Goal: Task Accomplishment & Management: Manage account settings

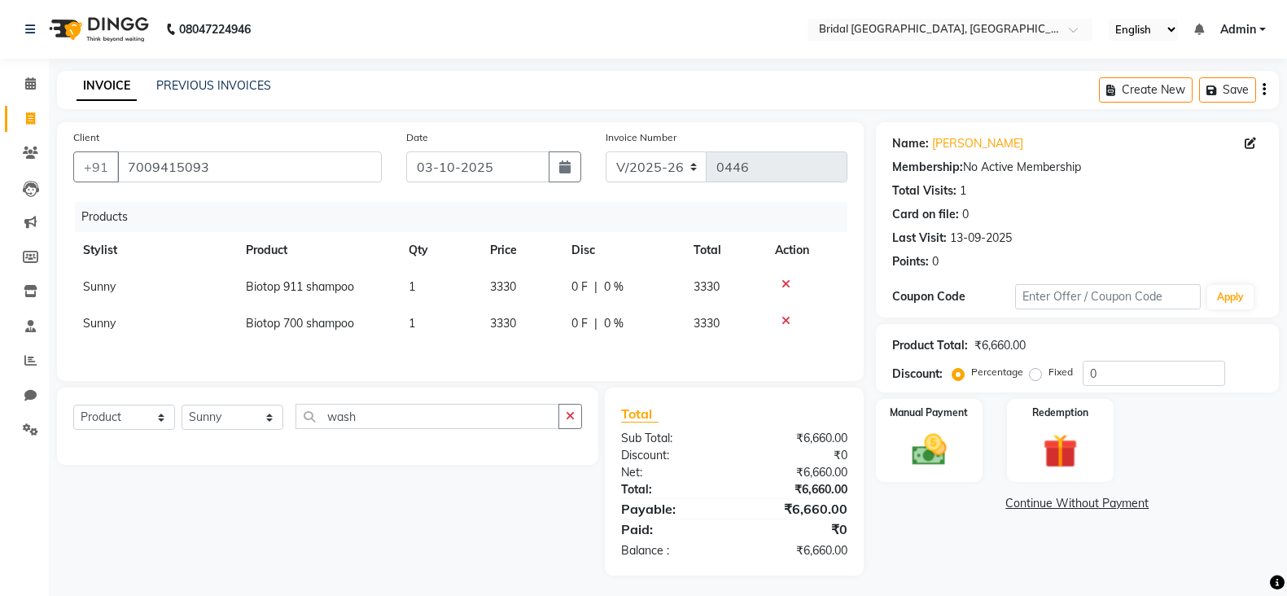
select select "8752"
select select "product"
select select "90140"
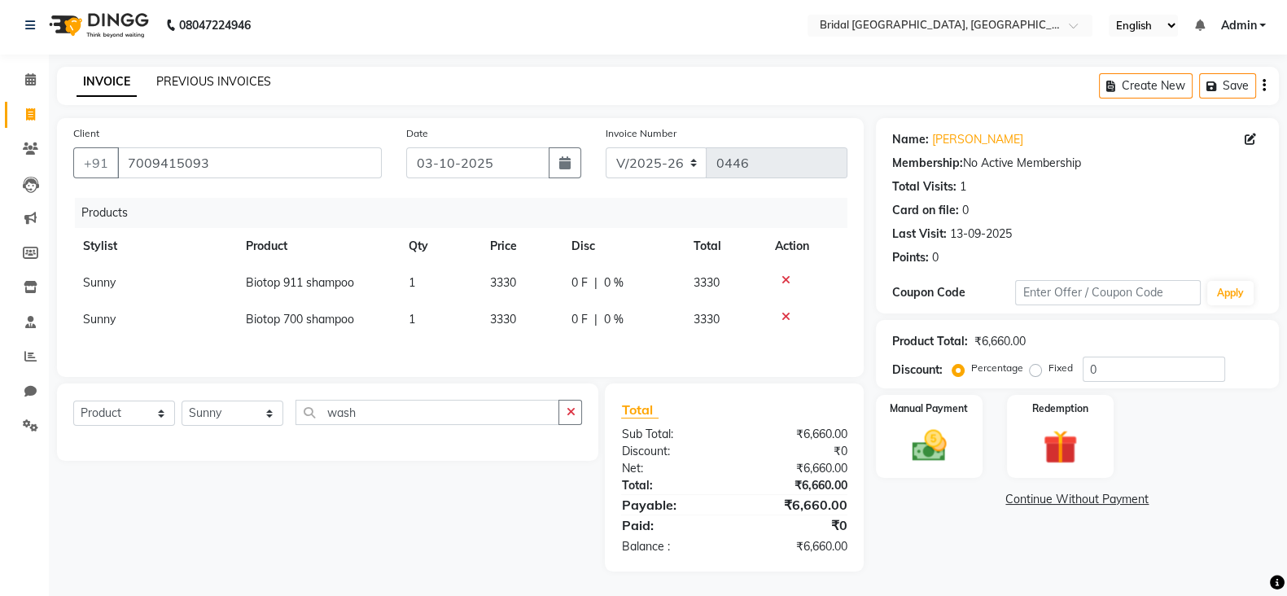
click at [245, 81] on link "PREVIOUS INVOICES" at bounding box center [213, 81] width 115 height 15
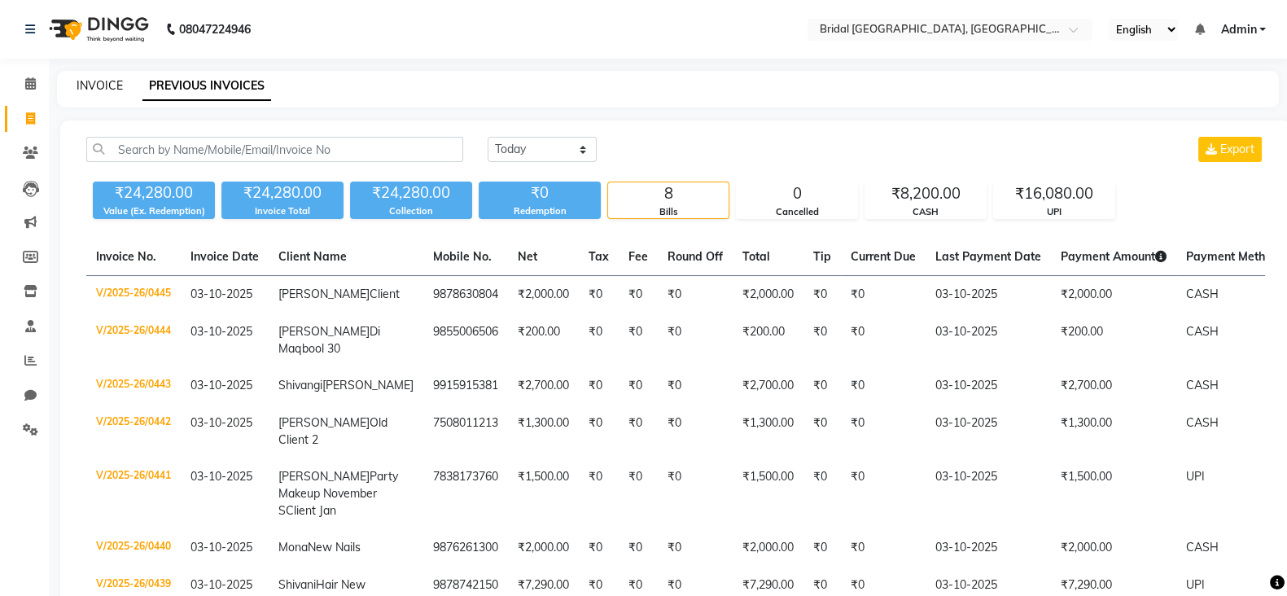
click at [106, 85] on link "INVOICE" at bounding box center [100, 85] width 46 height 15
select select "service"
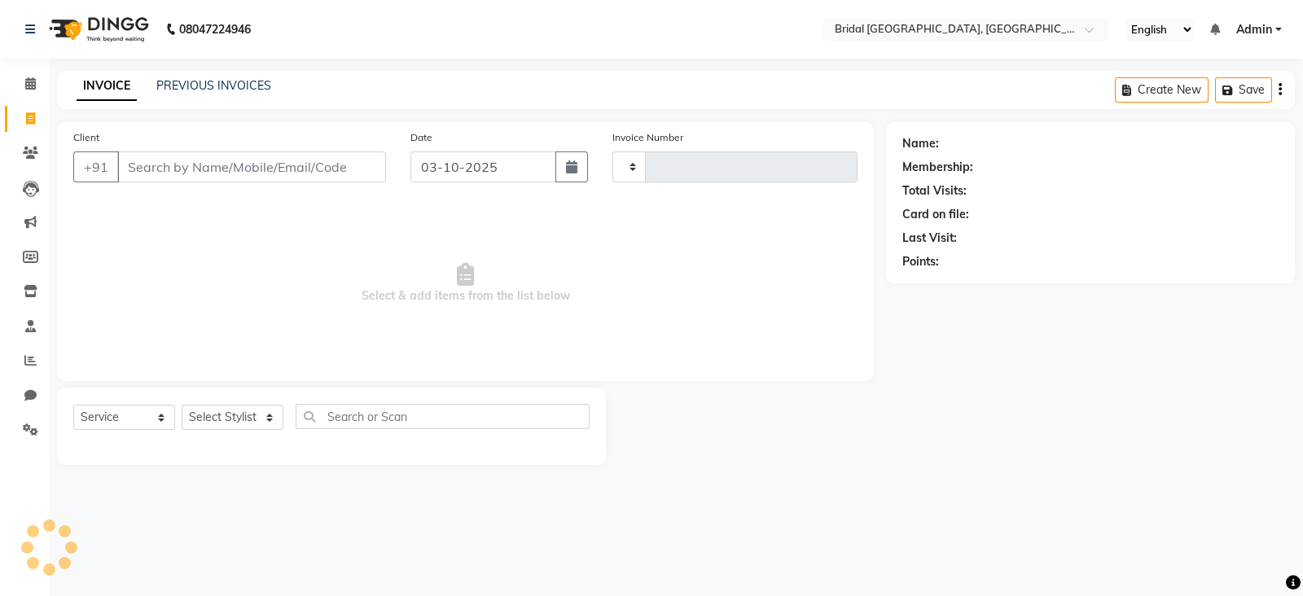
type input "0446"
select select "8752"
click at [24, 294] on icon at bounding box center [31, 291] width 14 height 12
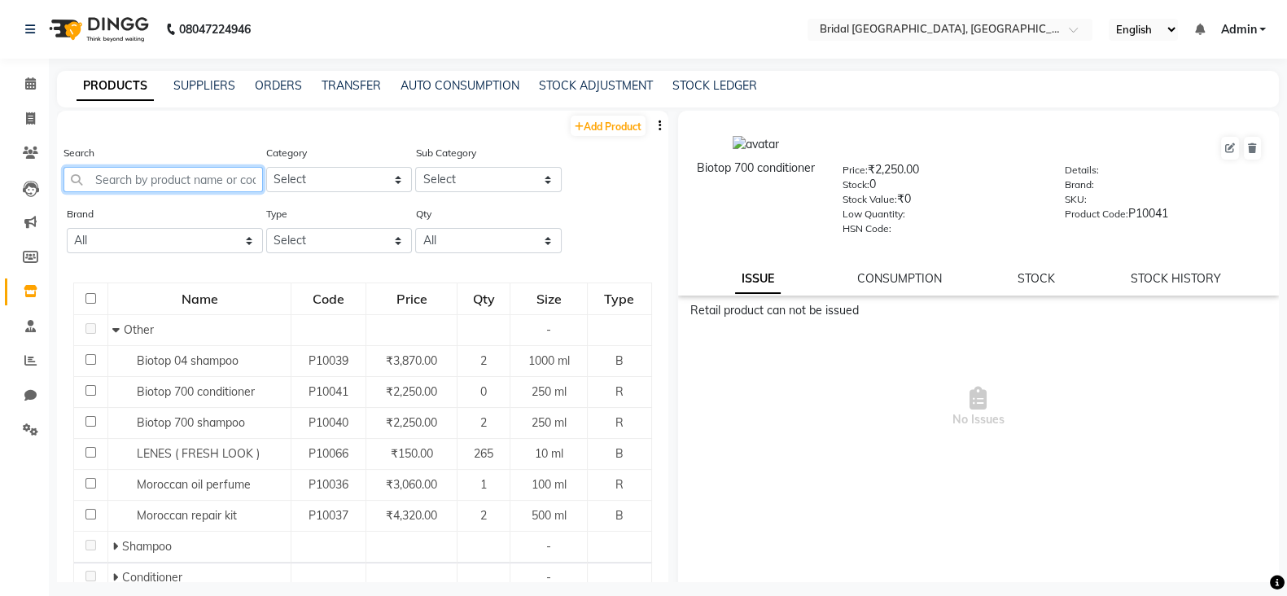
click at [230, 185] on input "text" at bounding box center [163, 179] width 199 height 25
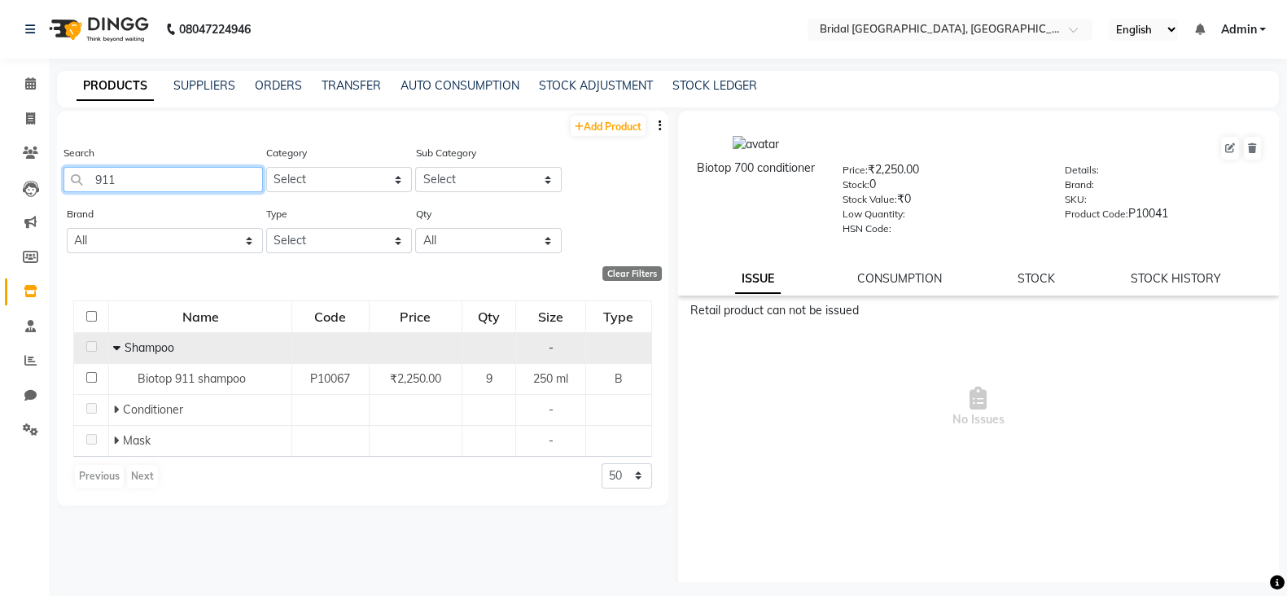
type input "911"
click at [114, 349] on icon at bounding box center [116, 347] width 7 height 11
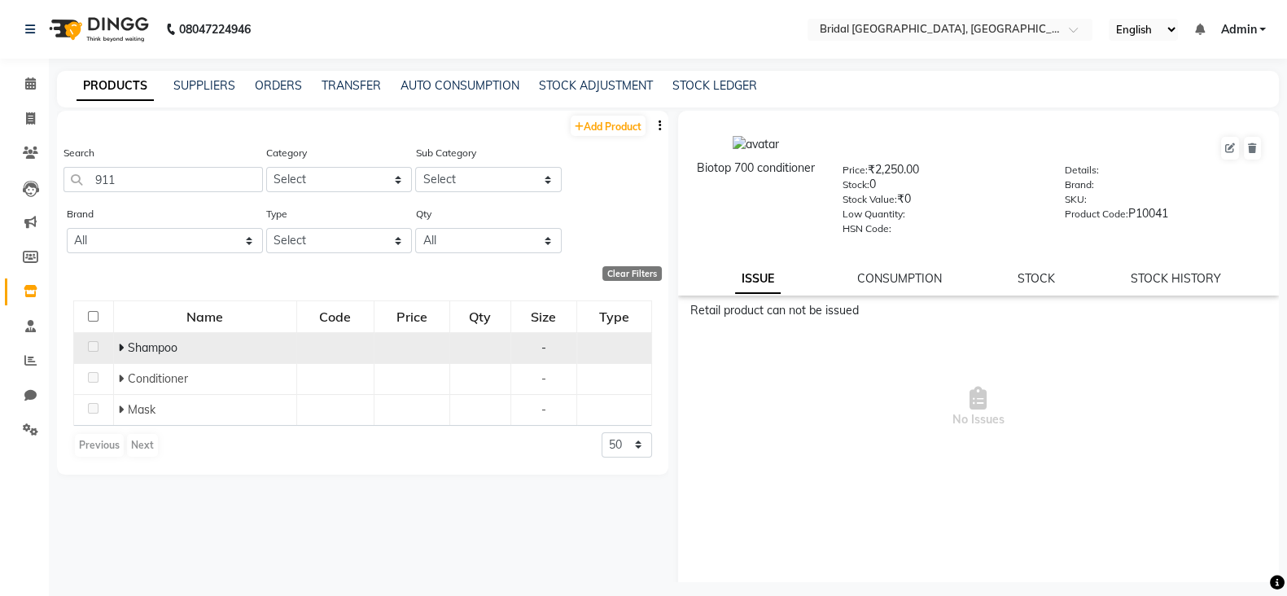
click at [114, 349] on td "Shampoo" at bounding box center [204, 347] width 183 height 31
click at [121, 349] on icon at bounding box center [121, 347] width 6 height 11
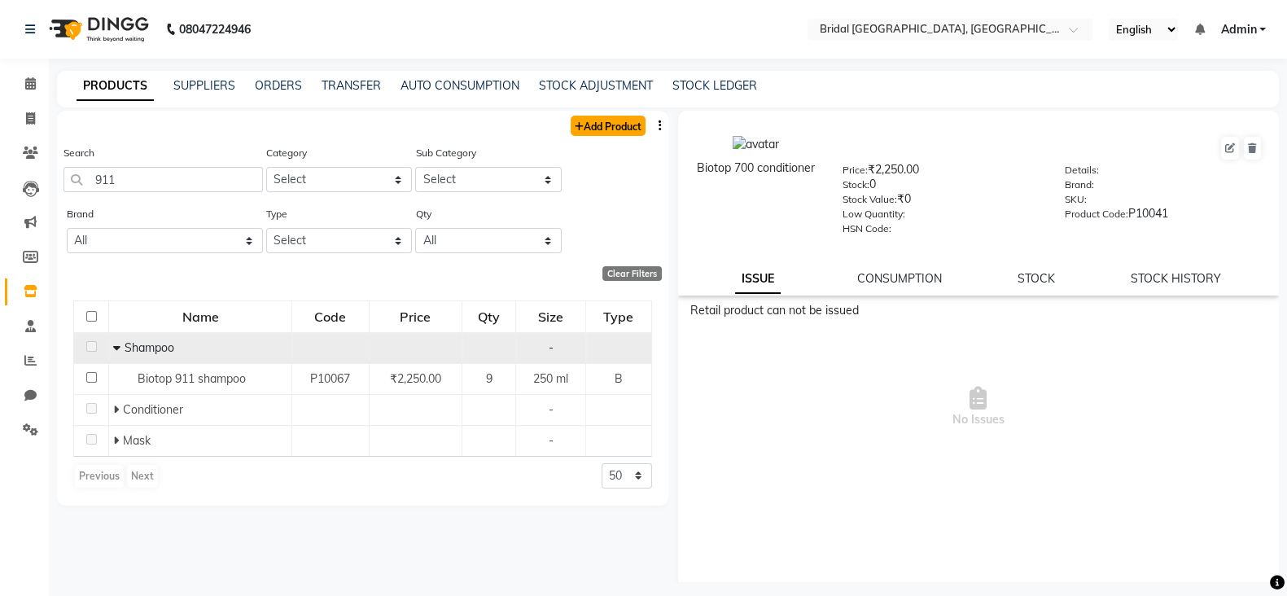
click at [594, 126] on link "Add Product" at bounding box center [608, 126] width 75 height 20
select select "true"
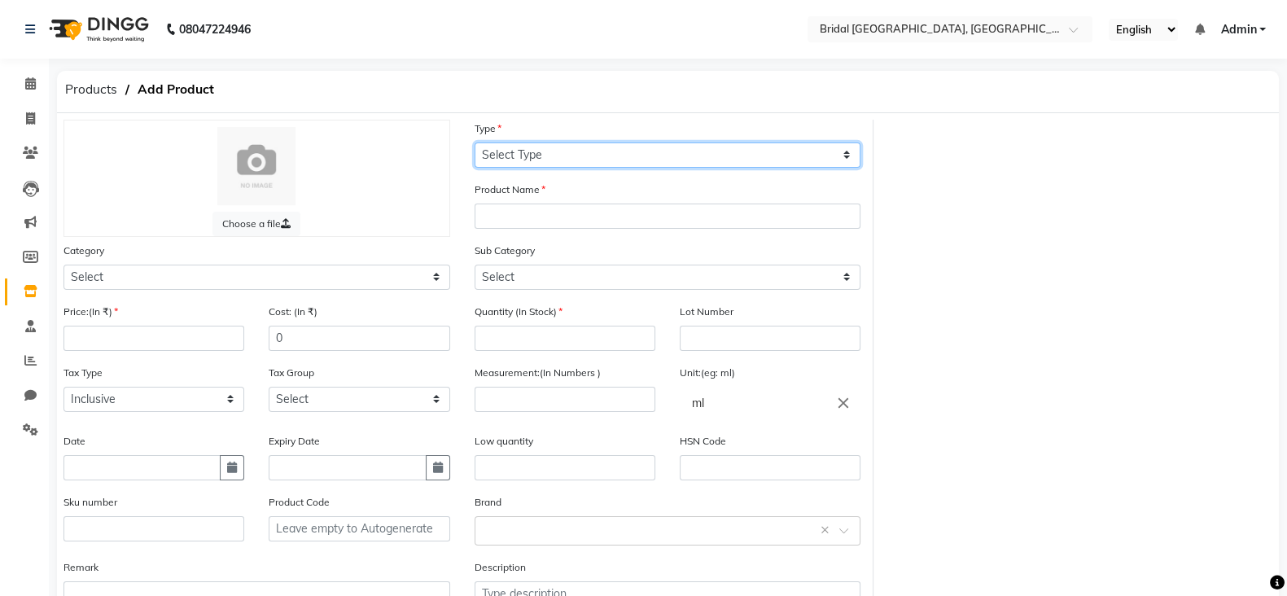
click at [611, 148] on select "Select Type Both Retail Consumable" at bounding box center [668, 154] width 387 height 25
select select "B"
click at [475, 142] on select "Select Type Both Retail Consumable" at bounding box center [668, 154] width 387 height 25
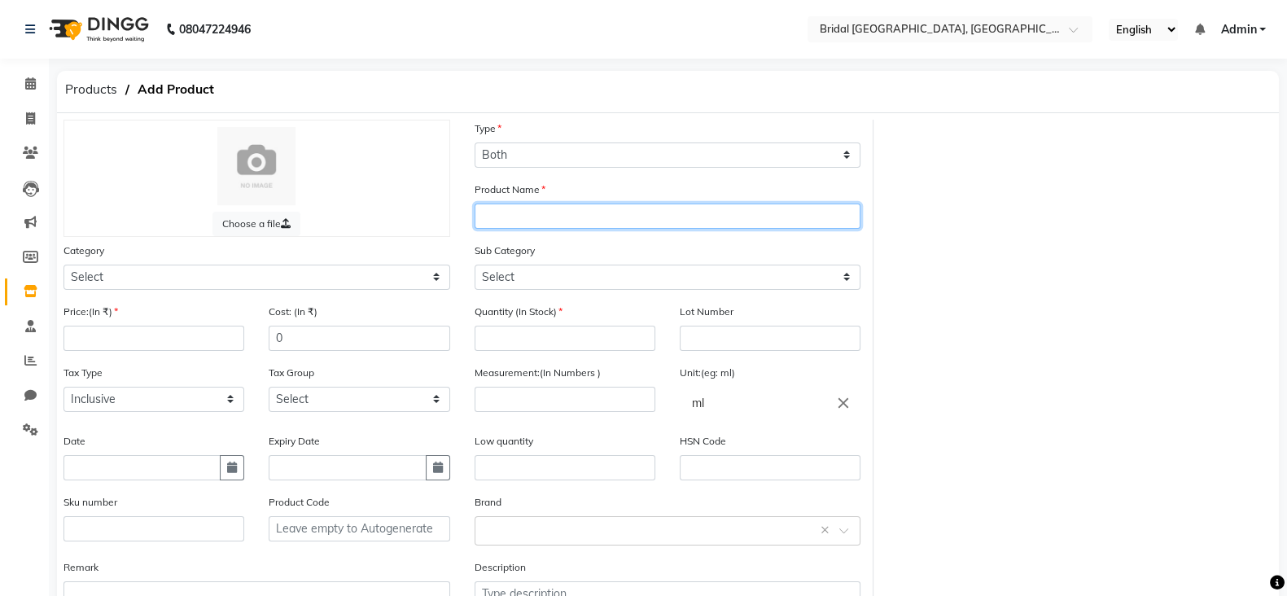
click at [548, 209] on input "text" at bounding box center [668, 216] width 387 height 25
type input "Biotop 911 shampoo big"
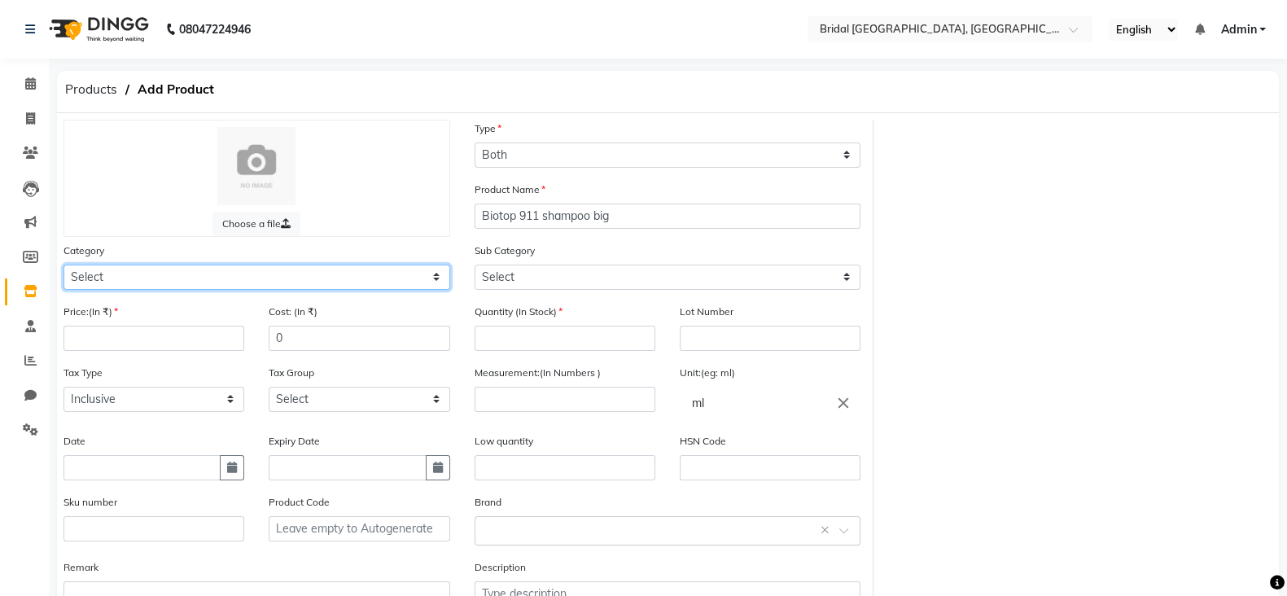
click at [225, 282] on select "Select Hair Skin Makeup Personal Care Appliances [PERSON_NAME] Waxing Disposabl…" at bounding box center [257, 277] width 387 height 25
select select "1100"
click at [64, 267] on select "Select Hair Skin Makeup Personal Care Appliances [PERSON_NAME] Waxing Disposabl…" at bounding box center [257, 277] width 387 height 25
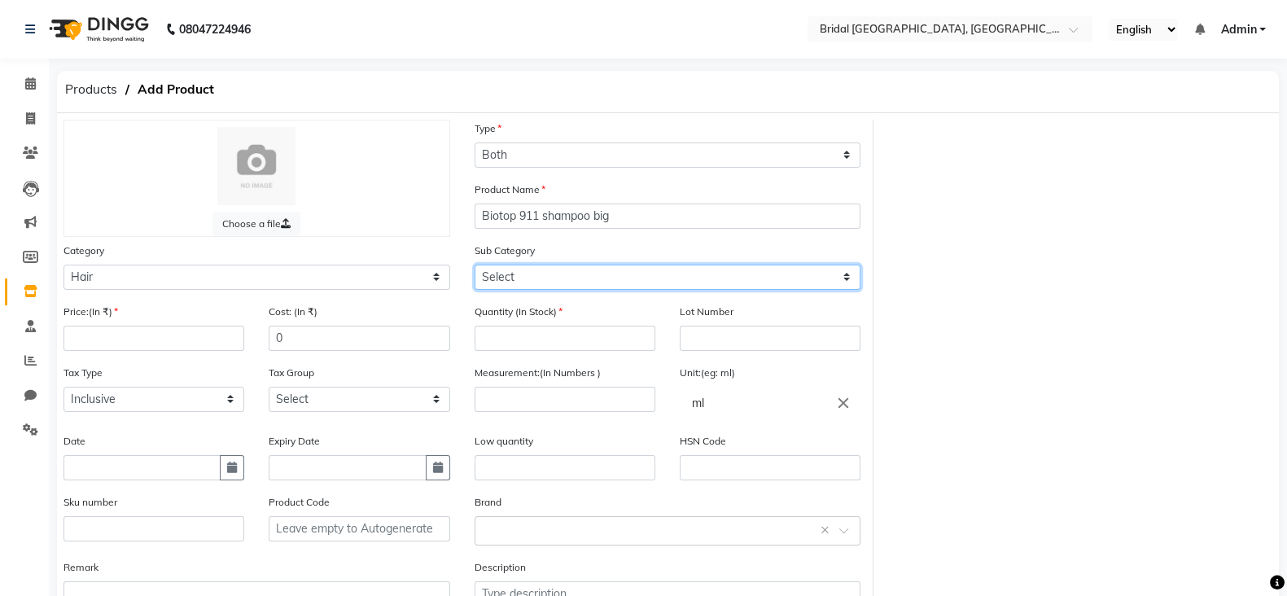
click at [546, 279] on select "Select Shampoo Conditioner Cream Mask Oil Serum Color Appliances Treatment Styl…" at bounding box center [668, 277] width 387 height 25
select select "1101"
click at [475, 267] on select "Select Shampoo Conditioner Cream Mask Oil Serum Color Appliances Treatment Styl…" at bounding box center [668, 277] width 387 height 25
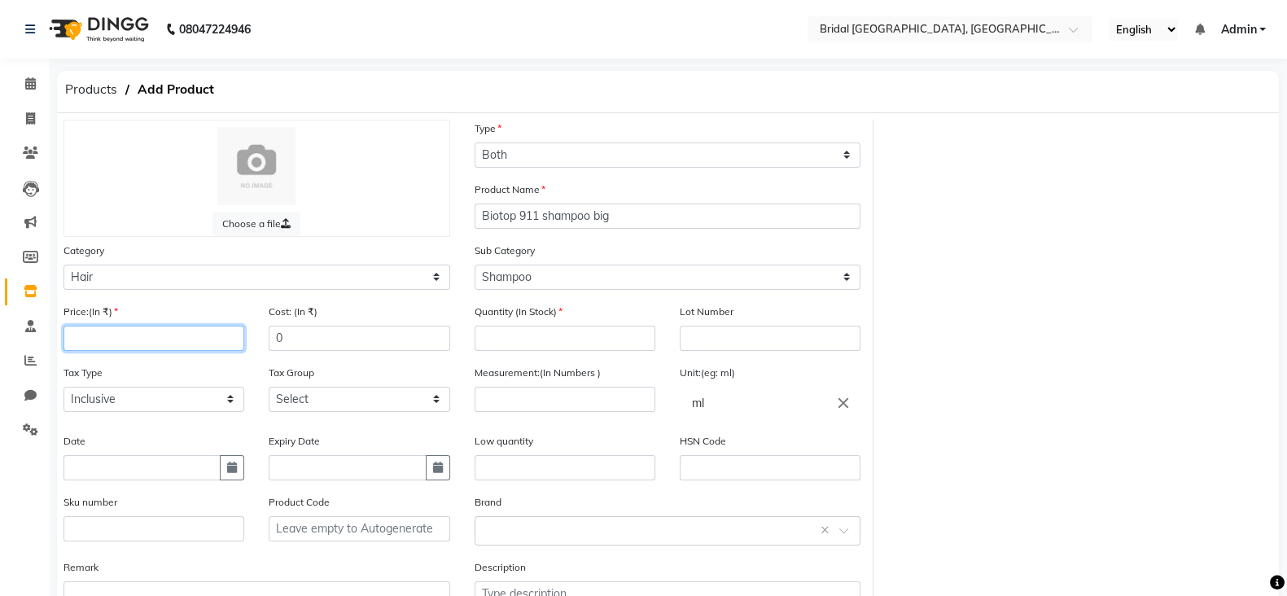
click at [101, 339] on input "number" at bounding box center [154, 338] width 181 height 25
type input "3330"
click at [552, 340] on input "number" at bounding box center [565, 338] width 181 height 25
type input "4"
click at [547, 398] on input "number" at bounding box center [565, 399] width 181 height 25
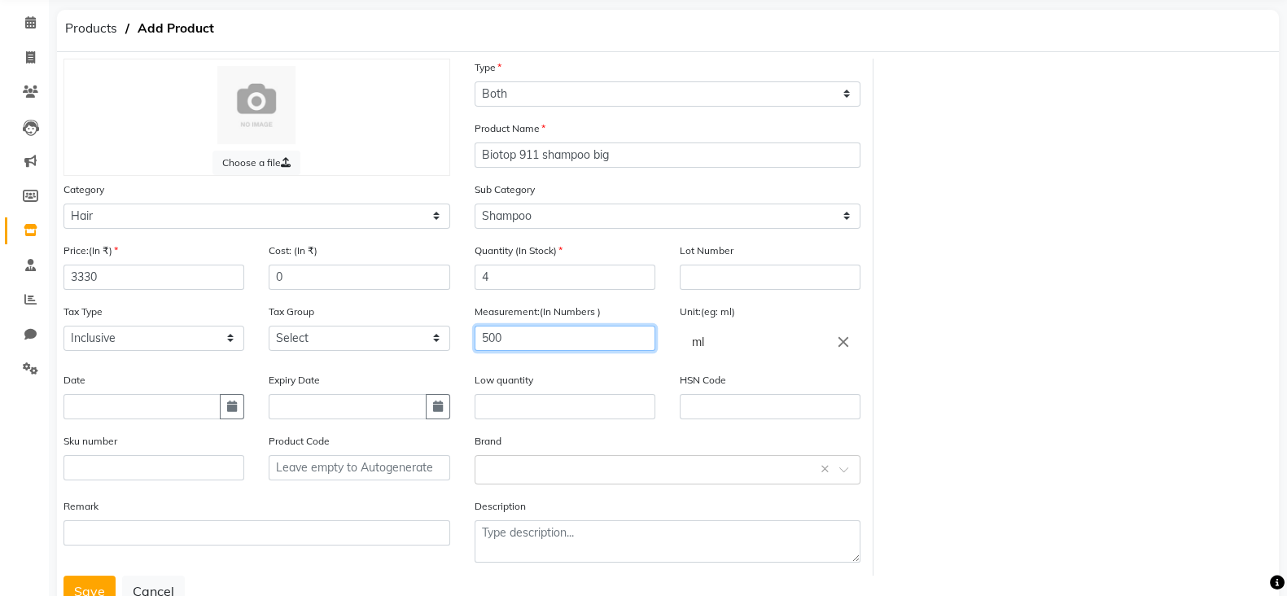
scroll to position [126, 0]
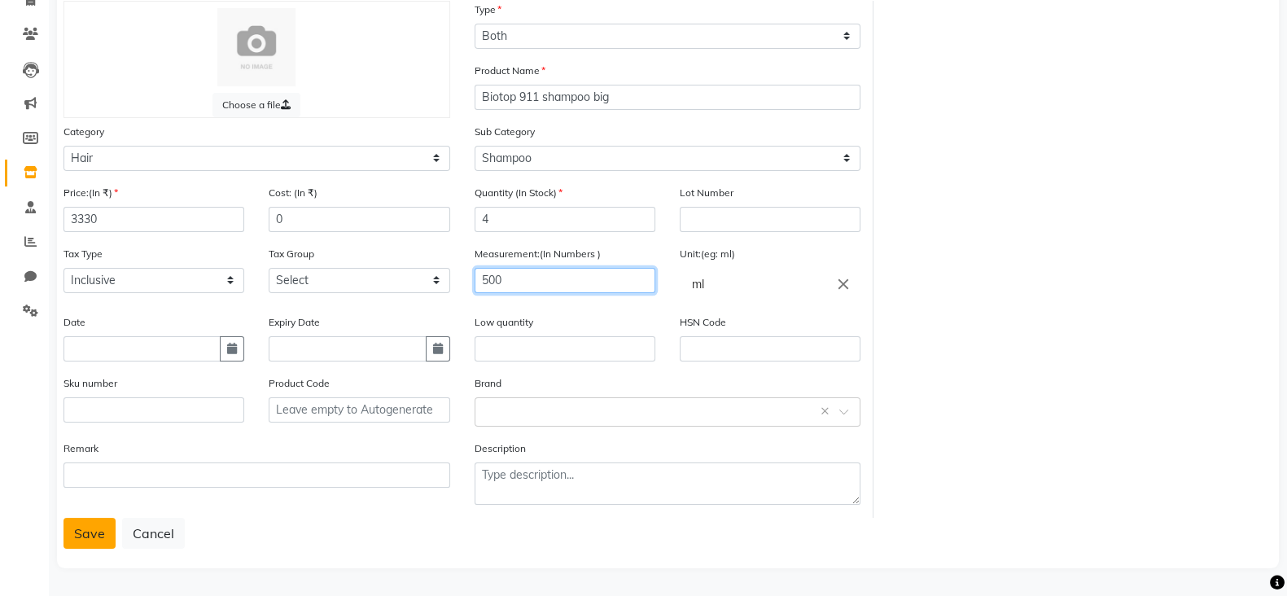
type input "500"
click at [76, 541] on button "Save" at bounding box center [90, 533] width 52 height 31
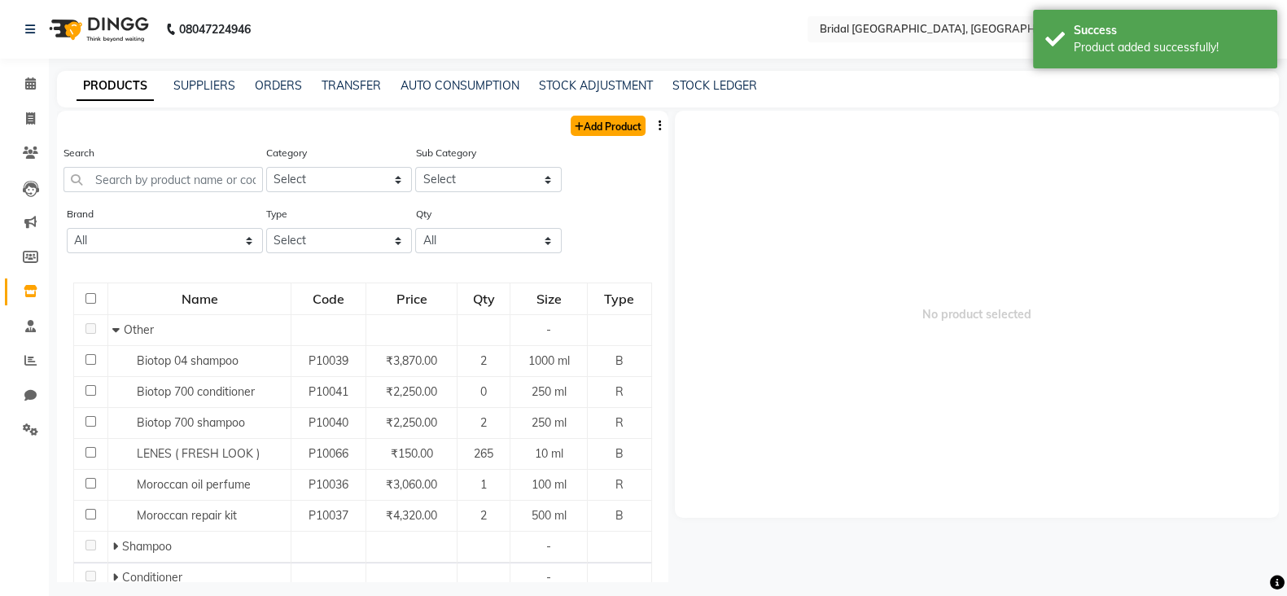
click at [593, 132] on link "Add Product" at bounding box center [608, 126] width 75 height 20
select select "true"
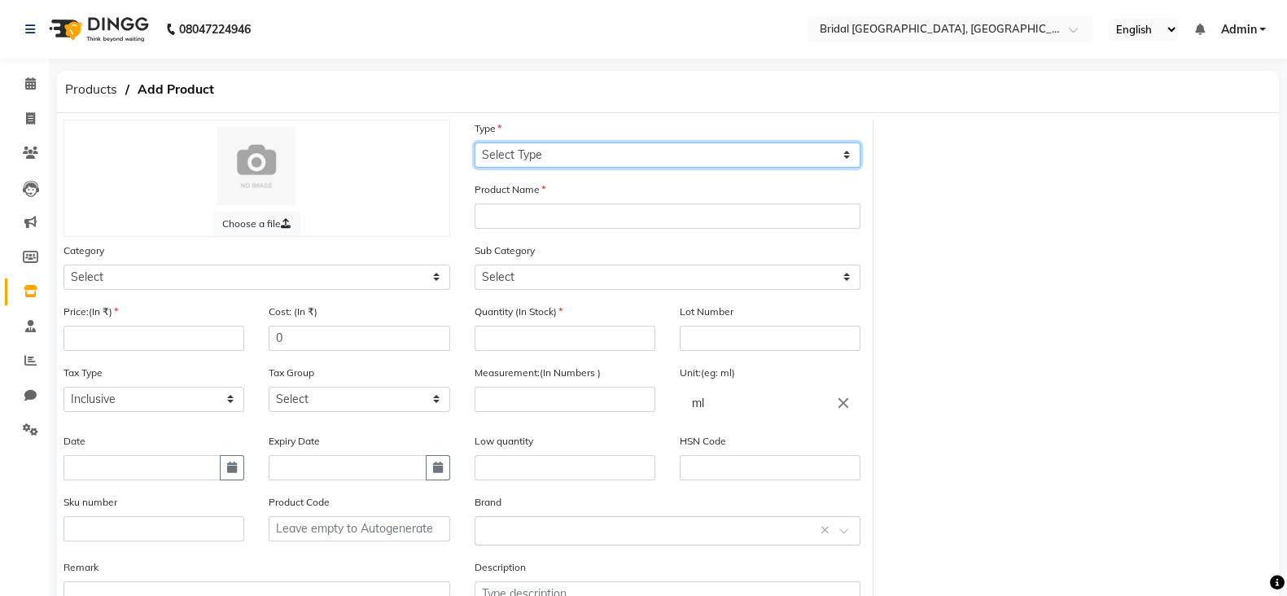
click at [520, 158] on select "Select Type Both Retail Consumable" at bounding box center [668, 154] width 387 height 25
select select "B"
click at [475, 142] on select "Select Type Both Retail Consumable" at bounding box center [668, 154] width 387 height 25
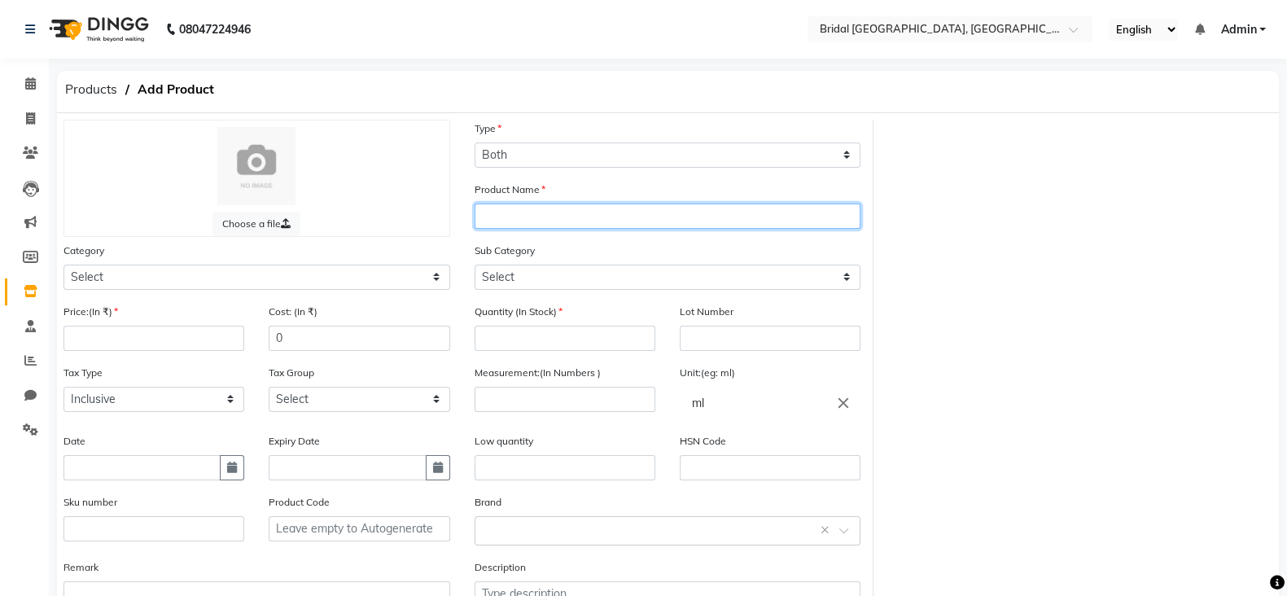
click at [484, 216] on input "text" at bounding box center [668, 216] width 387 height 25
type input "Biotop 911 conditioner big"
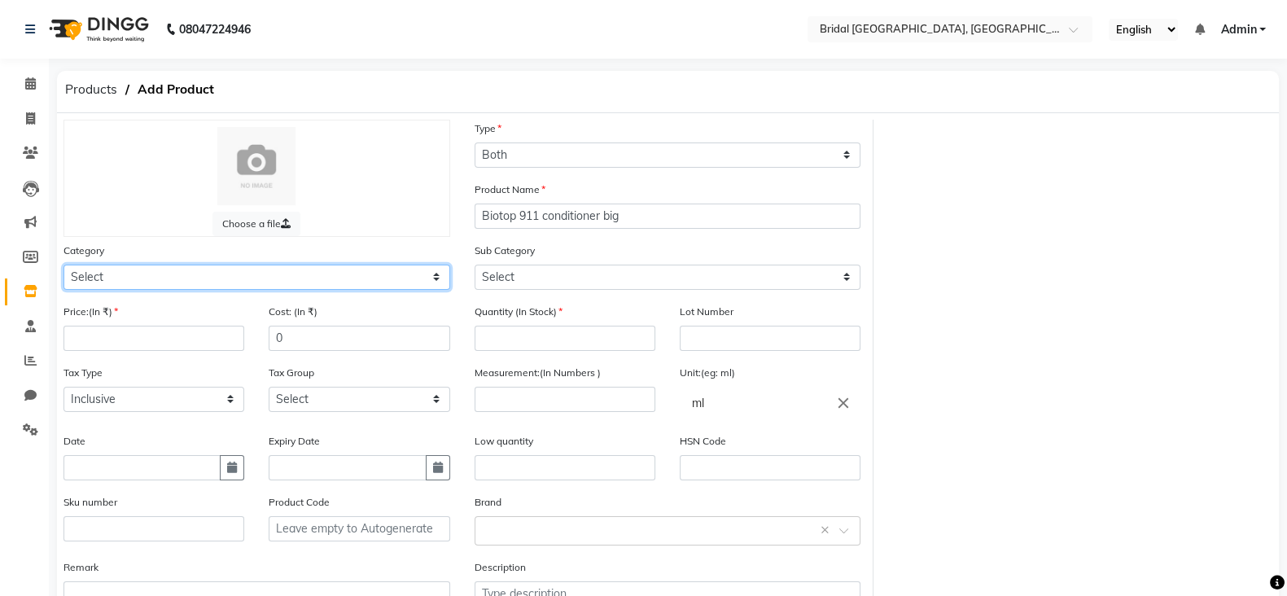
click at [301, 284] on select "Select Hair Skin Makeup Personal Care Appliances [PERSON_NAME] Waxing Disposabl…" at bounding box center [257, 277] width 387 height 25
select select "1100"
click at [64, 267] on select "Select Hair Skin Makeup Personal Care Appliances [PERSON_NAME] Waxing Disposabl…" at bounding box center [257, 277] width 387 height 25
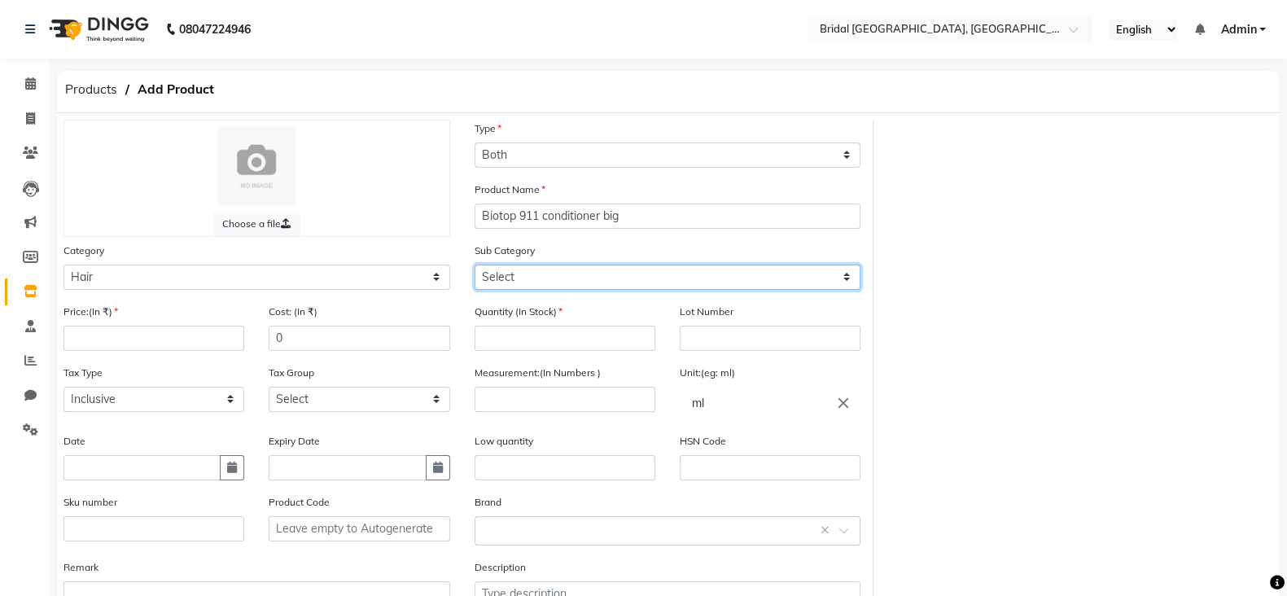
click at [497, 274] on select "Select Shampoo Conditioner Cream Mask Oil Serum Color Appliances Treatment Styl…" at bounding box center [668, 277] width 387 height 25
select select "1102"
click at [475, 267] on select "Select Shampoo Conditioner Cream Mask Oil Serum Color Appliances Treatment Styl…" at bounding box center [668, 277] width 387 height 25
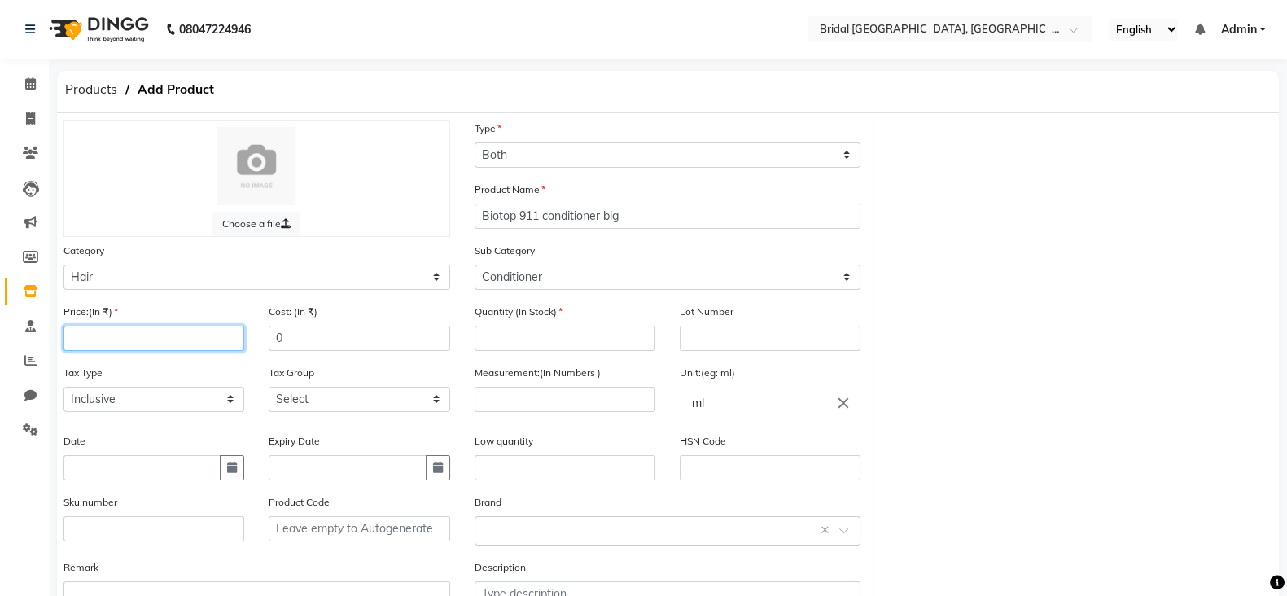
click at [99, 345] on input "number" at bounding box center [154, 338] width 181 height 25
type input "3330"
click at [515, 398] on input "number" at bounding box center [565, 399] width 181 height 25
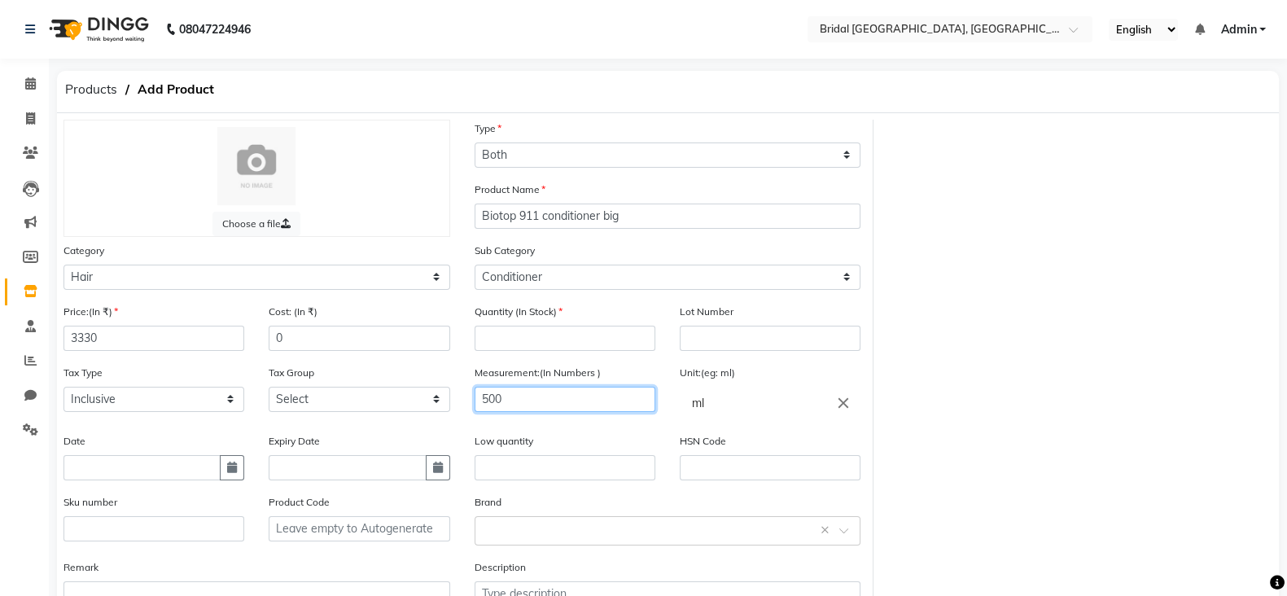
type input "500"
click at [536, 348] on input "number" at bounding box center [565, 338] width 181 height 25
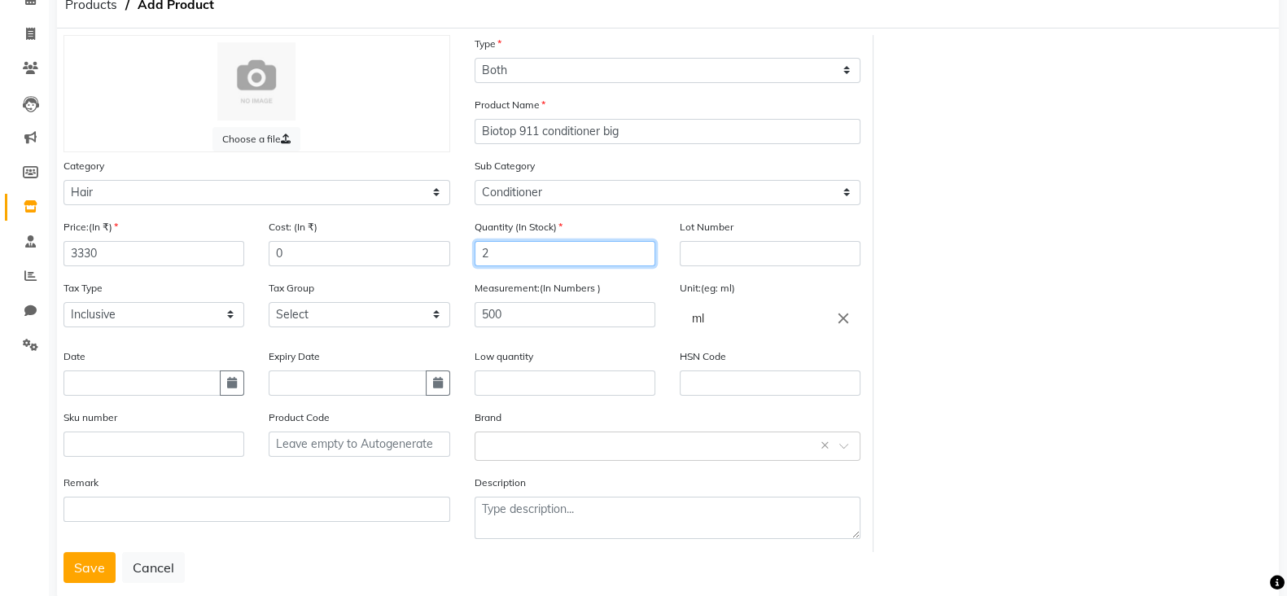
scroll to position [122, 0]
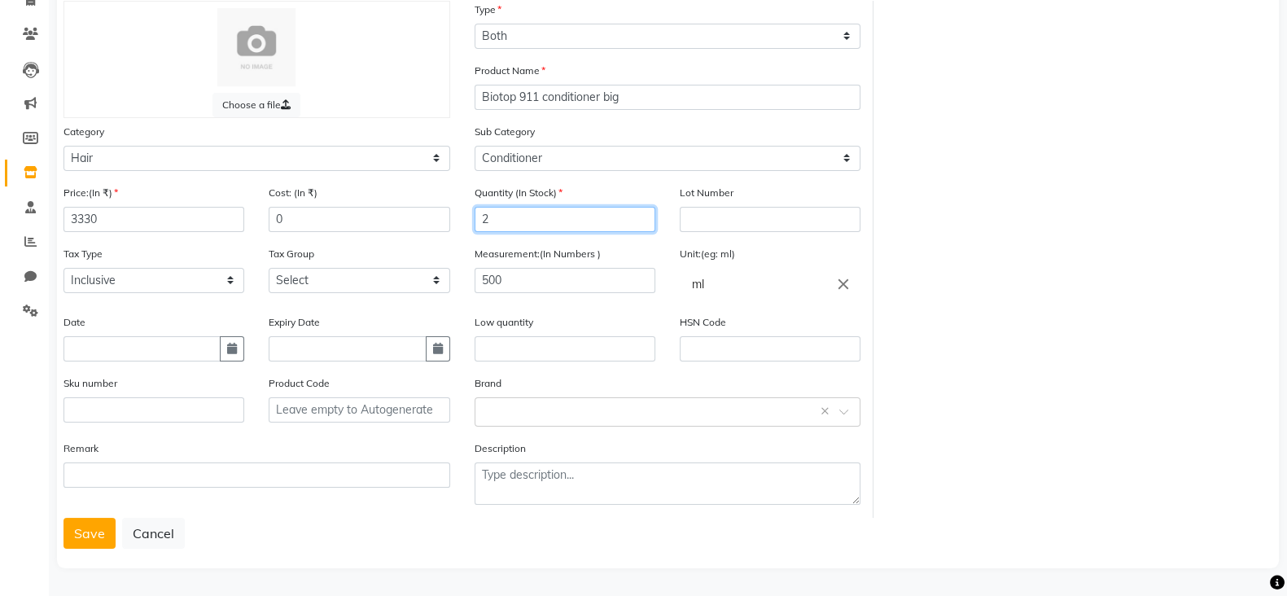
type input "2"
click at [103, 212] on input "3330" at bounding box center [154, 219] width 181 height 25
type input "3"
type input "2790"
click at [85, 528] on button "Save" at bounding box center [90, 533] width 52 height 31
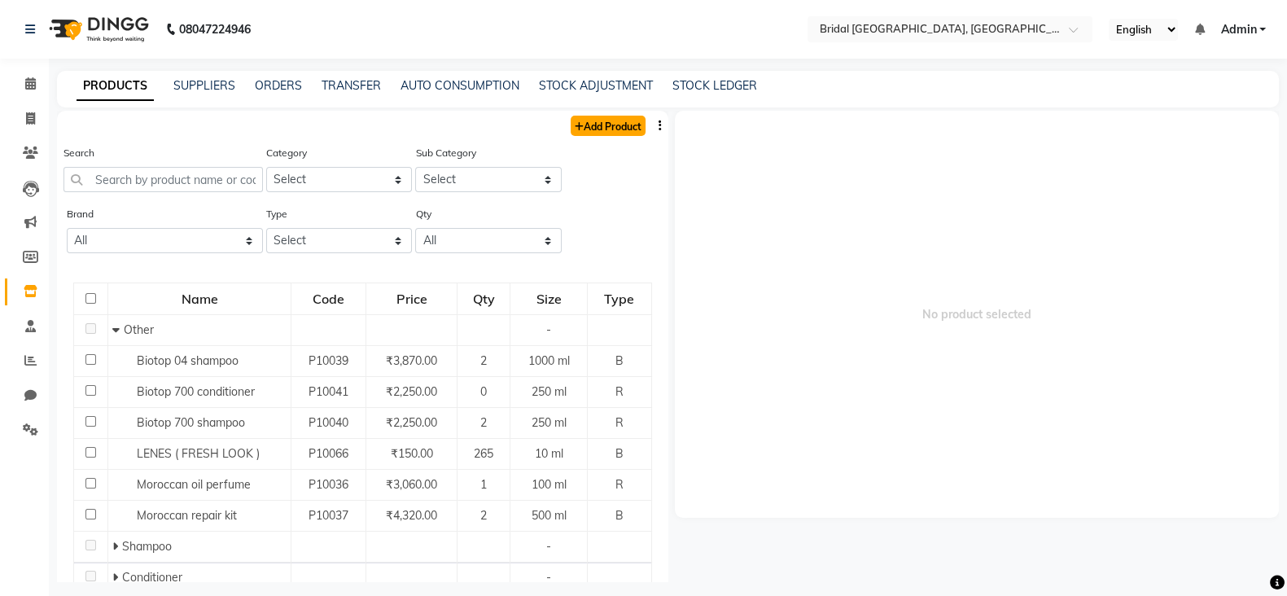
click at [573, 130] on link "Add Product" at bounding box center [608, 126] width 75 height 20
select select "true"
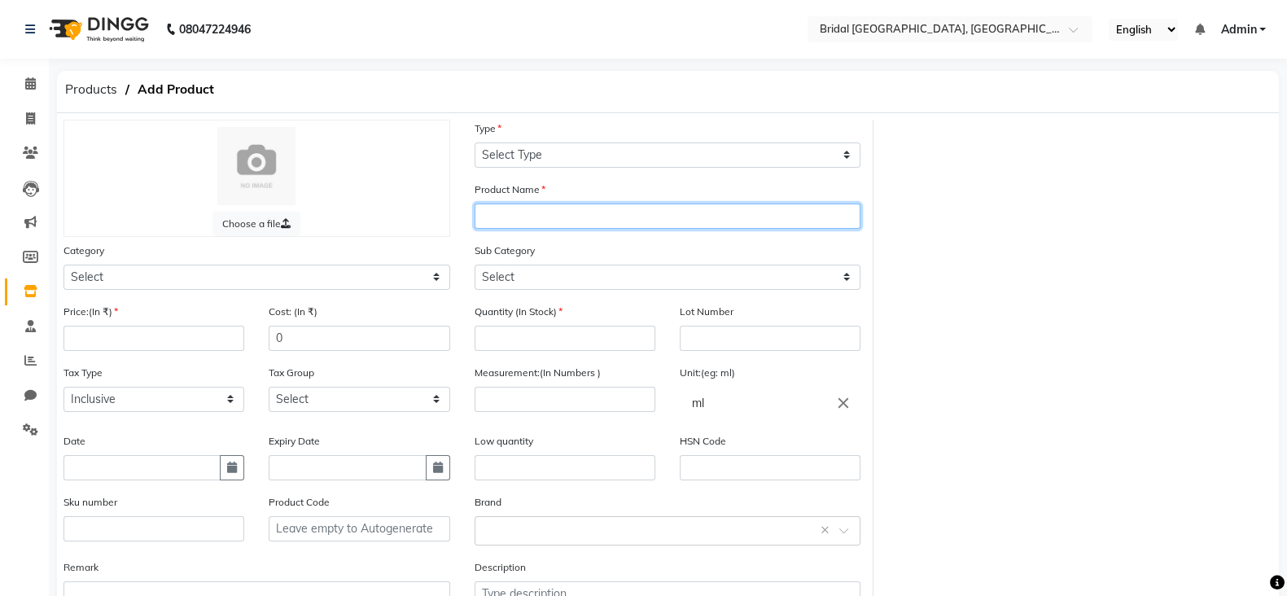
click at [571, 217] on input "text" at bounding box center [668, 216] width 387 height 25
type input "biotop 700 shampoo big"
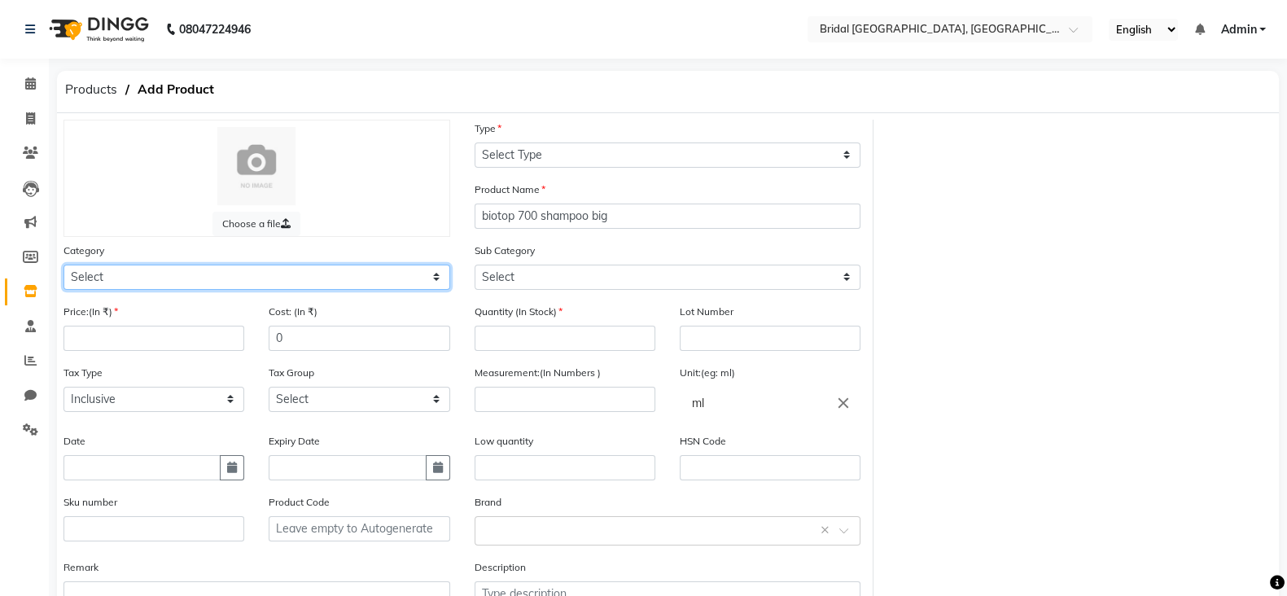
click at [370, 288] on select "Select Hair Skin Makeup Personal Care Appliances [PERSON_NAME] Waxing Disposabl…" at bounding box center [257, 277] width 387 height 25
select select "1100"
click at [64, 267] on select "Select Hair Skin Makeup Personal Care Appliances [PERSON_NAME] Waxing Disposabl…" at bounding box center [257, 277] width 387 height 25
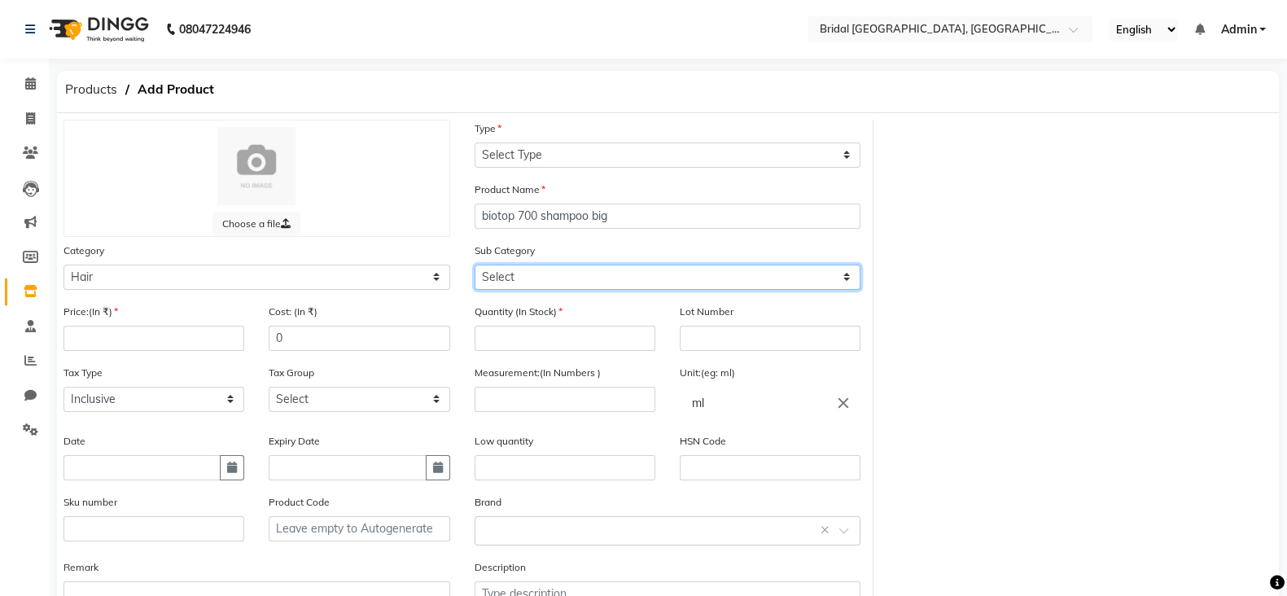
click at [558, 283] on select "Select Shampoo Conditioner Cream Mask Oil Serum Color Appliances Treatment Styl…" at bounding box center [668, 277] width 387 height 25
select select "1101"
click at [475, 267] on select "Select Shampoo Conditioner Cream Mask Oil Serum Color Appliances Treatment Styl…" at bounding box center [668, 277] width 387 height 25
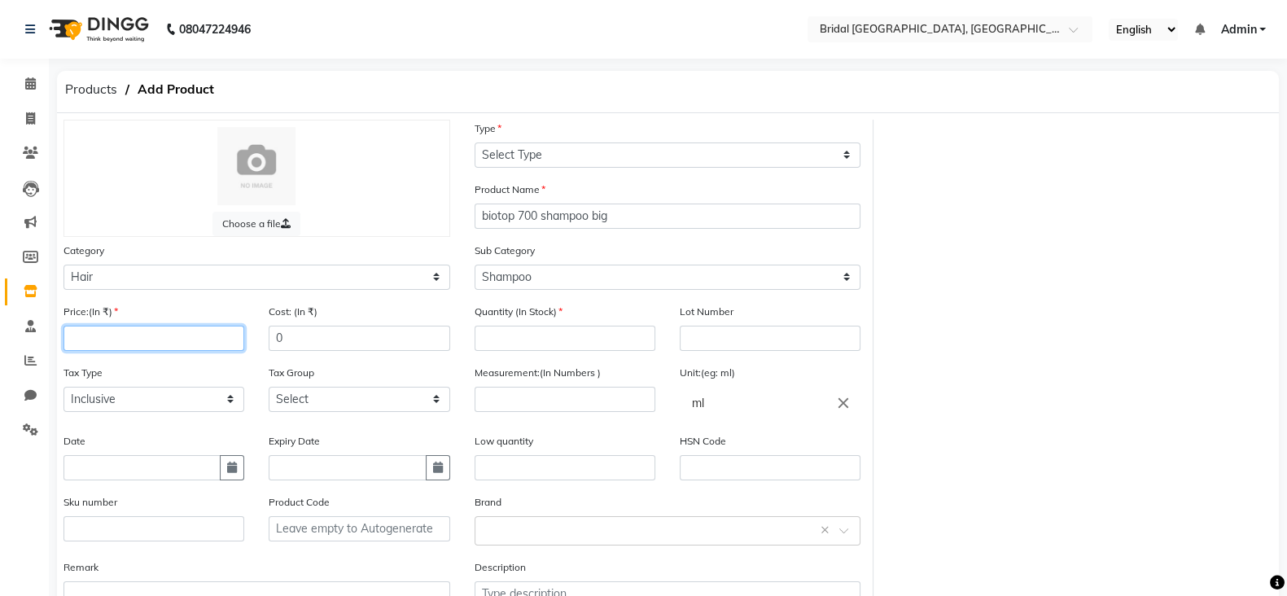
click at [208, 347] on input "number" at bounding box center [154, 338] width 181 height 25
type input "3330"
click at [539, 341] on input "number" at bounding box center [565, 338] width 181 height 25
type input "4"
click at [542, 401] on input "number" at bounding box center [565, 399] width 181 height 25
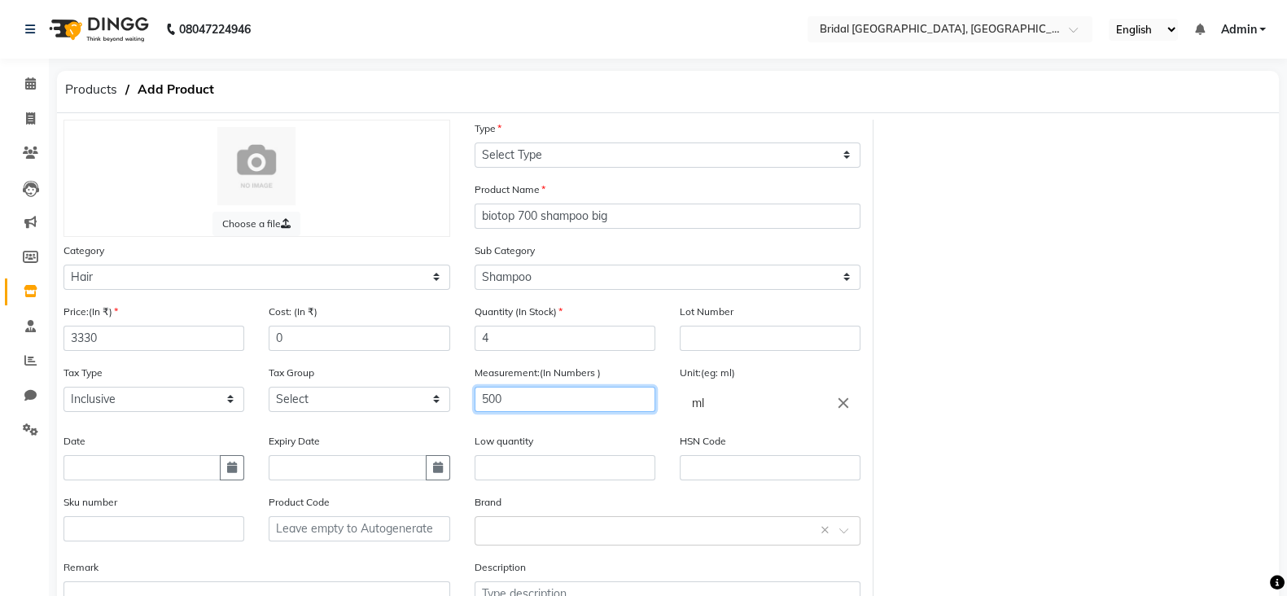
scroll to position [126, 0]
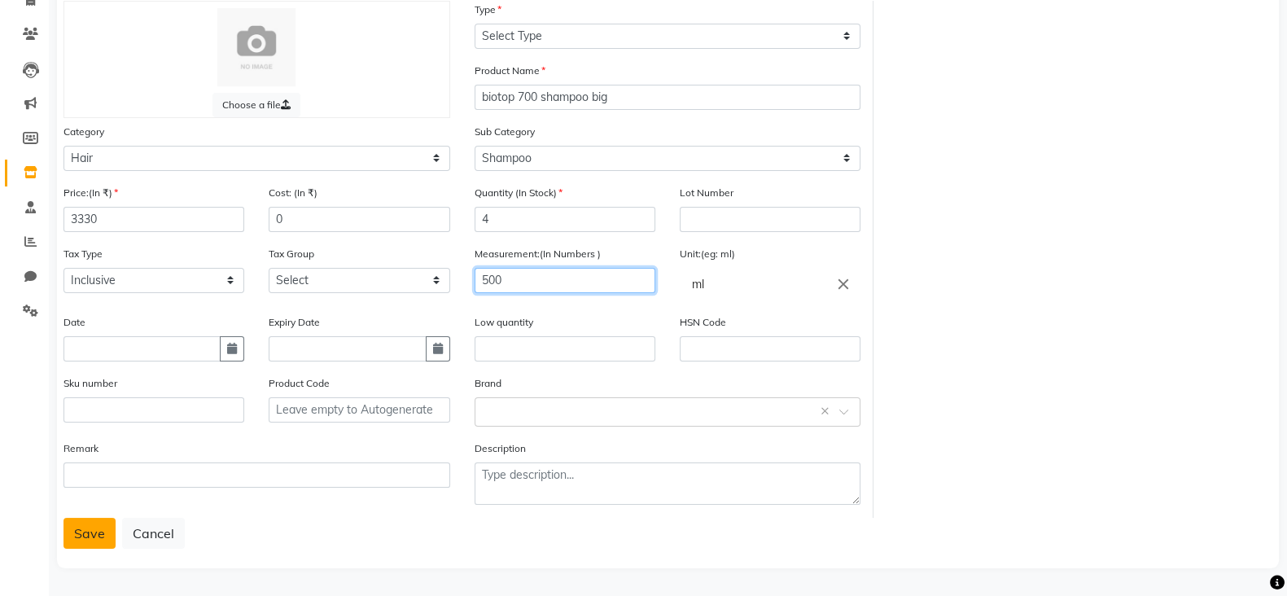
type input "500"
click at [85, 535] on button "Save" at bounding box center [90, 533] width 52 height 31
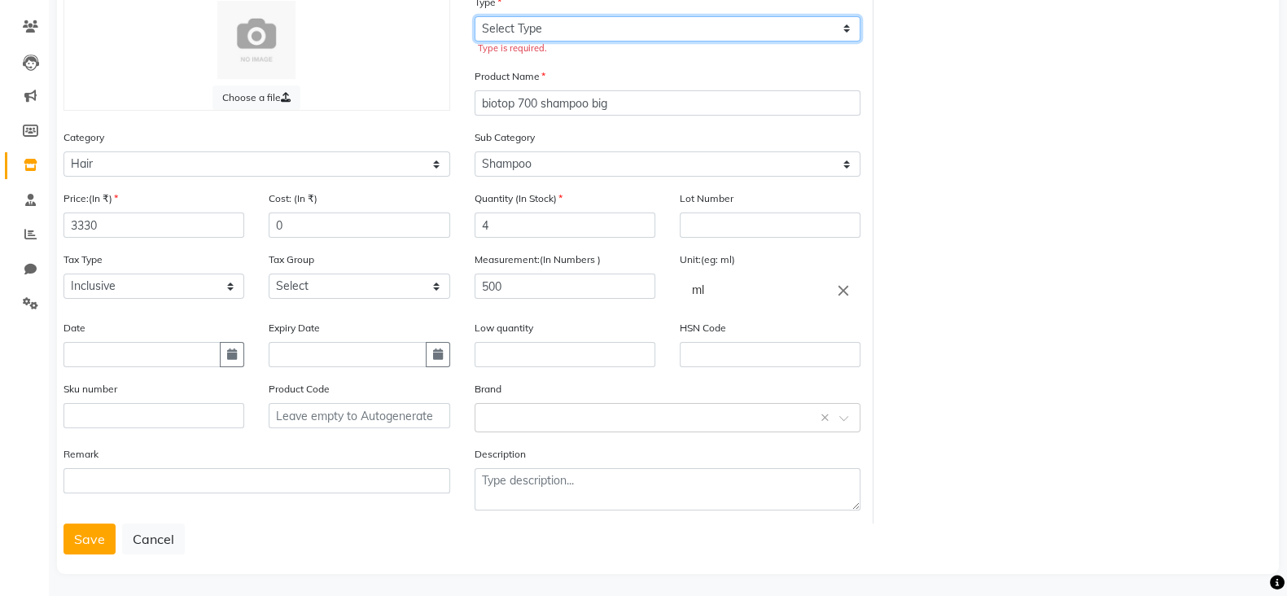
click at [550, 25] on select "Select Type Both Retail Consumable" at bounding box center [668, 28] width 387 height 25
select select "B"
click at [475, 16] on select "Select Type Both Retail Consumable" at bounding box center [668, 28] width 387 height 25
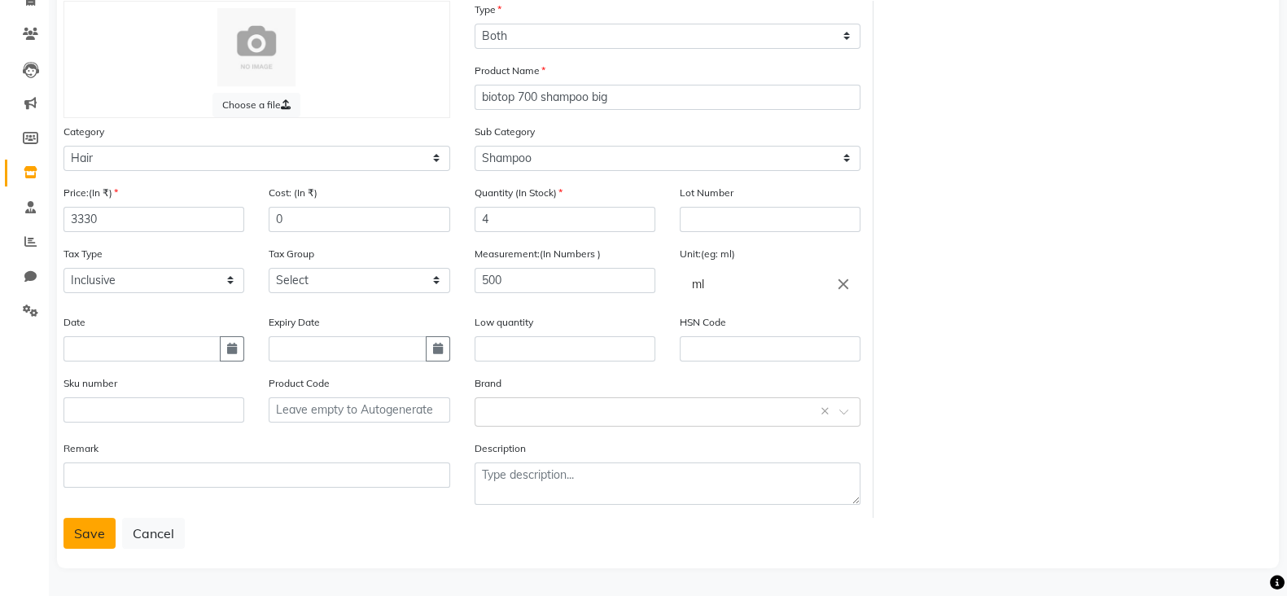
click at [71, 535] on button "Save" at bounding box center [90, 533] width 52 height 31
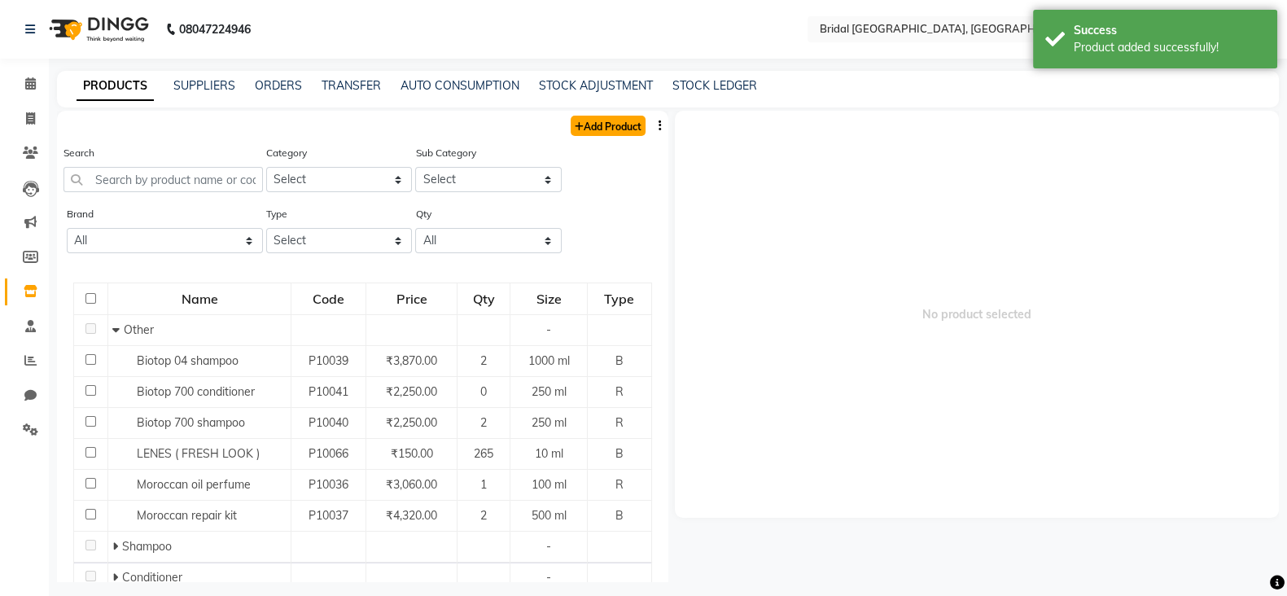
click at [587, 124] on link "Add Product" at bounding box center [608, 126] width 75 height 20
select select "true"
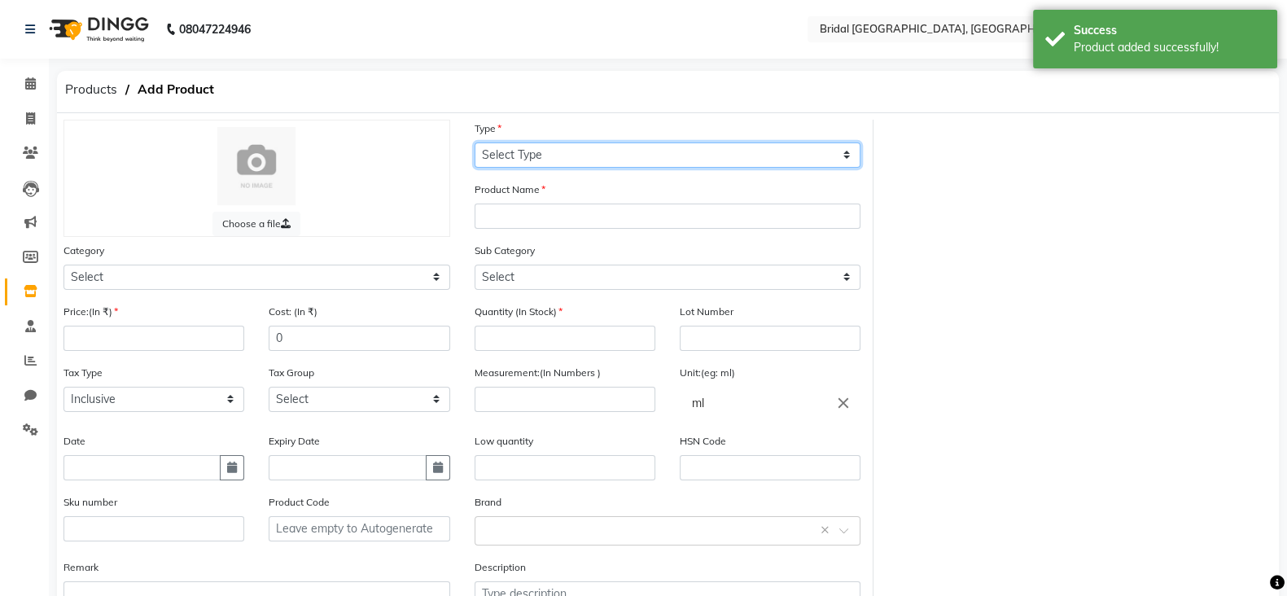
click at [550, 156] on select "Select Type Both Retail Consumable" at bounding box center [668, 154] width 387 height 25
select select "B"
click at [475, 142] on select "Select Type Both Retail Consumable" at bounding box center [668, 154] width 387 height 25
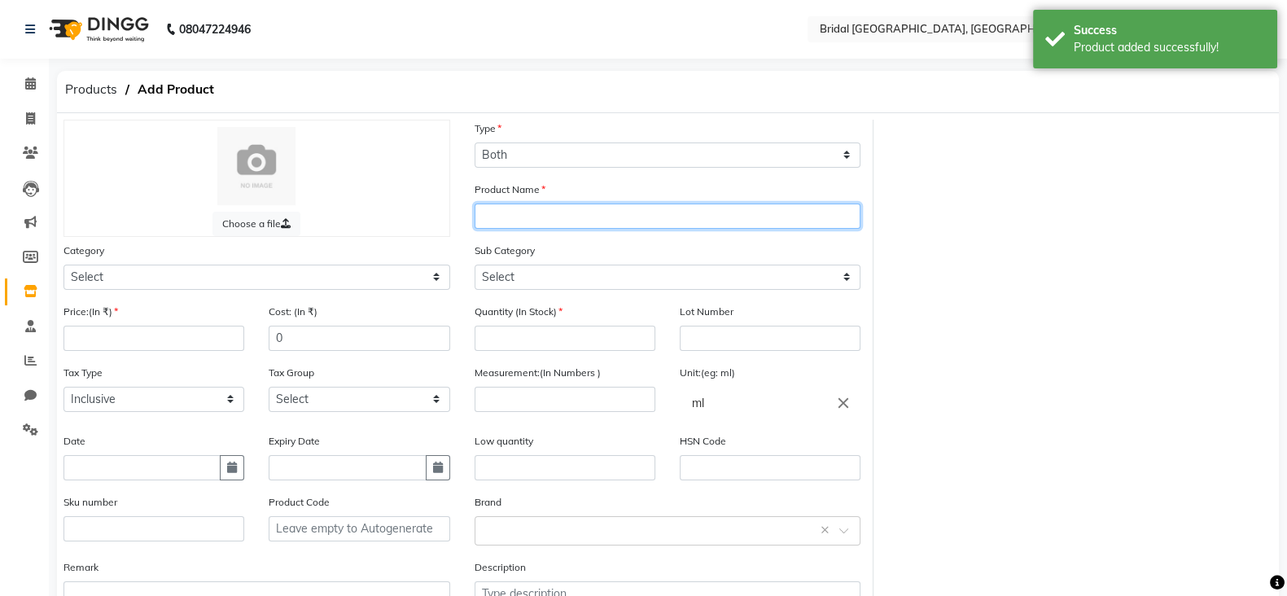
click at [522, 211] on input "text" at bounding box center [668, 216] width 387 height 25
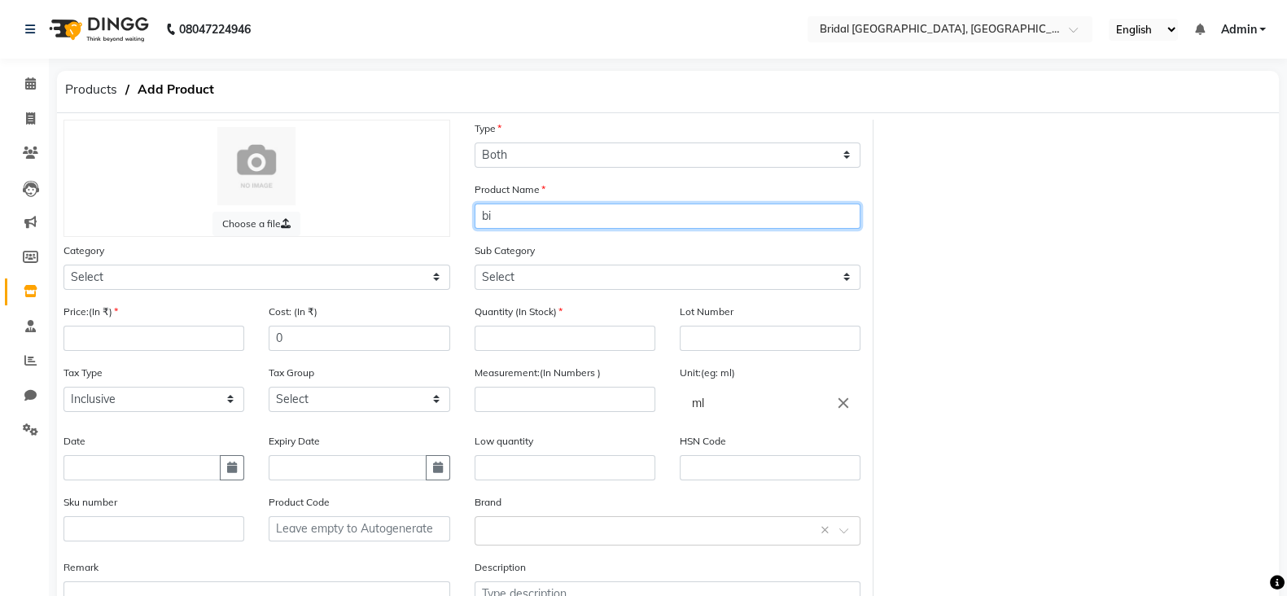
type input "b"
type input "Biotop 700 conditioner big"
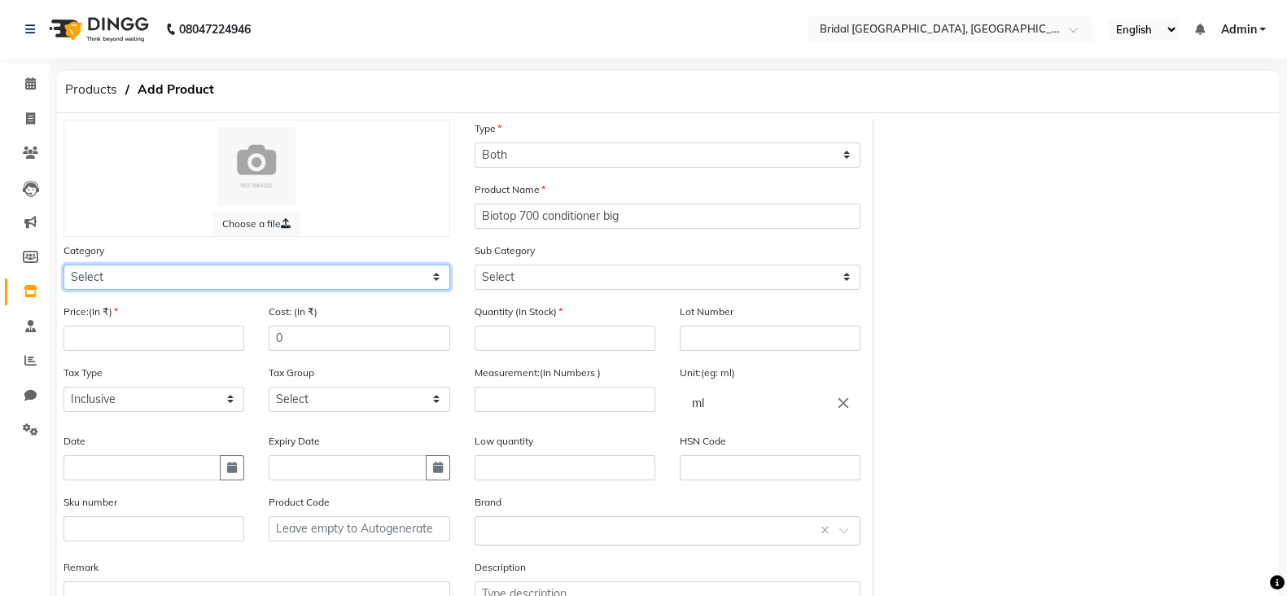
click at [296, 286] on select "Select Hair Skin Makeup Personal Care Appliances [PERSON_NAME] Waxing Disposabl…" at bounding box center [257, 277] width 387 height 25
select select "1100"
click at [64, 267] on select "Select Hair Skin Makeup Personal Care Appliances [PERSON_NAME] Waxing Disposabl…" at bounding box center [257, 277] width 387 height 25
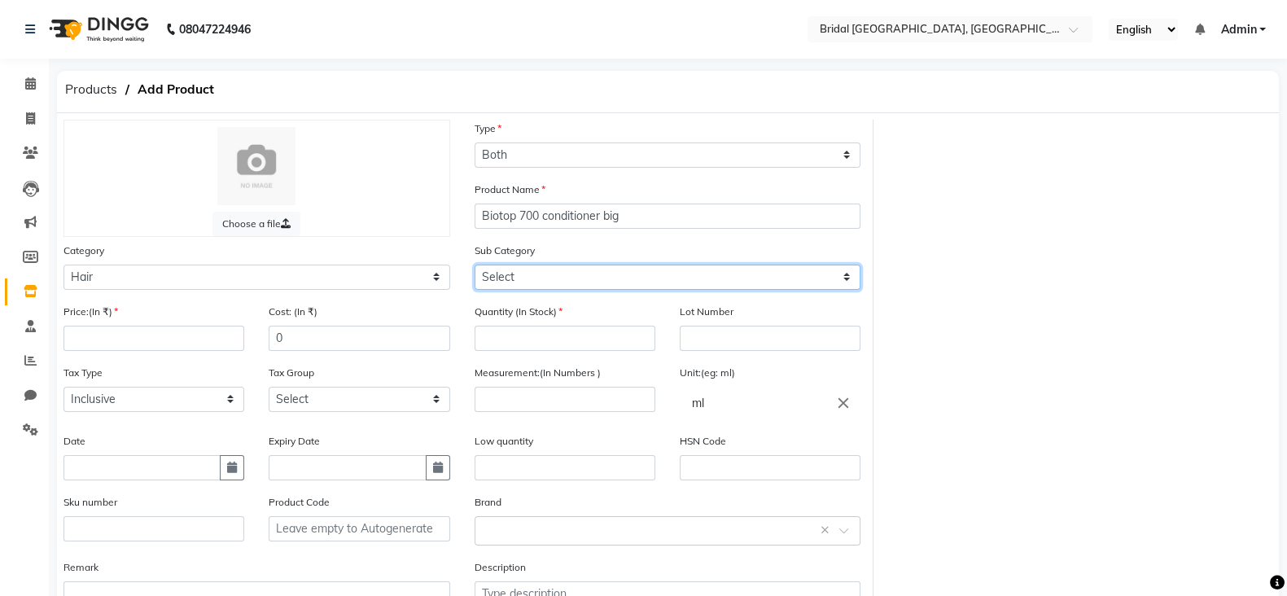
click at [561, 287] on select "Select Shampoo Conditioner Cream Mask Oil Serum Color Appliances Treatment Styl…" at bounding box center [668, 277] width 387 height 25
select select "1102"
click at [475, 267] on select "Select Shampoo Conditioner Cream Mask Oil Serum Color Appliances Treatment Styl…" at bounding box center [668, 277] width 387 height 25
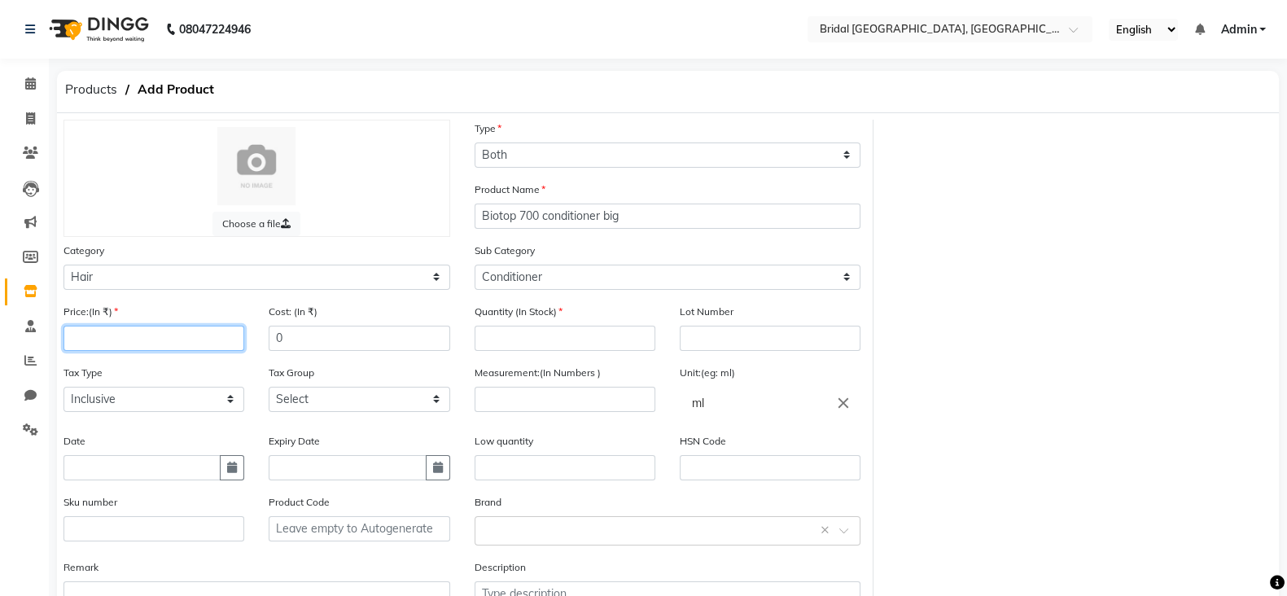
click at [138, 341] on input "number" at bounding box center [154, 338] width 181 height 25
type input "3330"
click at [536, 347] on input "number" at bounding box center [565, 338] width 181 height 25
type input "12"
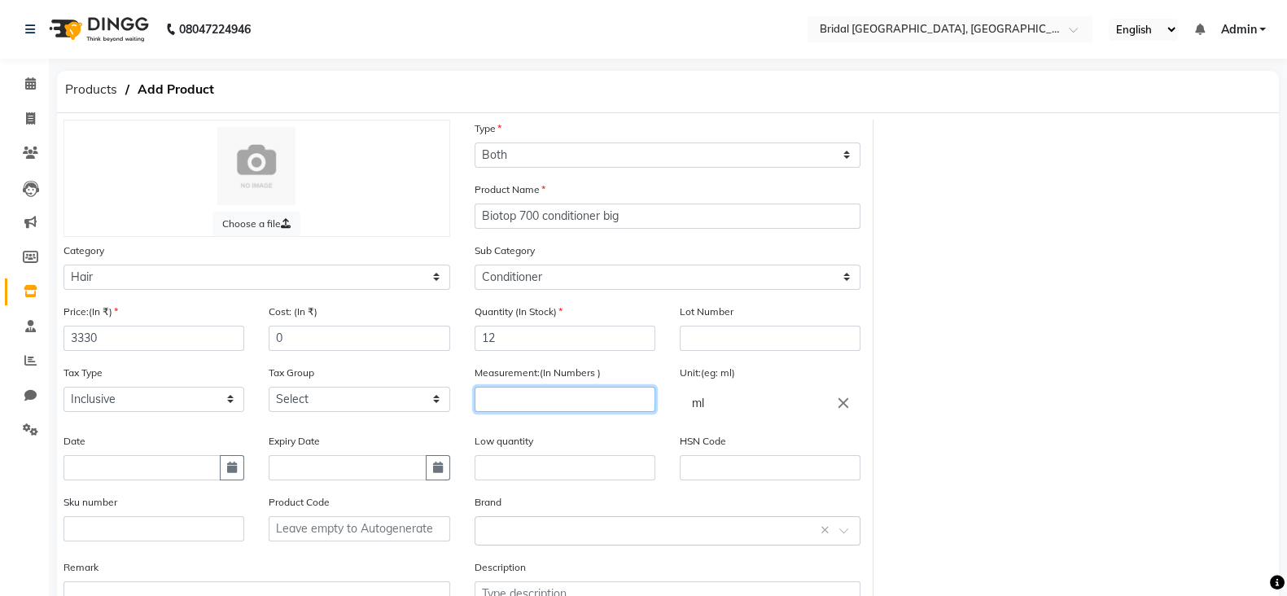
click at [538, 396] on input "number" at bounding box center [565, 399] width 181 height 25
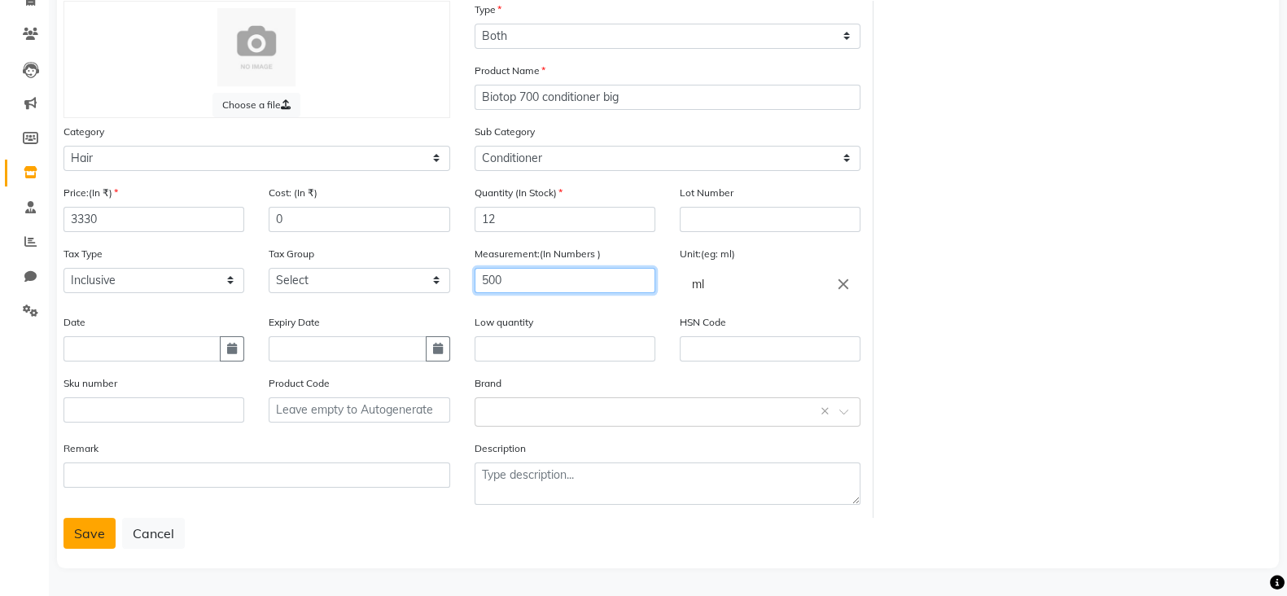
type input "500"
click at [81, 532] on button "Save" at bounding box center [90, 533] width 52 height 31
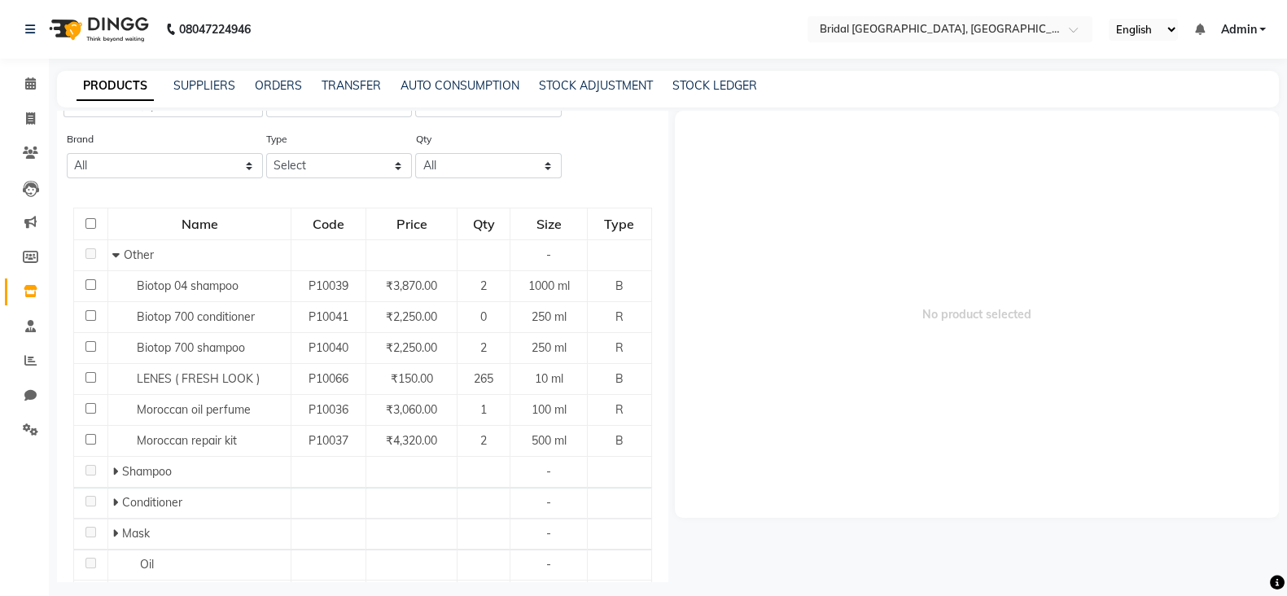
scroll to position [81, 0]
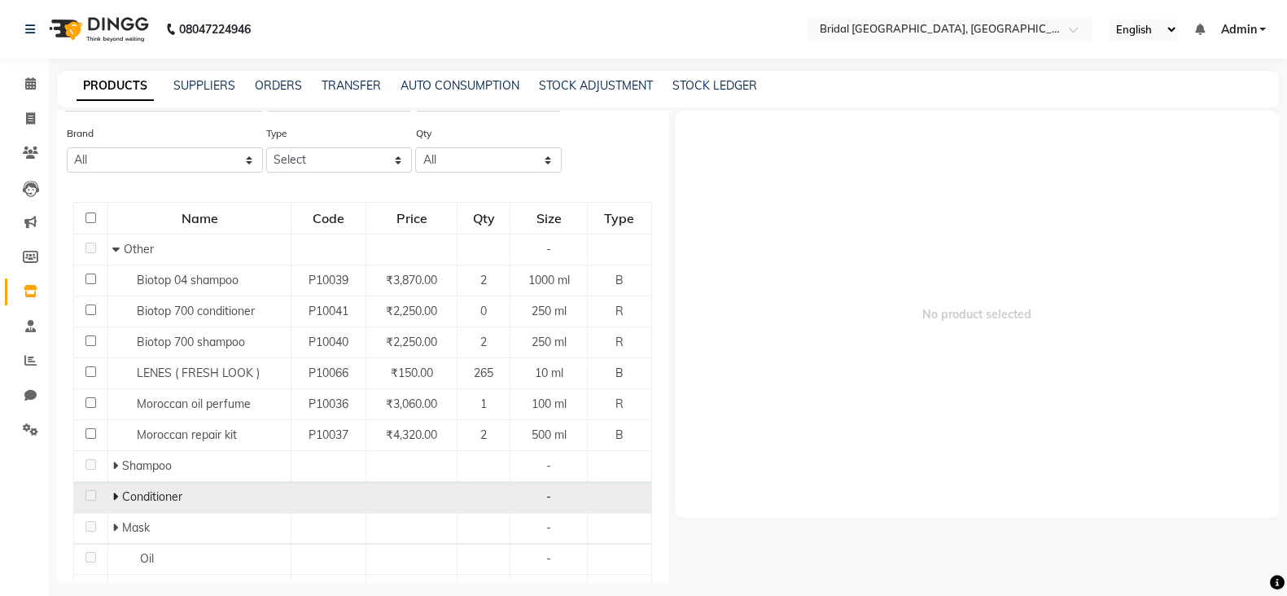
click at [118, 499] on span at bounding box center [117, 496] width 10 height 15
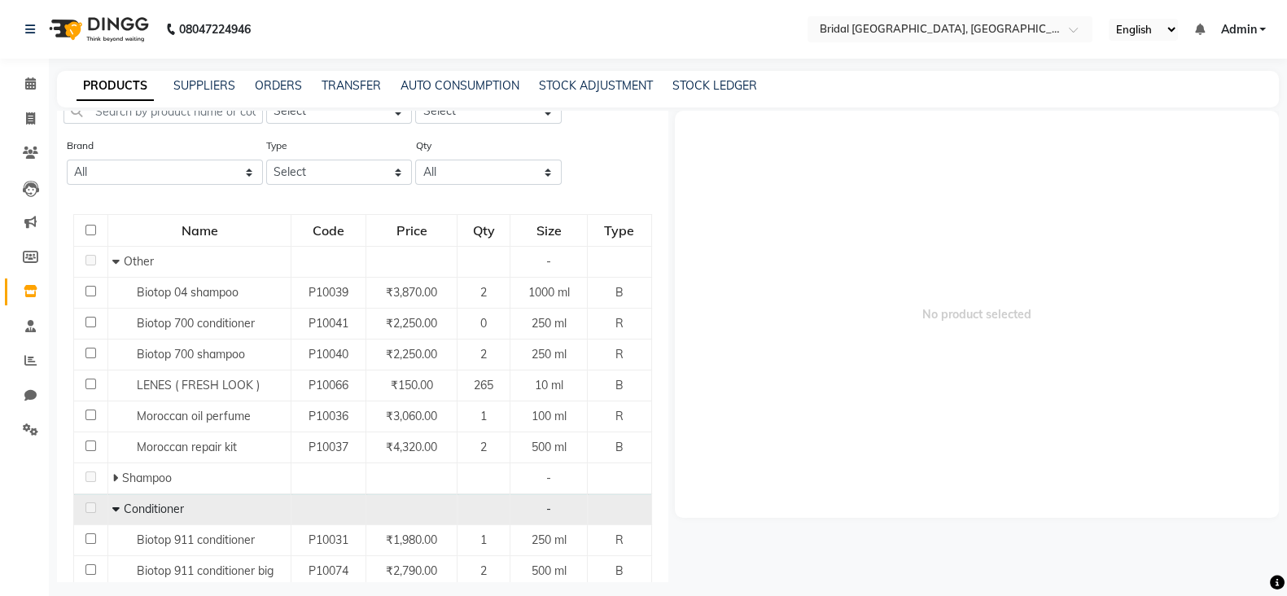
scroll to position [0, 0]
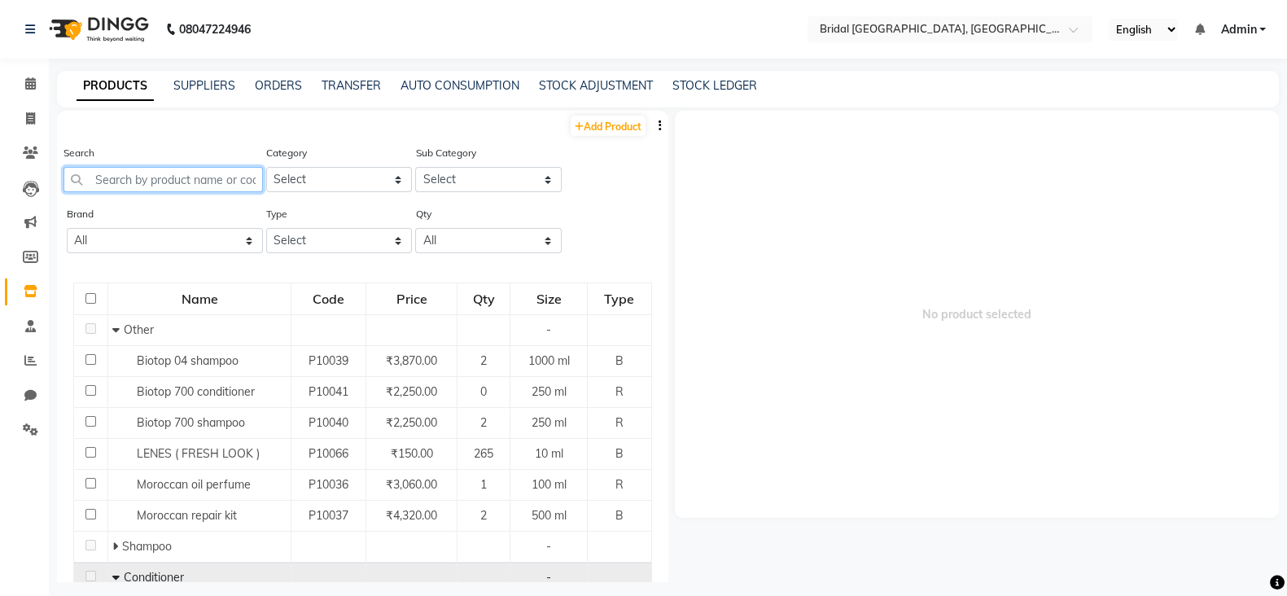
click at [156, 180] on input "text" at bounding box center [163, 179] width 199 height 25
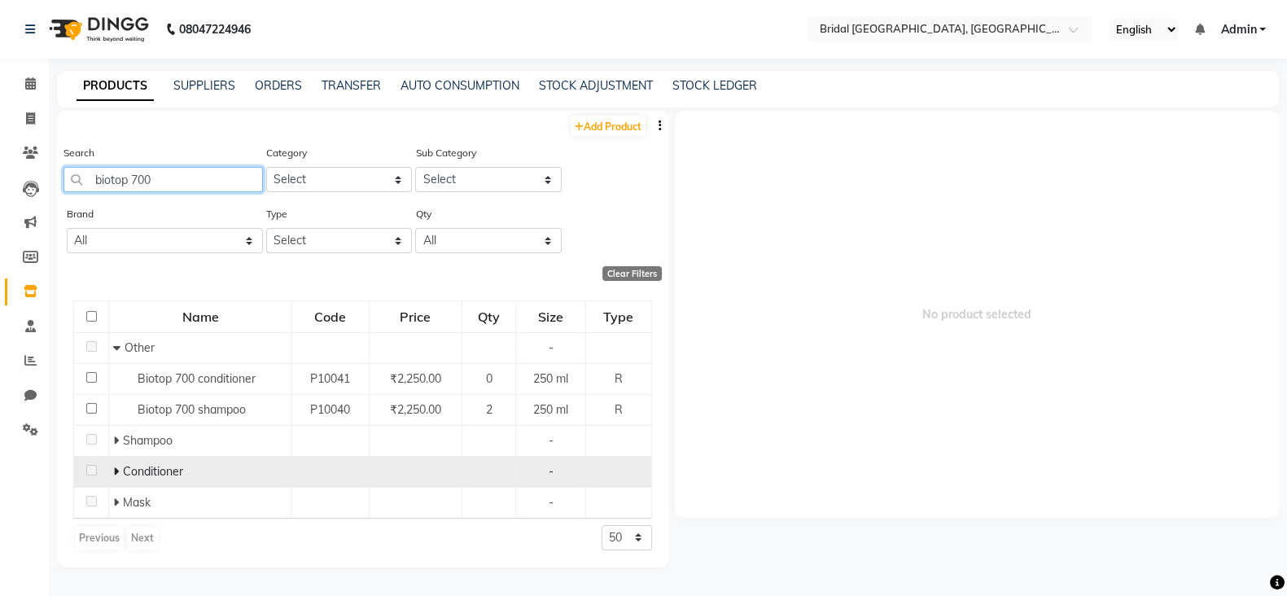
type input "biotop 700"
click at [116, 469] on icon at bounding box center [116, 471] width 6 height 11
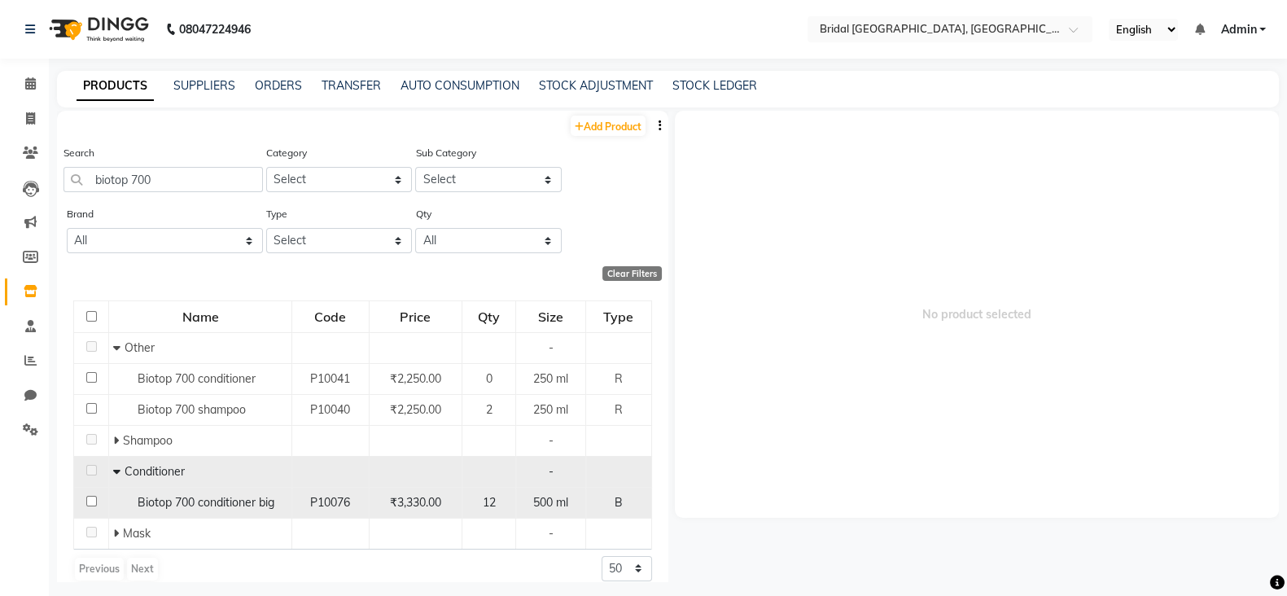
click at [451, 503] on td "₹3,330.00" at bounding box center [416, 502] width 94 height 31
click at [533, 498] on span "500 ml" at bounding box center [550, 502] width 35 height 15
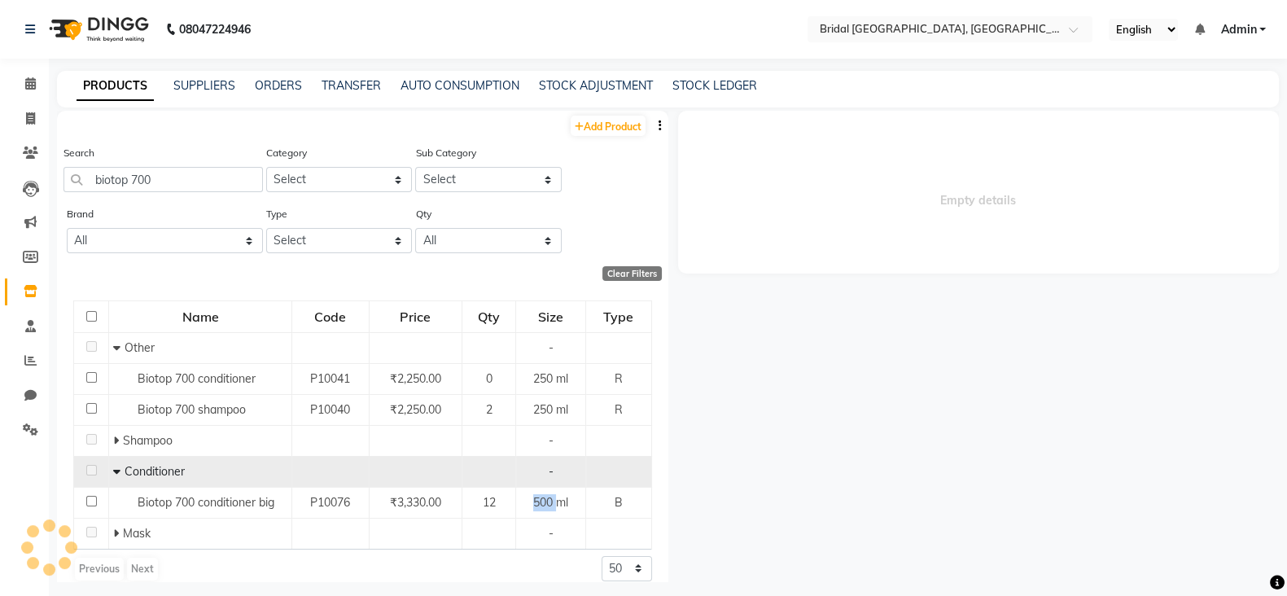
select select
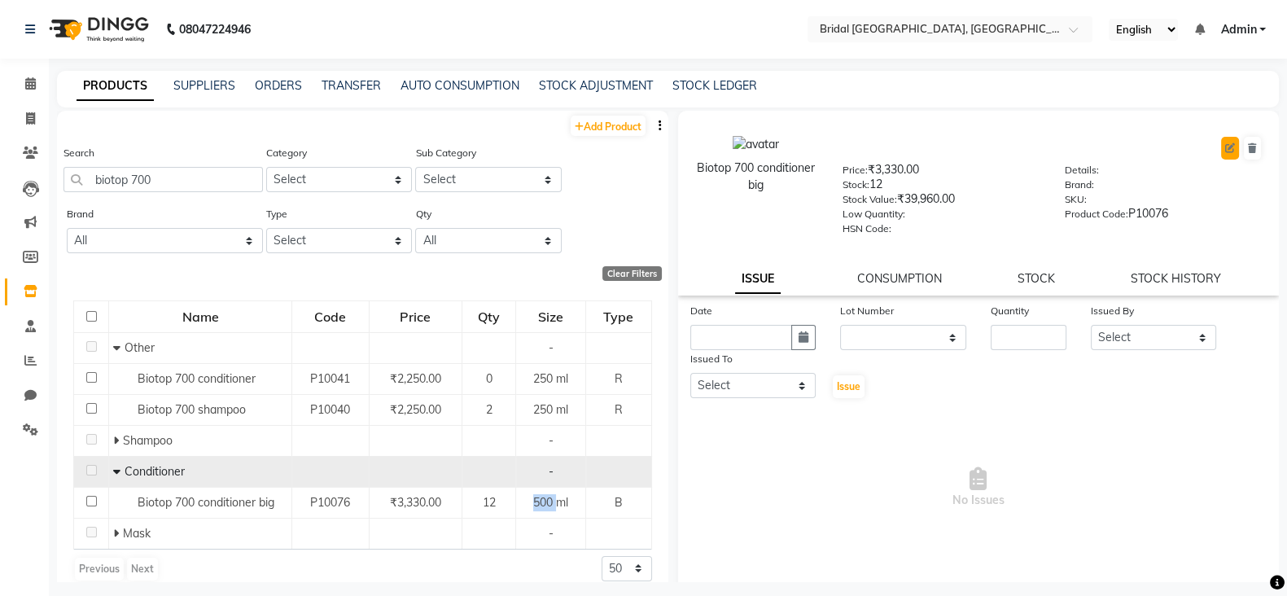
click at [1225, 145] on icon at bounding box center [1230, 148] width 10 height 10
select select "true"
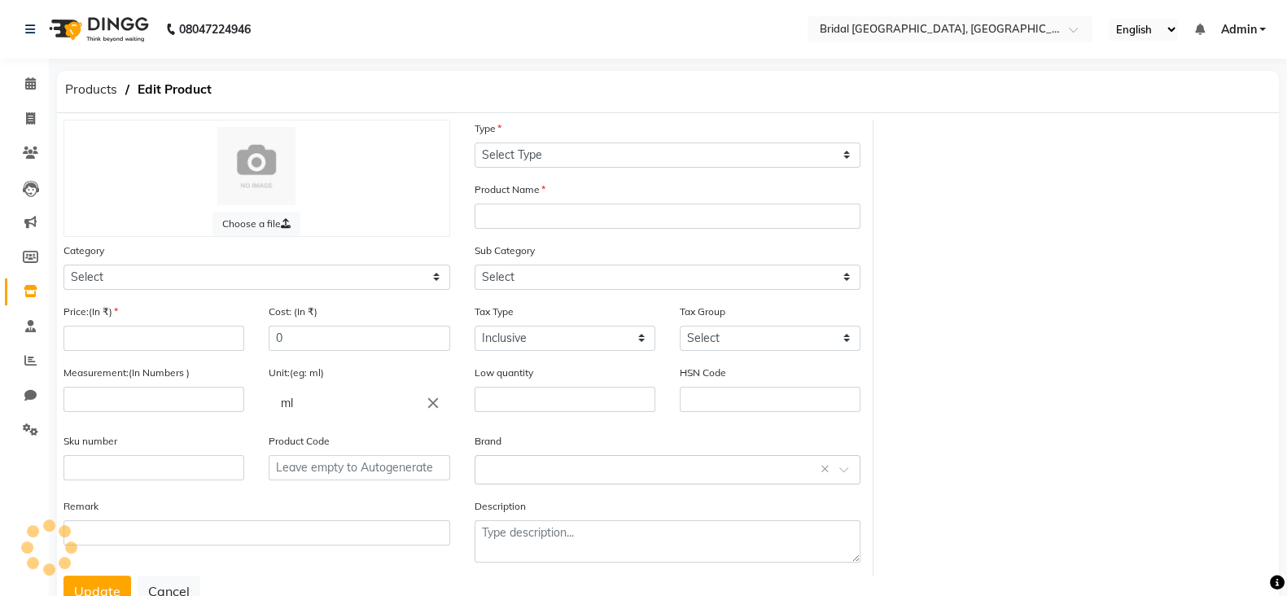
select select "B"
type input "Biotop 700 conditioner big"
select select
type input "3330"
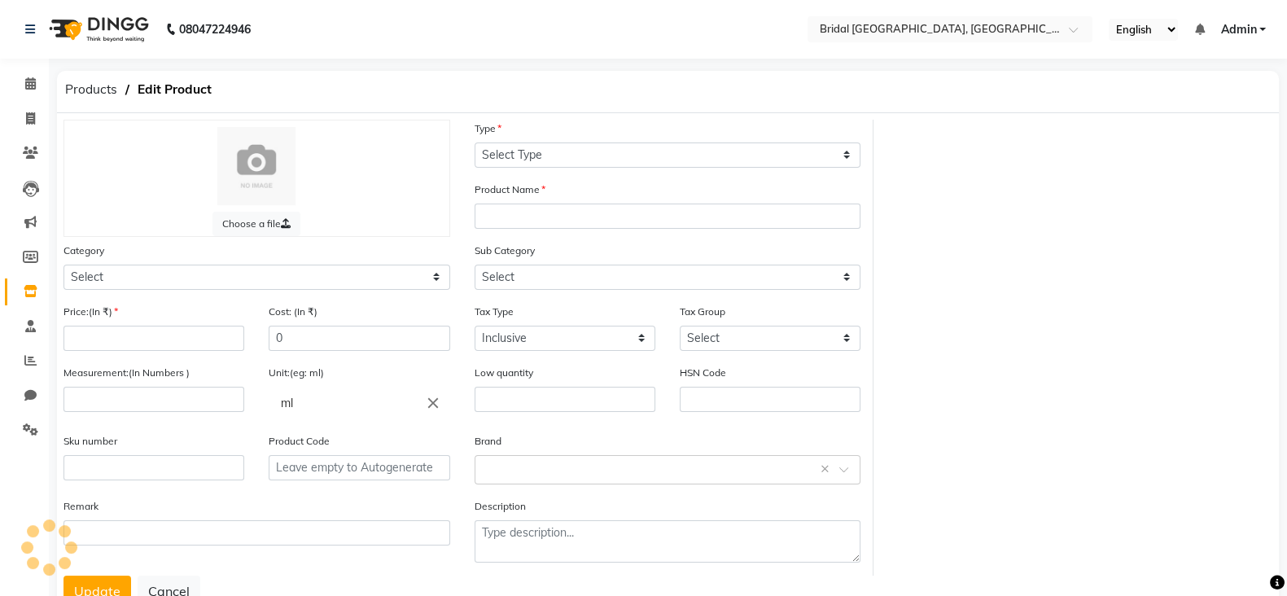
type input "500"
type input "P10076"
select select "1102"
select select "1100"
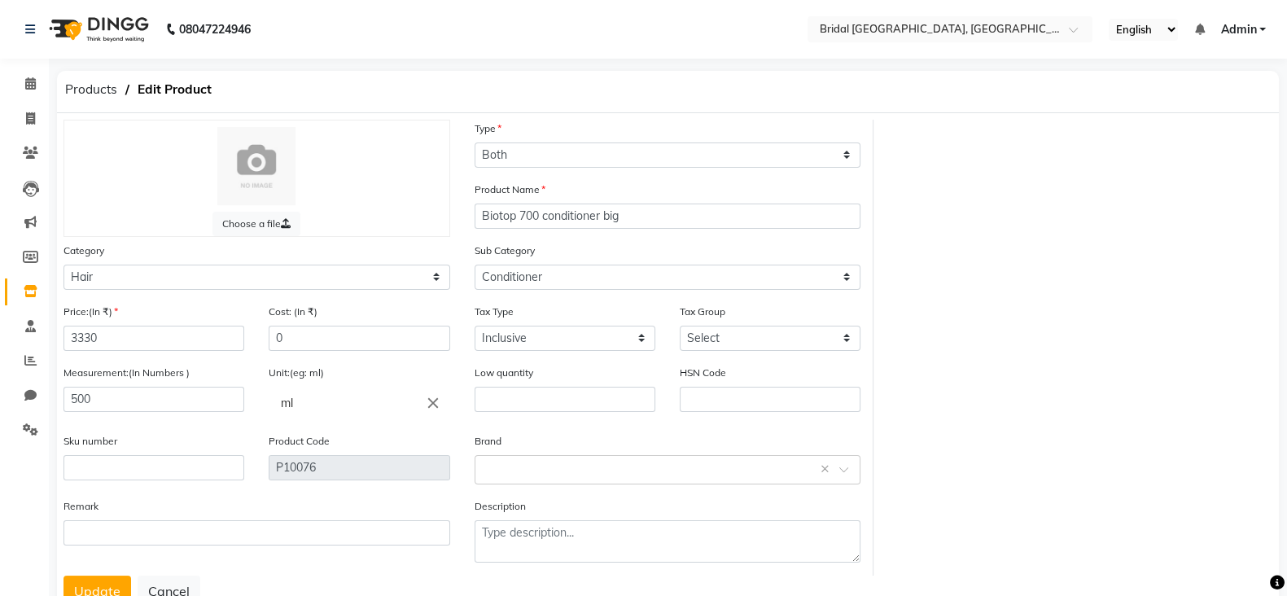
scroll to position [64, 0]
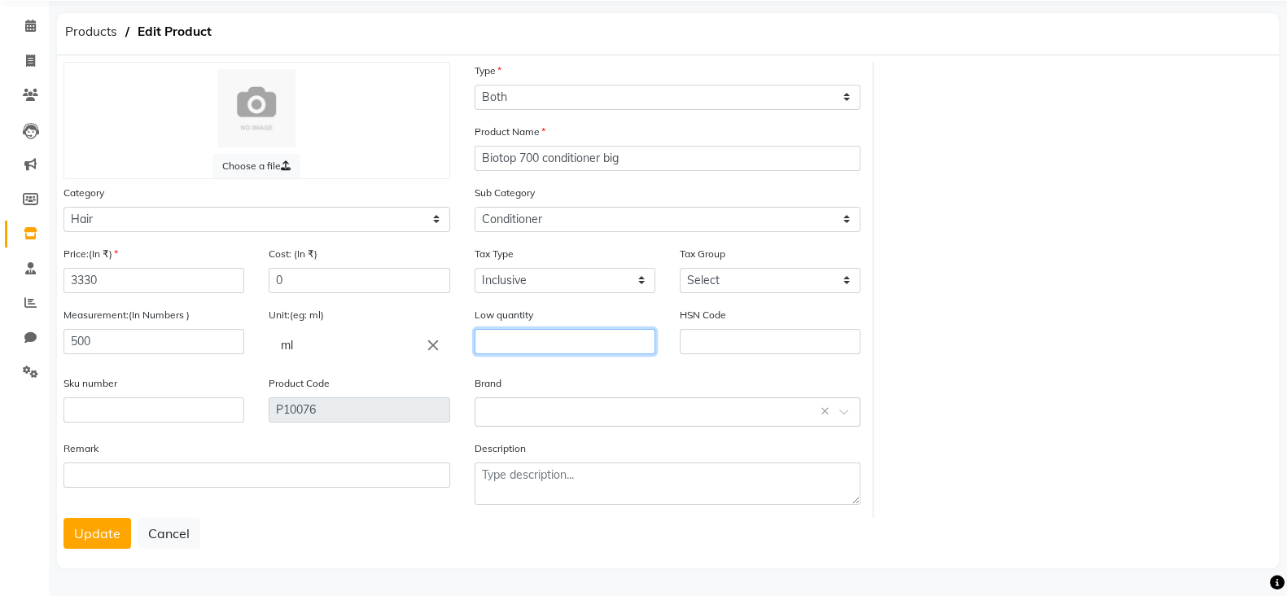
click at [568, 349] on input "text" at bounding box center [565, 341] width 181 height 25
type input "2"
click at [90, 537] on button "Update" at bounding box center [98, 533] width 68 height 31
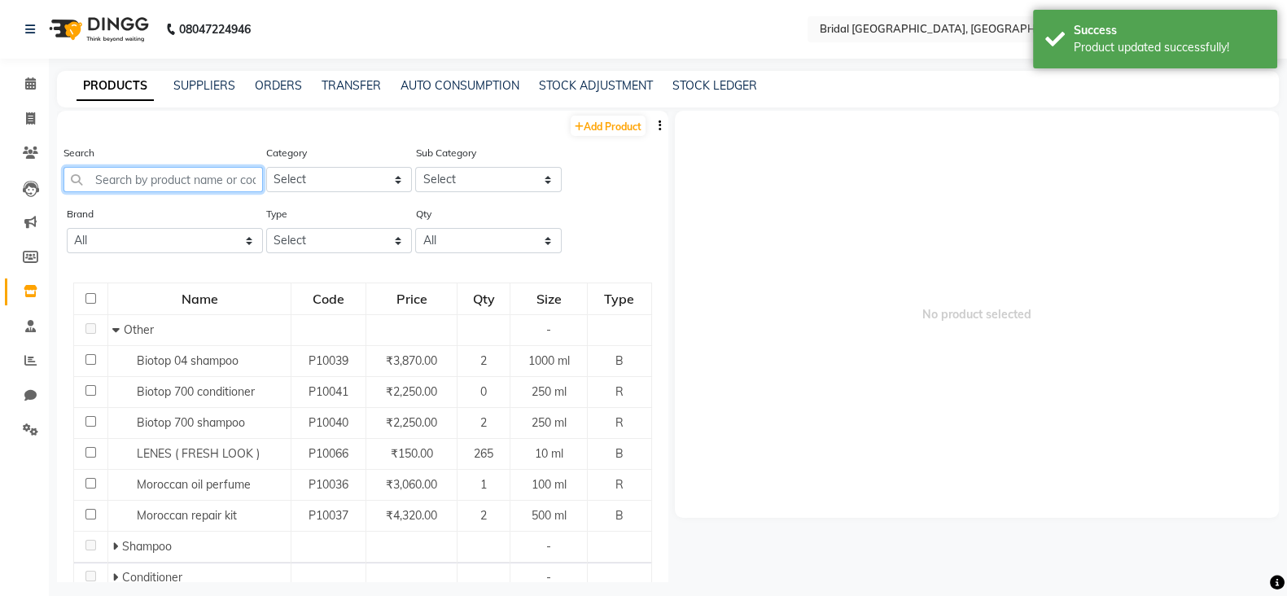
click at [177, 181] on input "text" at bounding box center [163, 179] width 199 height 25
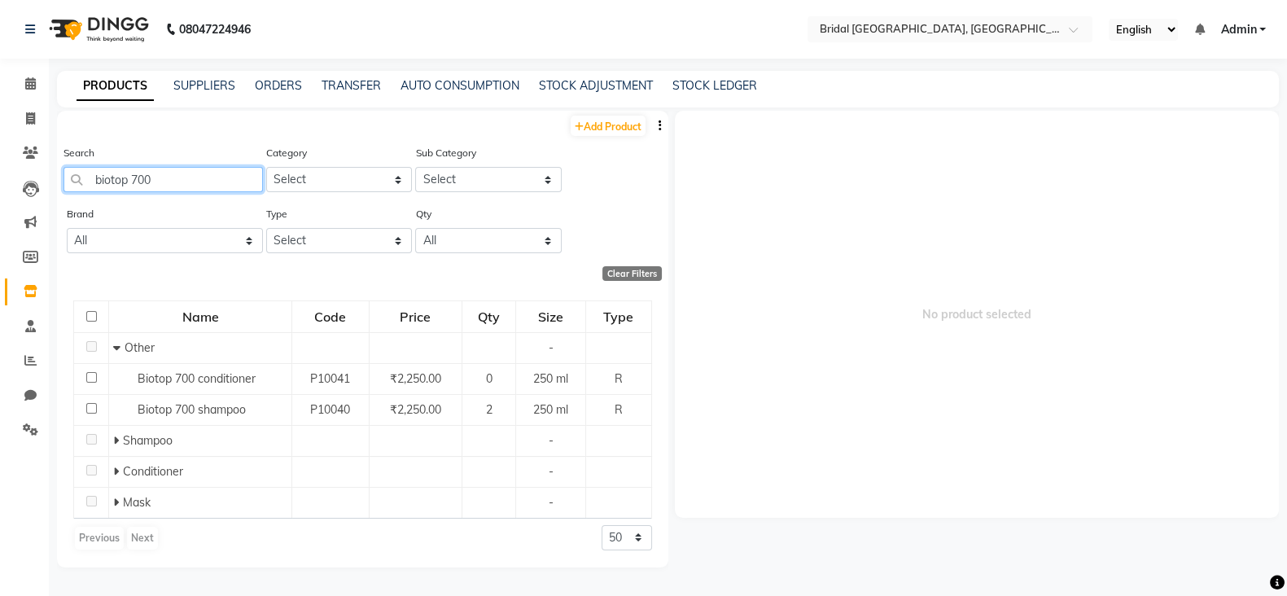
type input "biotop 700"
click at [631, 543] on select "50 100 500" at bounding box center [627, 537] width 50 height 25
select select "100"
click at [602, 525] on select "50 100 500" at bounding box center [627, 537] width 50 height 25
click at [173, 179] on input "biotop 700" at bounding box center [163, 179] width 199 height 25
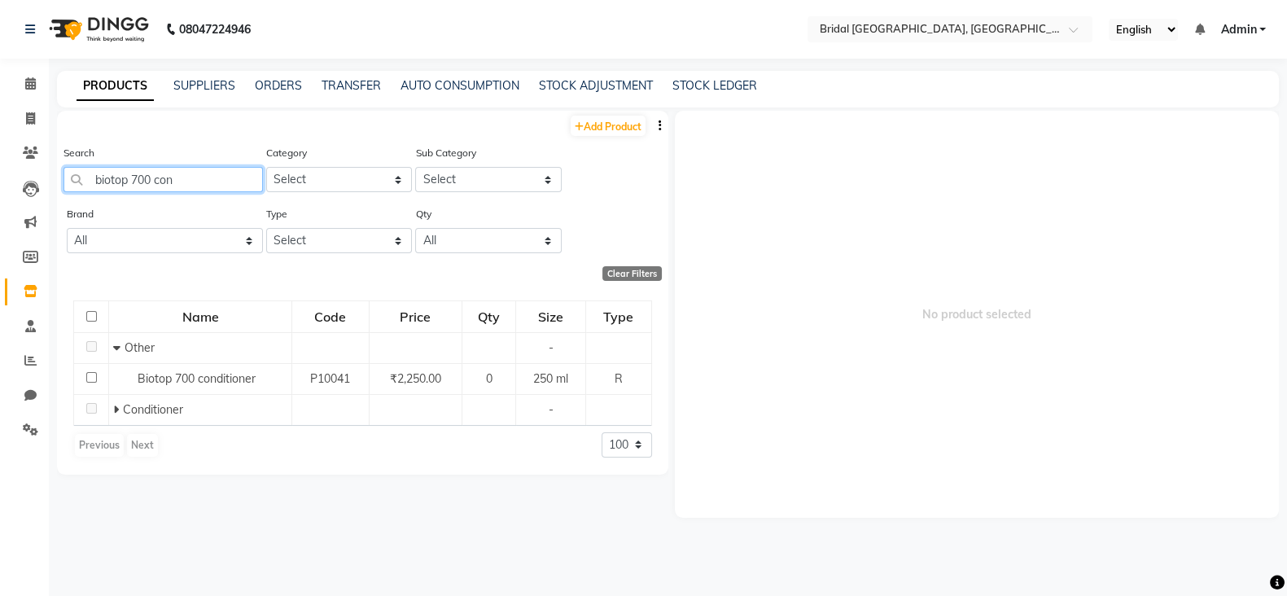
click at [101, 173] on input "biotop 700 con" at bounding box center [163, 179] width 199 height 25
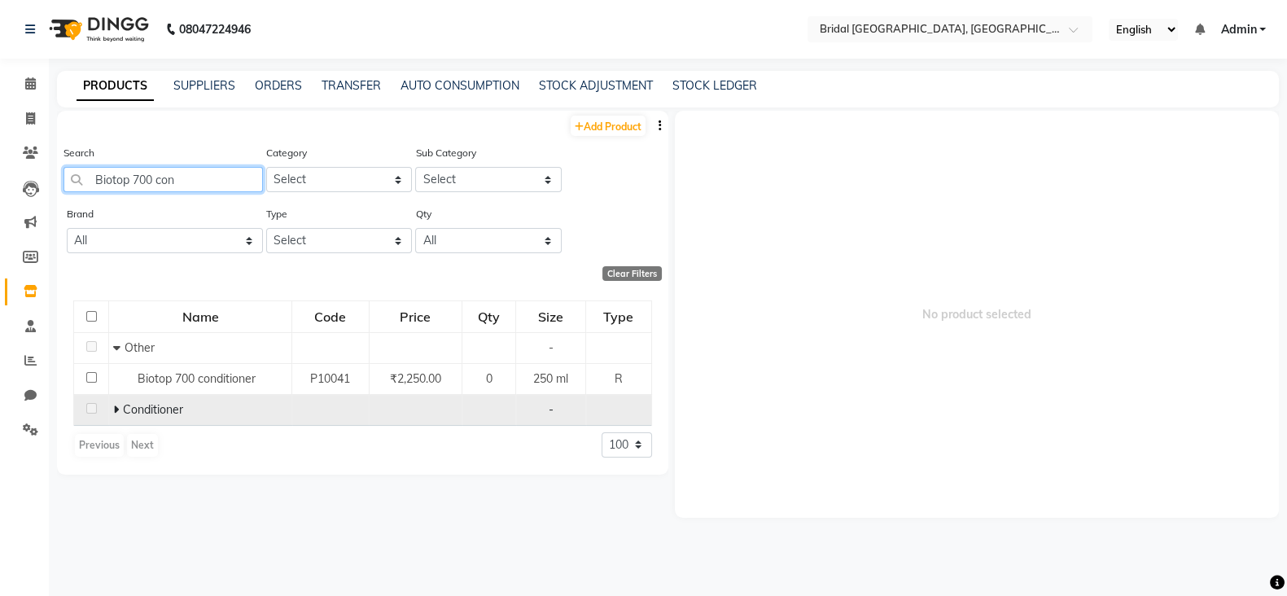
type input "Biotop 700 con"
click at [121, 409] on span at bounding box center [118, 409] width 10 height 15
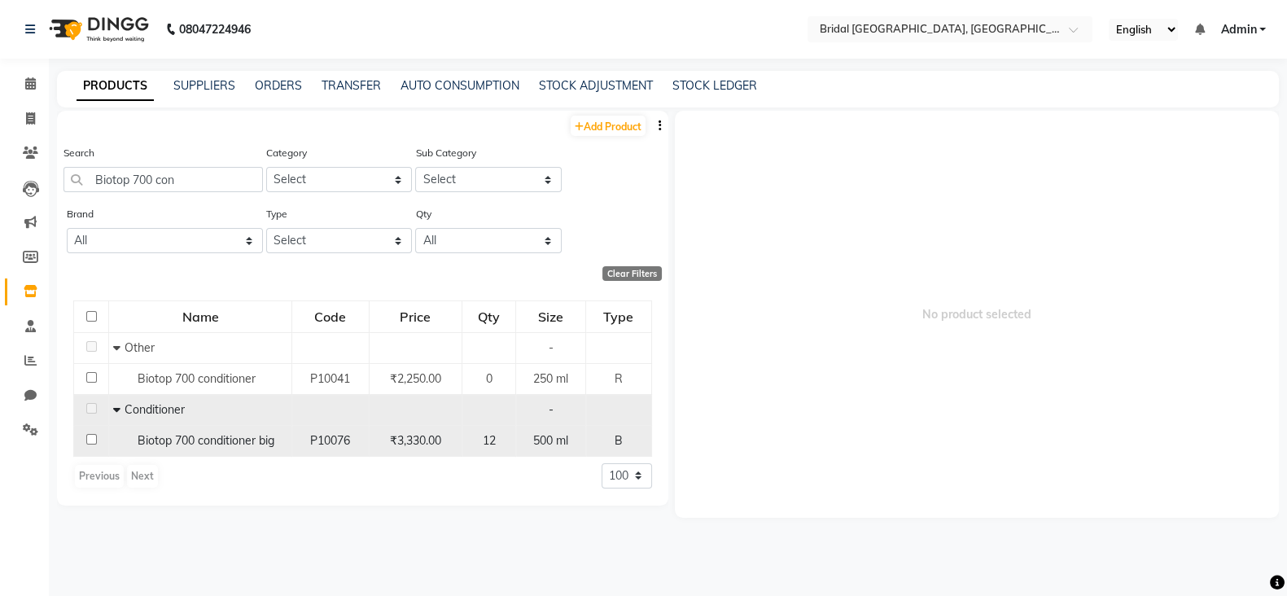
click at [476, 434] on div "12" at bounding box center [489, 440] width 40 height 17
select select
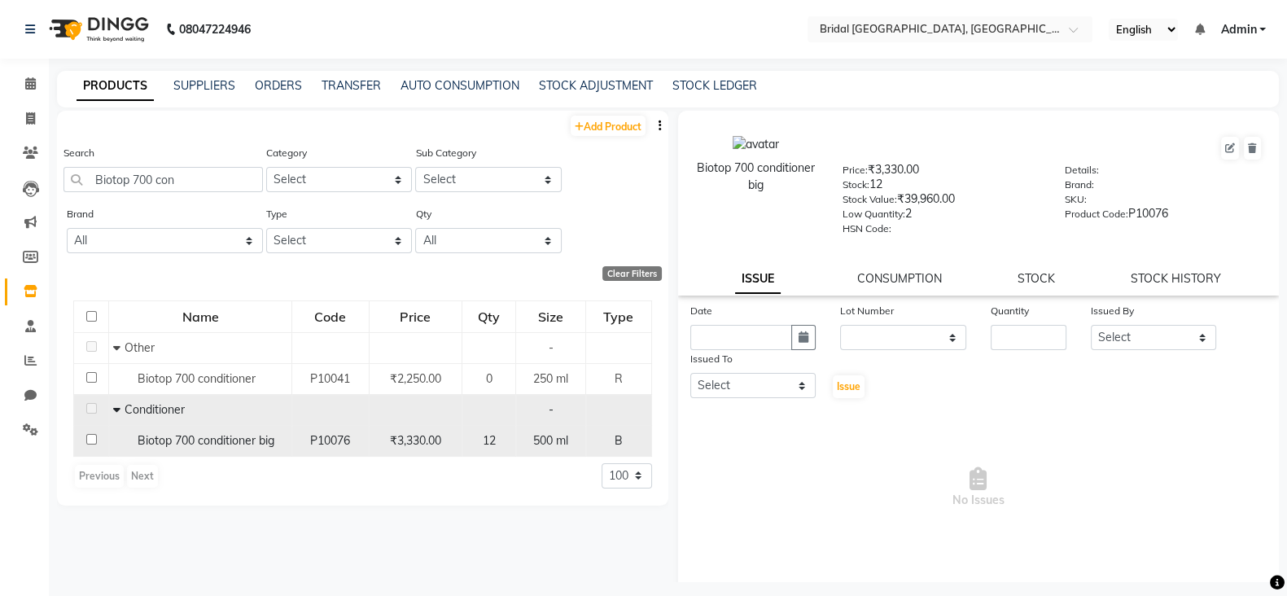
click at [476, 434] on div "12" at bounding box center [489, 440] width 40 height 17
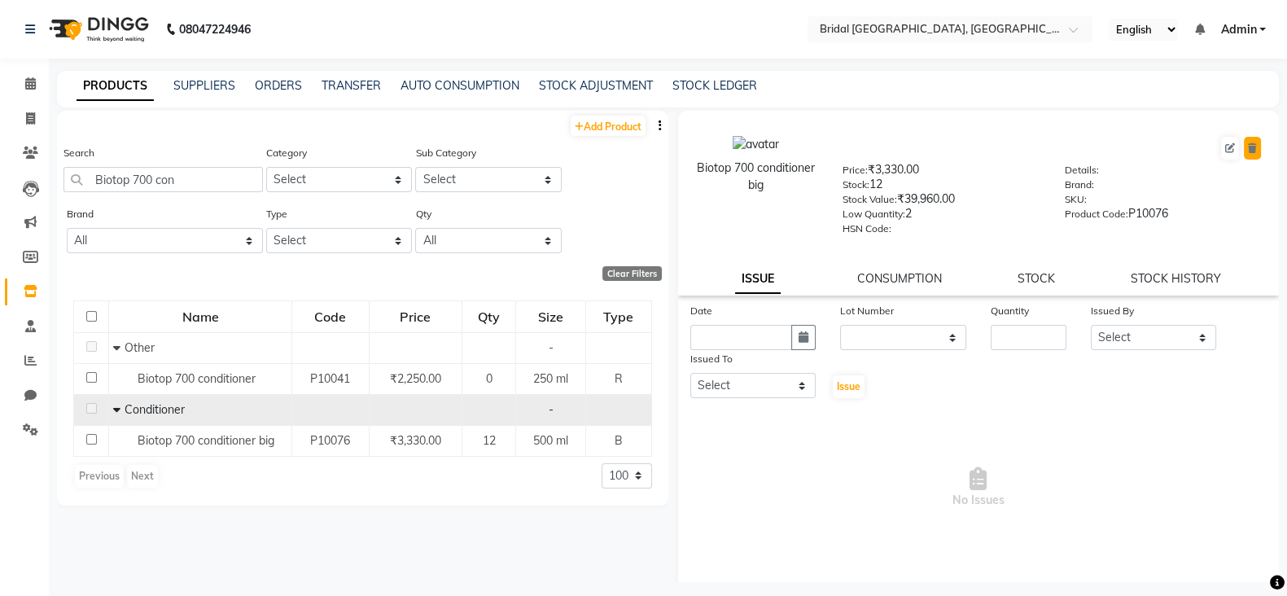
click at [1244, 144] on button at bounding box center [1252, 148] width 17 height 23
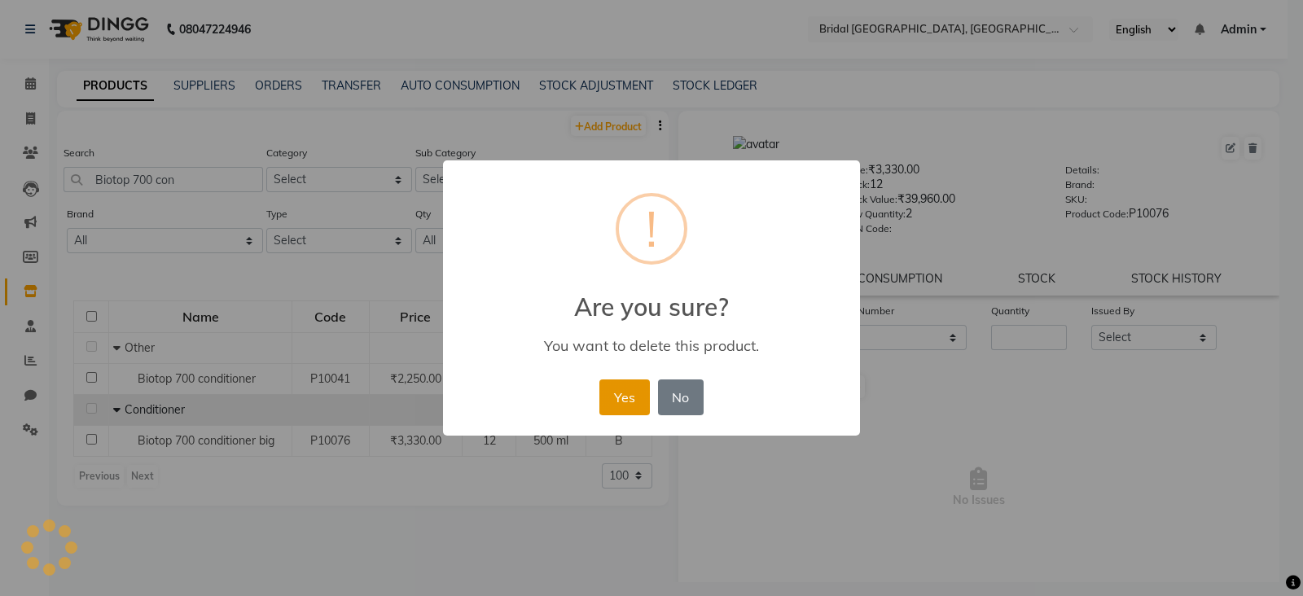
click at [629, 391] on button "Yes" at bounding box center [624, 397] width 50 height 36
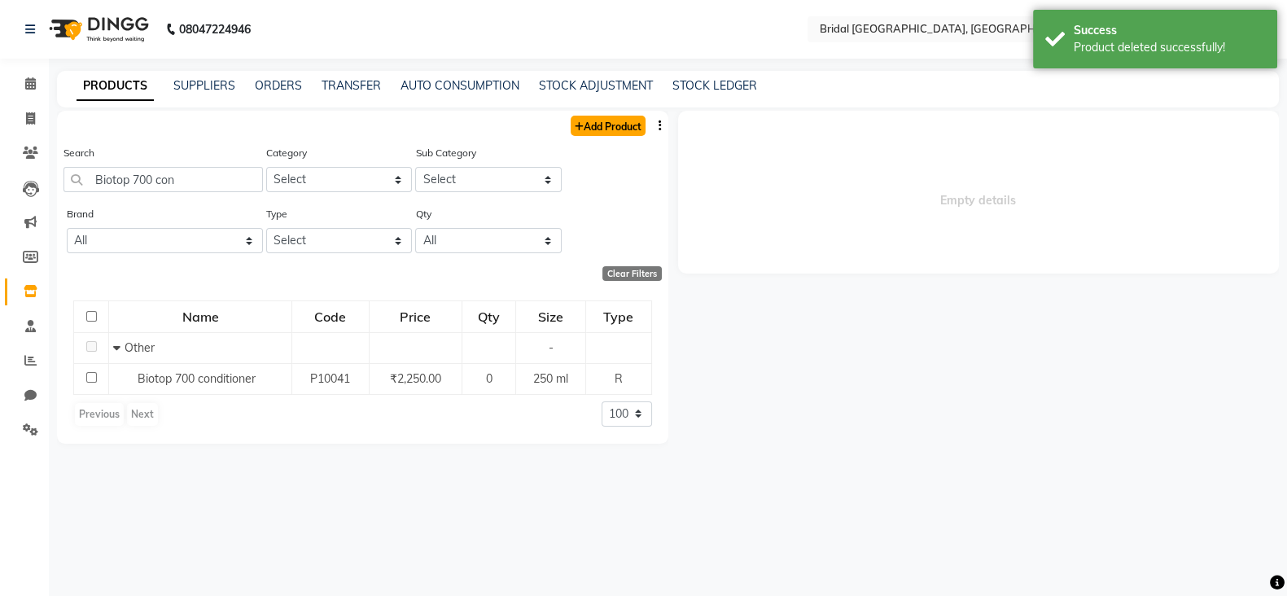
click at [603, 135] on link "Add Product" at bounding box center [608, 126] width 75 height 20
select select "true"
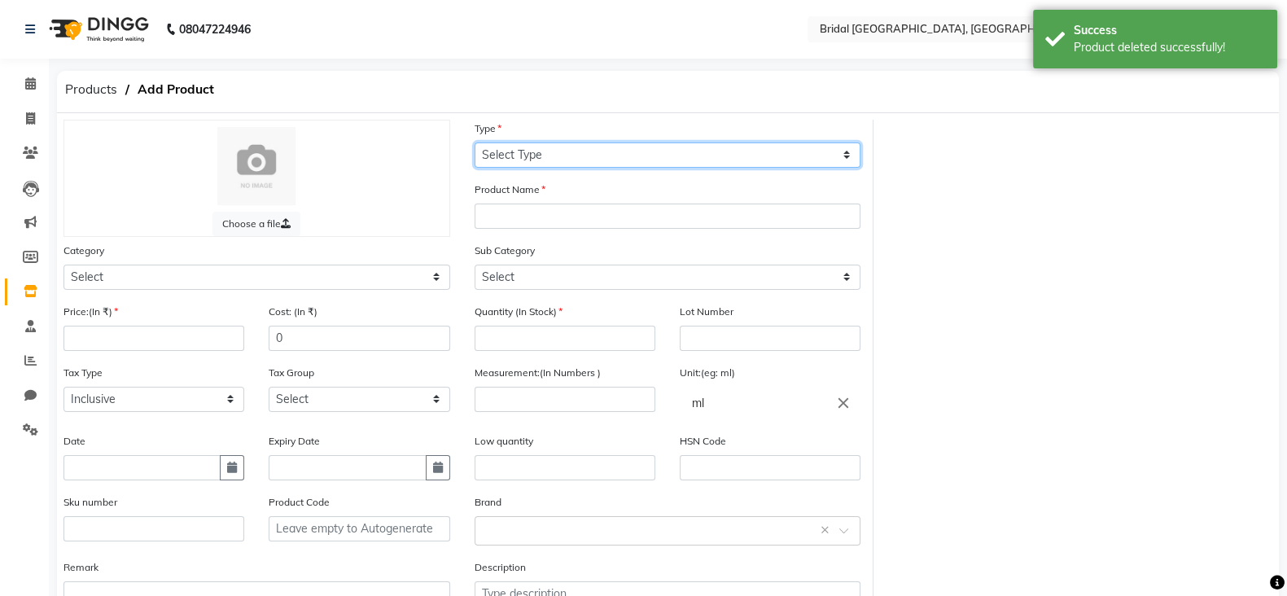
click at [607, 167] on select "Select Type Both Retail Consumable" at bounding box center [668, 154] width 387 height 25
select select "B"
click at [475, 142] on select "Select Type Both Retail Consumable" at bounding box center [668, 154] width 387 height 25
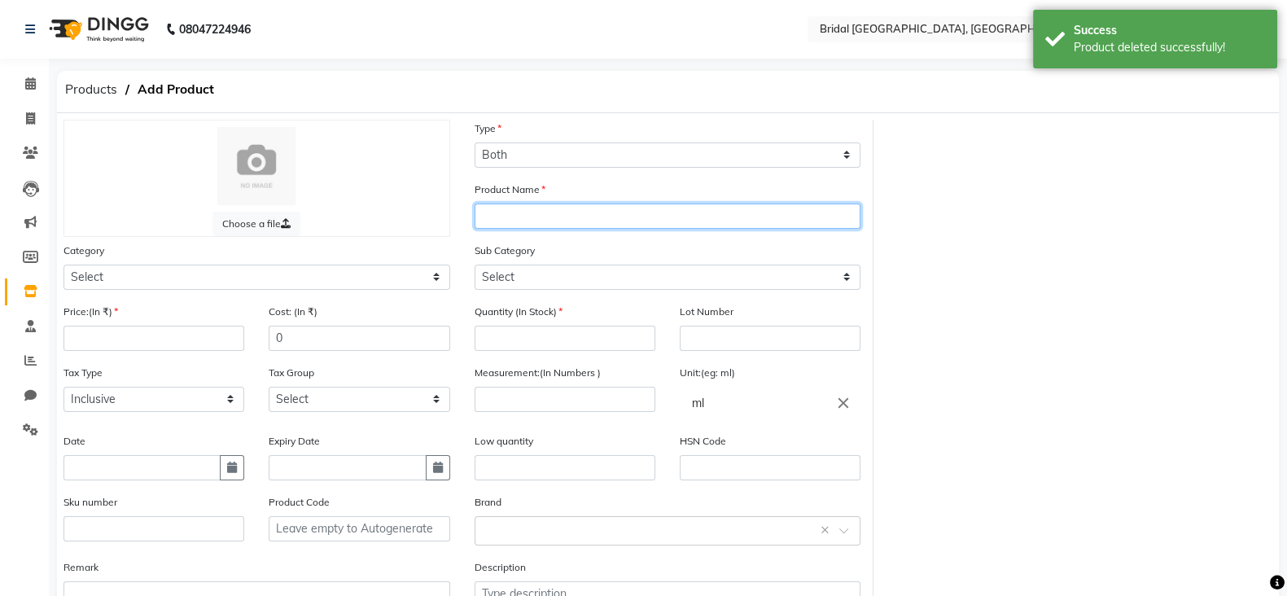
click at [546, 229] on input "text" at bounding box center [668, 216] width 387 height 25
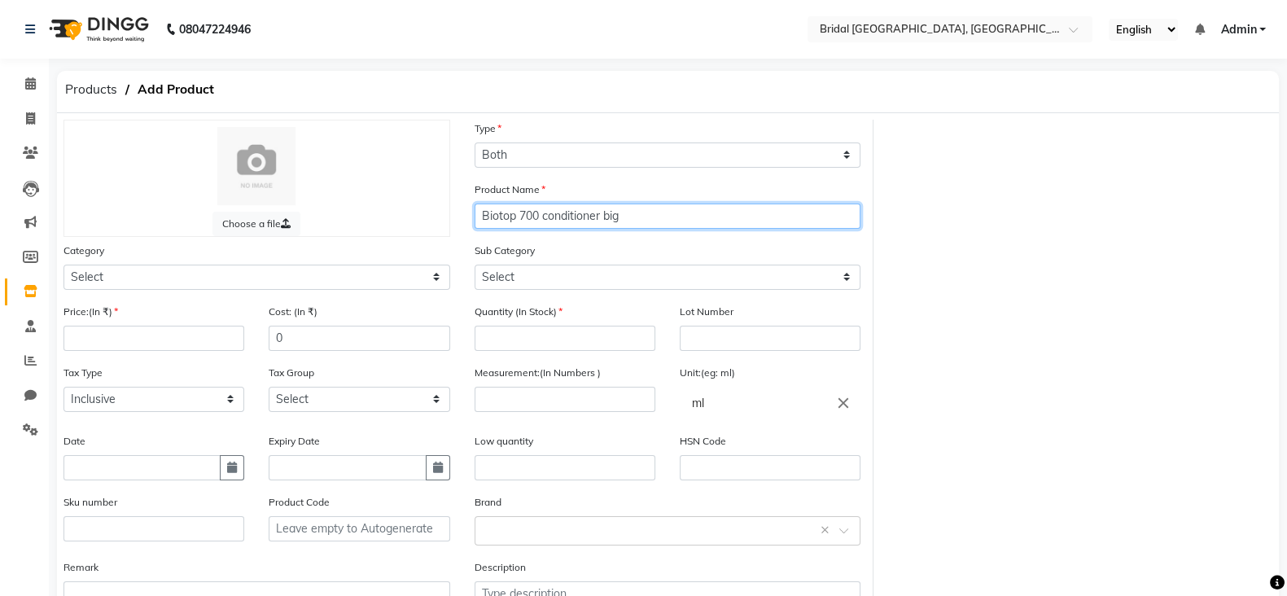
type input "Biotop 700 conditioner big"
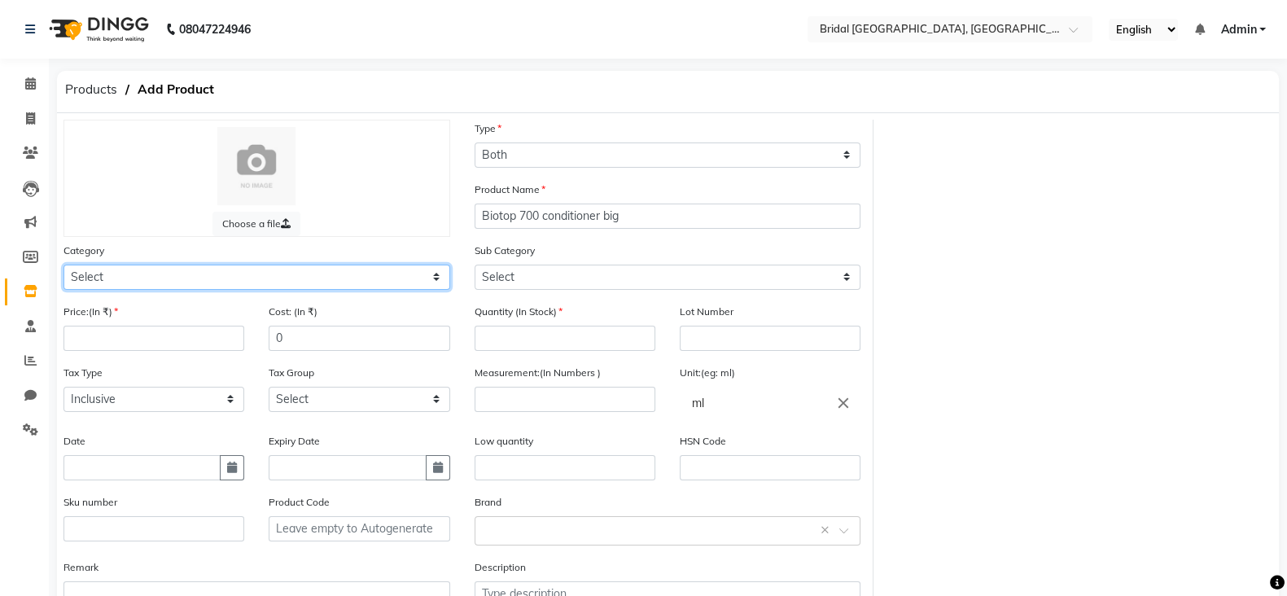
click at [326, 287] on select "Select Hair Skin Makeup Personal Care Appliances [PERSON_NAME] Waxing Disposabl…" at bounding box center [257, 277] width 387 height 25
select select "1100"
click at [64, 267] on select "Select Hair Skin Makeup Personal Care Appliances [PERSON_NAME] Waxing Disposabl…" at bounding box center [257, 277] width 387 height 25
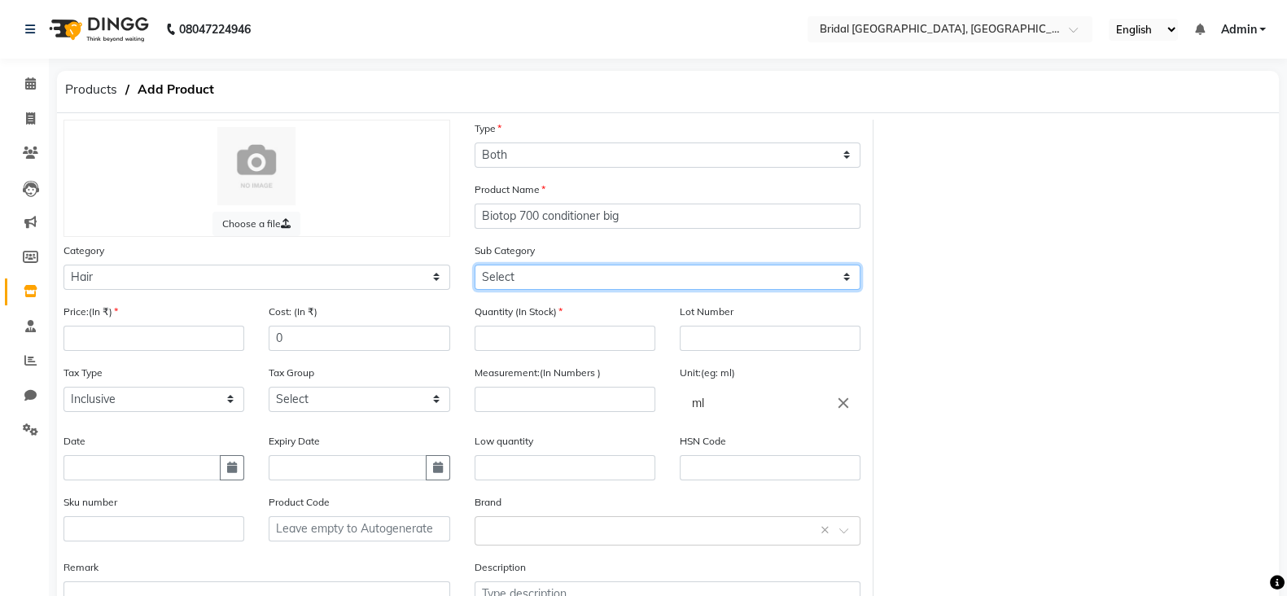
click at [526, 274] on select "Select Shampoo Conditioner Cream Mask Oil Serum Color Appliances Treatment Styl…" at bounding box center [668, 277] width 387 height 25
select select "1102"
click at [475, 267] on select "Select Shampoo Conditioner Cream Mask Oil Serum Color Appliances Treatment Styl…" at bounding box center [668, 277] width 387 height 25
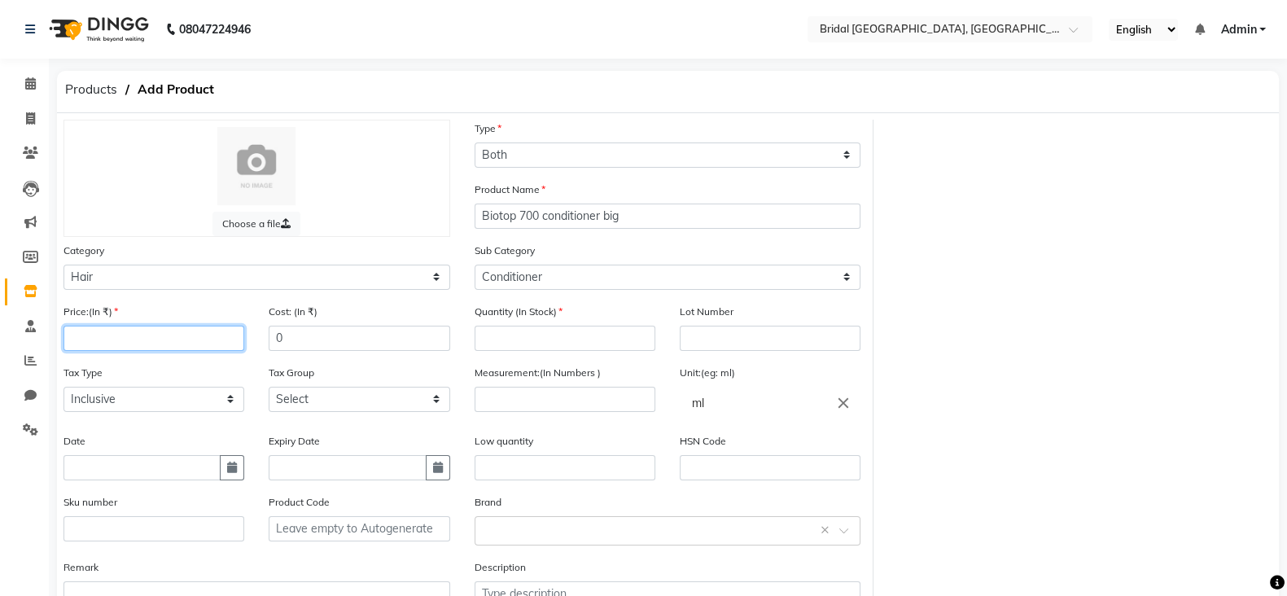
click at [140, 335] on input "number" at bounding box center [154, 338] width 181 height 25
type input "3330"
click at [502, 338] on input "number" at bounding box center [565, 338] width 181 height 25
type input "2"
click at [504, 398] on input "number" at bounding box center [565, 399] width 181 height 25
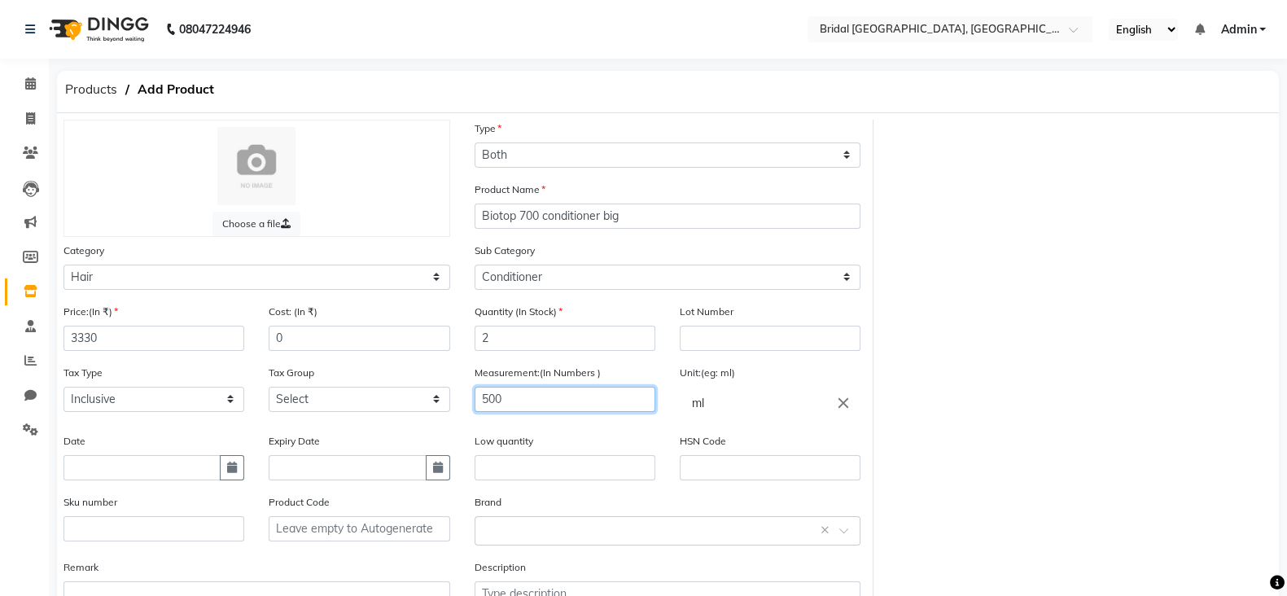
scroll to position [126, 0]
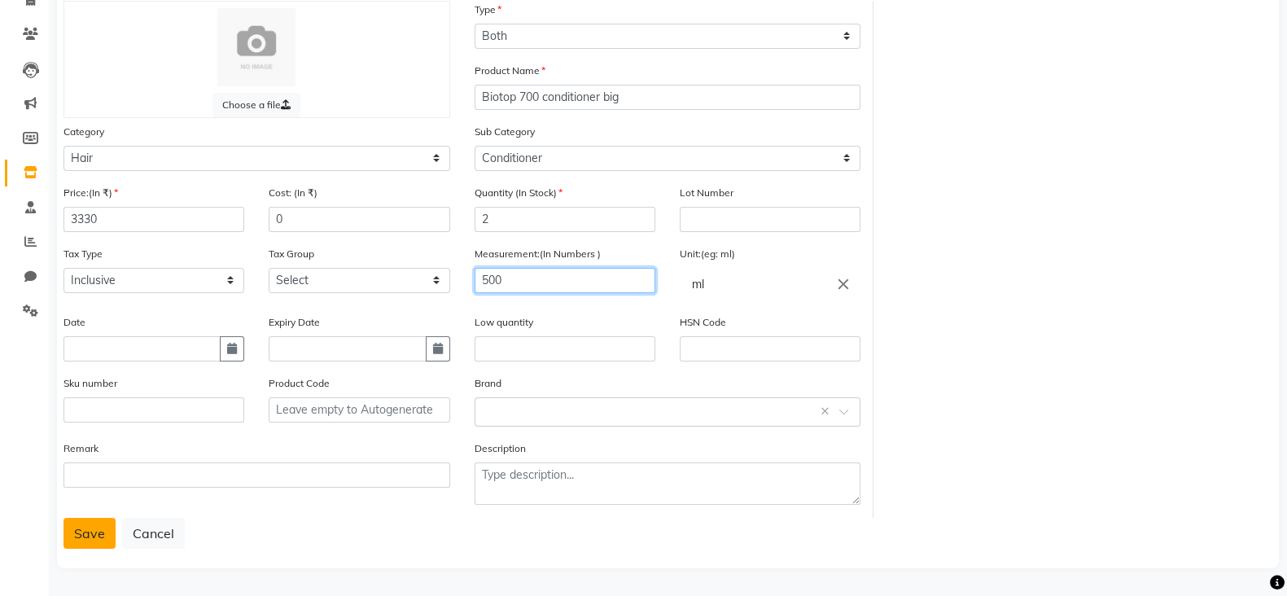
type input "500"
click at [85, 534] on button "Save" at bounding box center [90, 533] width 52 height 31
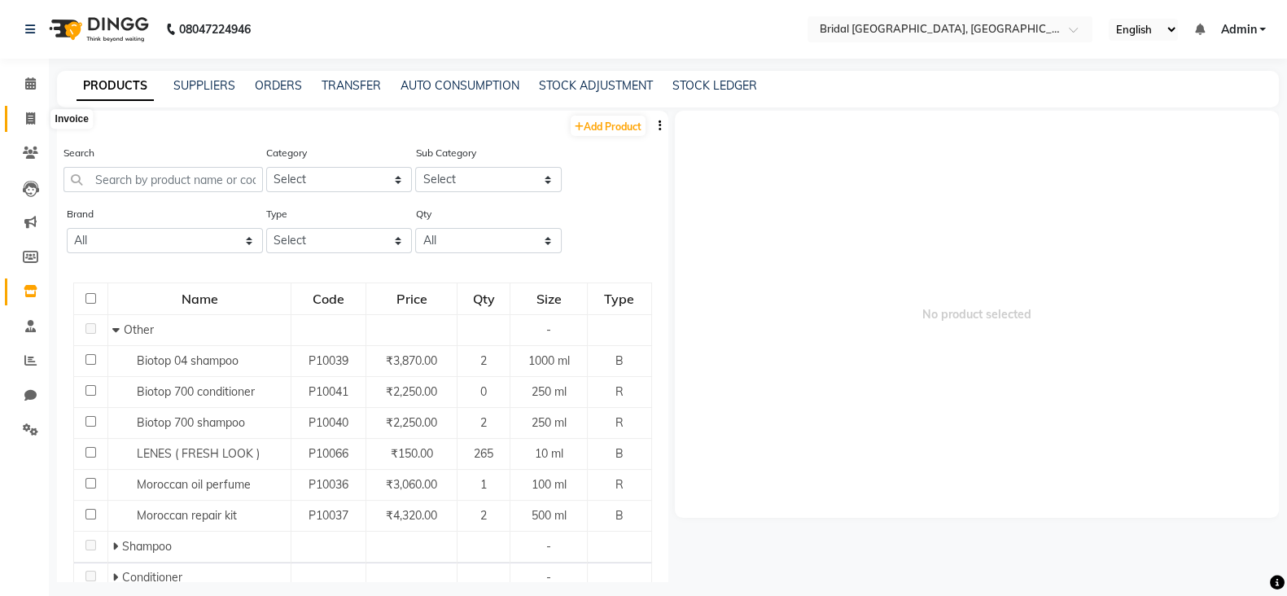
click at [33, 116] on icon at bounding box center [30, 118] width 9 height 12
select select "service"
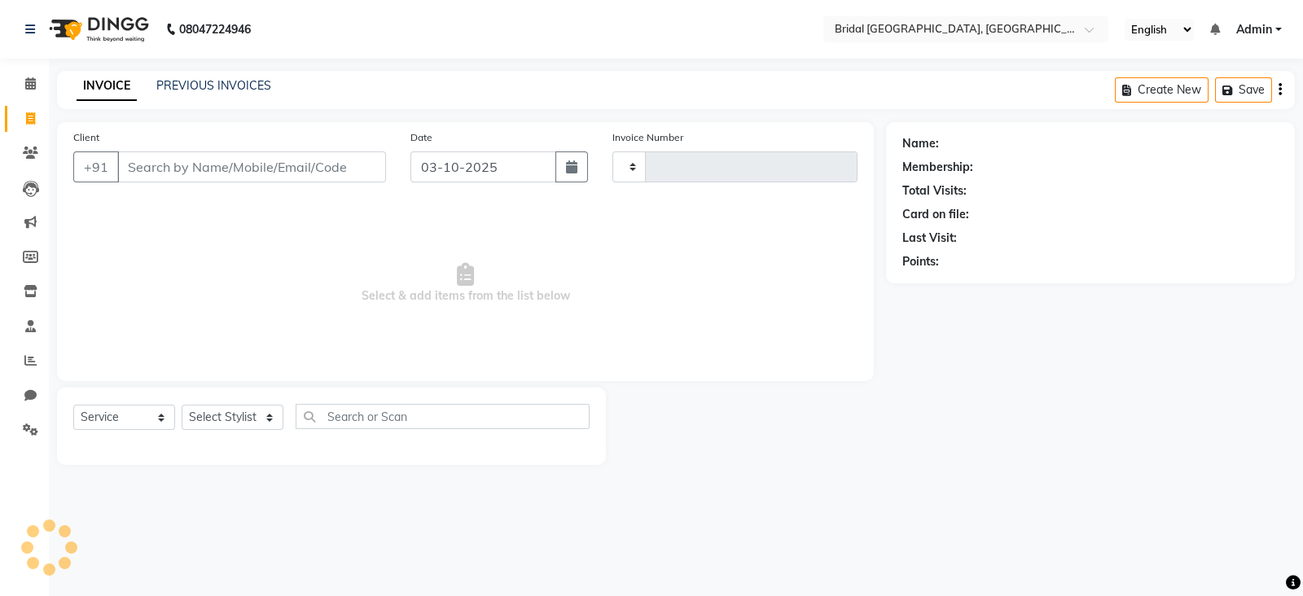
type input "0446"
select select "8752"
click at [29, 295] on icon at bounding box center [31, 291] width 14 height 12
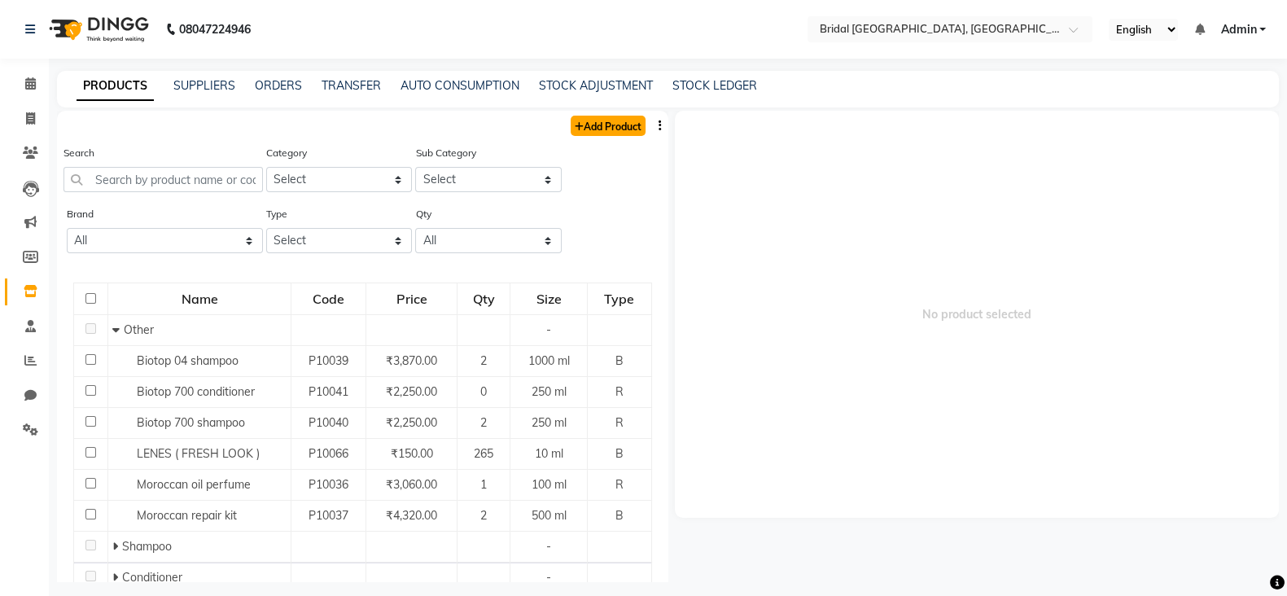
click at [606, 126] on link "Add Product" at bounding box center [608, 126] width 75 height 20
select select "true"
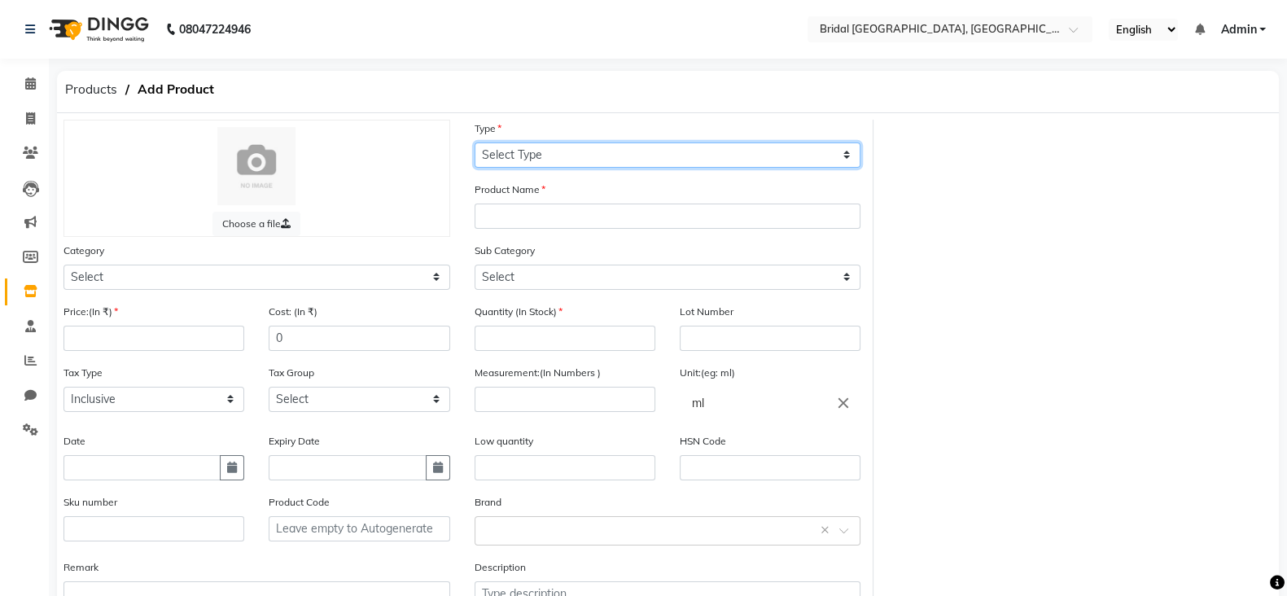
click at [518, 156] on select "Select Type Both Retail Consumable" at bounding box center [668, 154] width 387 height 25
select select "B"
click at [475, 142] on select "Select Type Both Retail Consumable" at bounding box center [668, 154] width 387 height 25
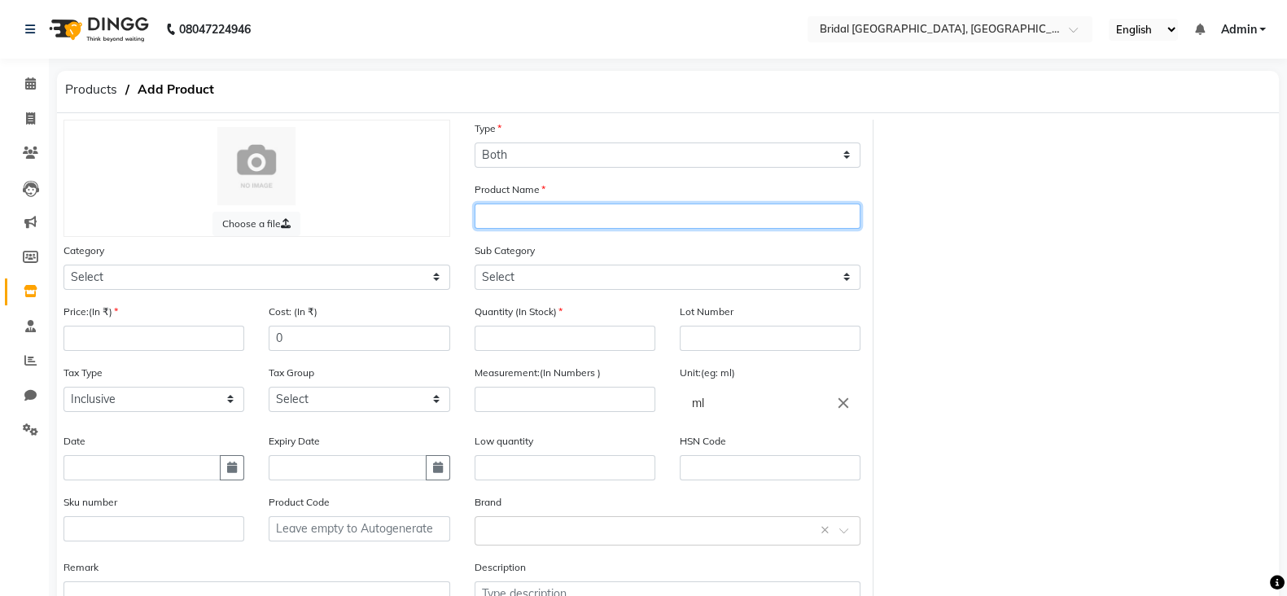
click at [520, 210] on input "text" at bounding box center [668, 216] width 387 height 25
click at [486, 217] on input "biotop" at bounding box center [668, 216] width 387 height 25
click at [562, 218] on input "Biotop" at bounding box center [668, 216] width 387 height 25
type input "Biotop 20 shampoo"
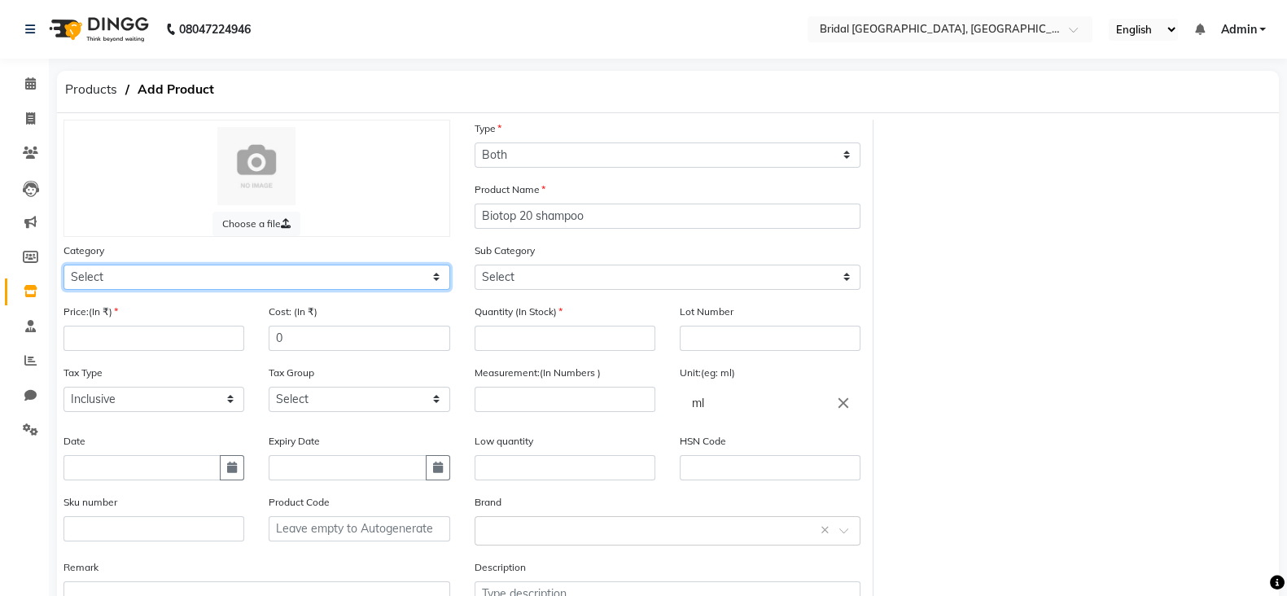
click at [347, 275] on select "Select Hair Skin Makeup Personal Care Appliances [PERSON_NAME] Waxing Disposabl…" at bounding box center [257, 277] width 387 height 25
select select "1100"
click at [64, 267] on select "Select Hair Skin Makeup Personal Care Appliances [PERSON_NAME] Waxing Disposabl…" at bounding box center [257, 277] width 387 height 25
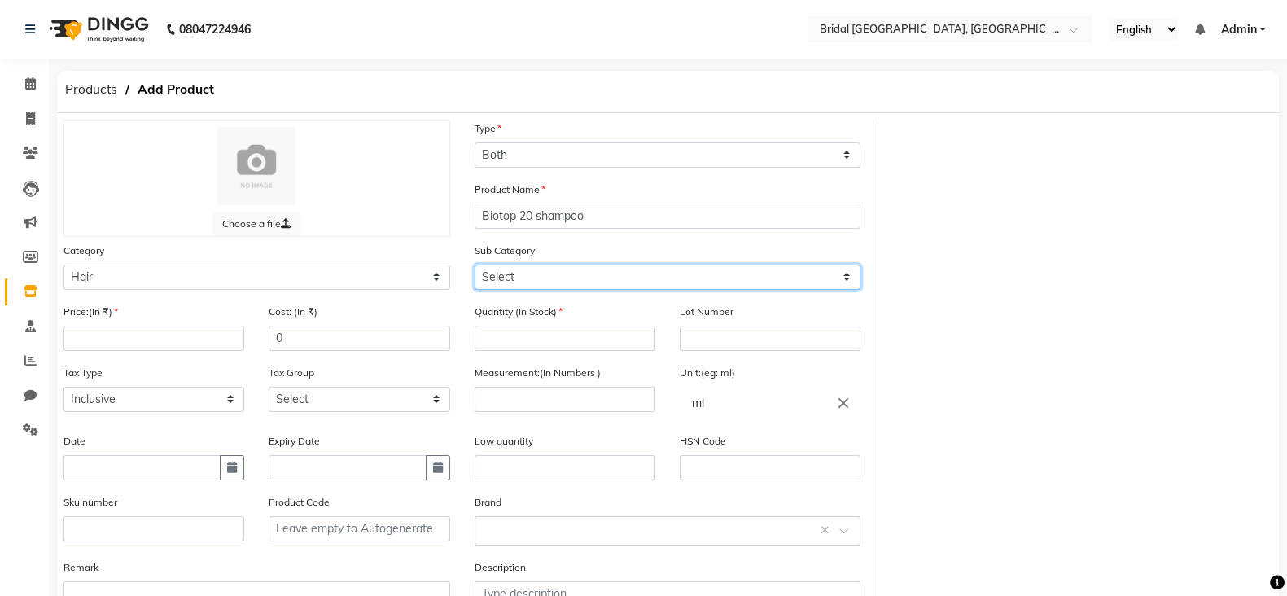
click at [544, 287] on select "Select Shampoo Conditioner Cream Mask Oil Serum Color Appliances Treatment Styl…" at bounding box center [668, 277] width 387 height 25
select select "1101"
click at [475, 267] on select "Select Shampoo Conditioner Cream Mask Oil Serum Color Appliances Treatment Styl…" at bounding box center [668, 277] width 387 height 25
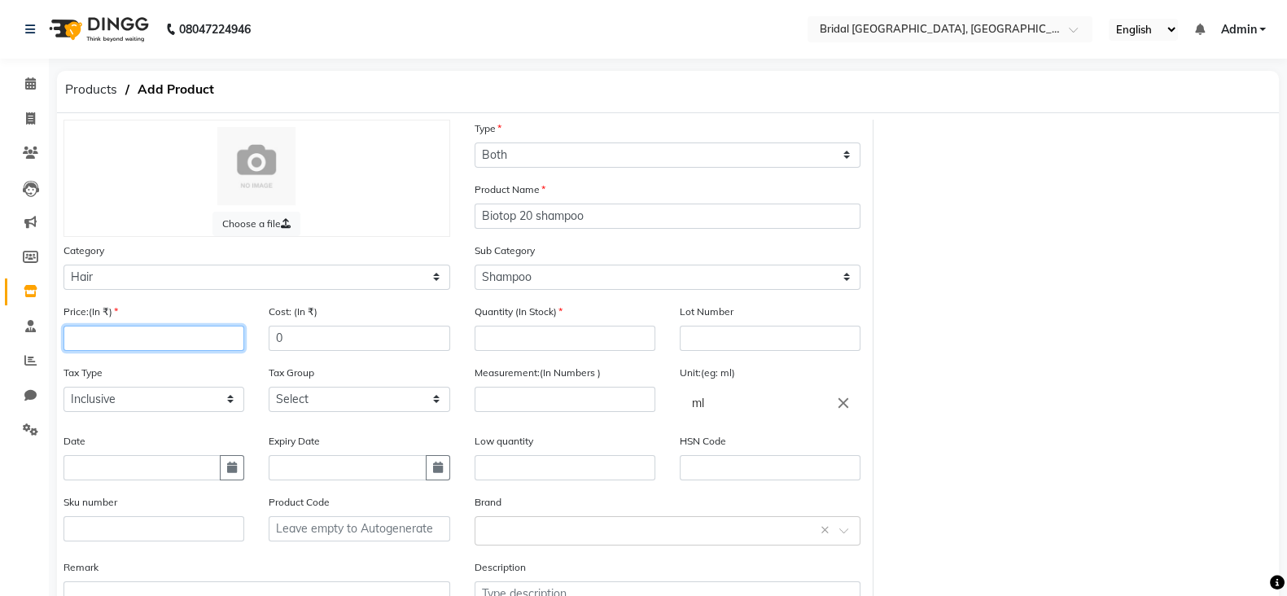
click at [191, 344] on input "number" at bounding box center [154, 338] width 181 height 25
type input "2250"
click at [539, 340] on input "number" at bounding box center [565, 338] width 181 height 25
type input "12"
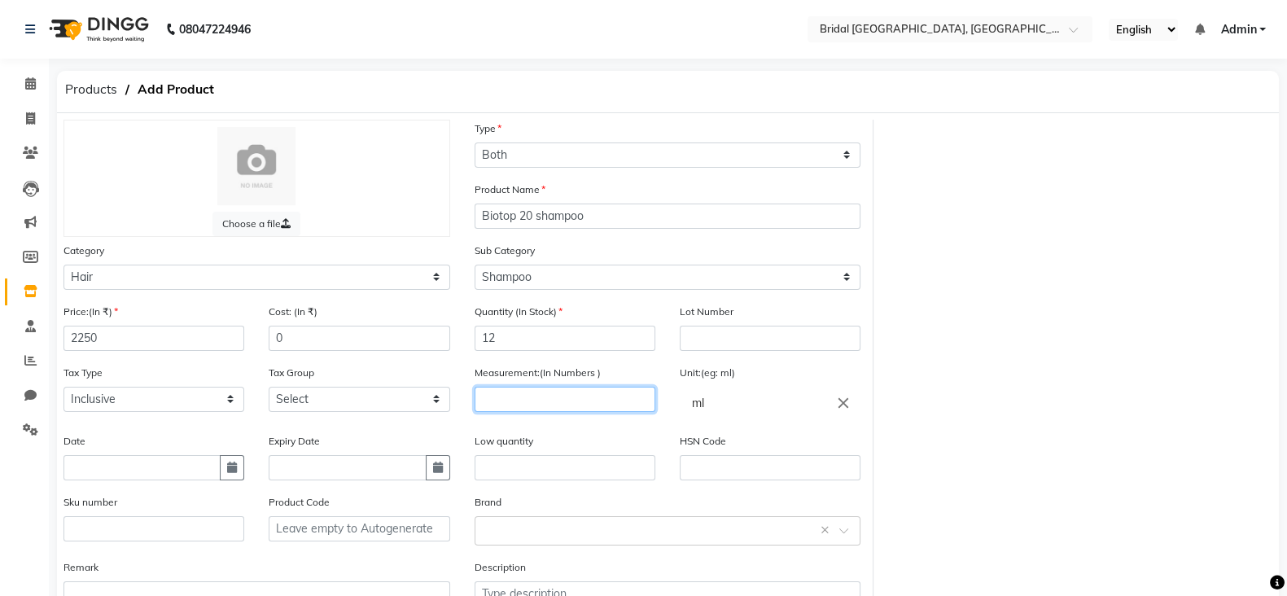
click at [560, 402] on input "number" at bounding box center [565, 399] width 181 height 25
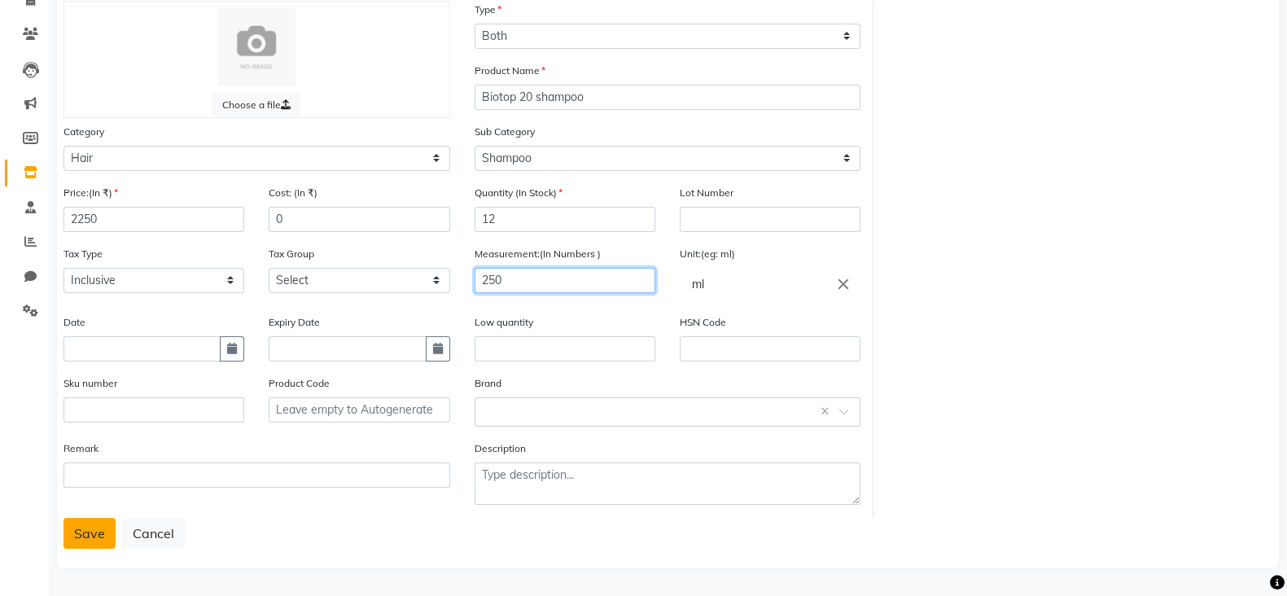
type input "250"
click at [85, 535] on button "Save" at bounding box center [90, 533] width 52 height 31
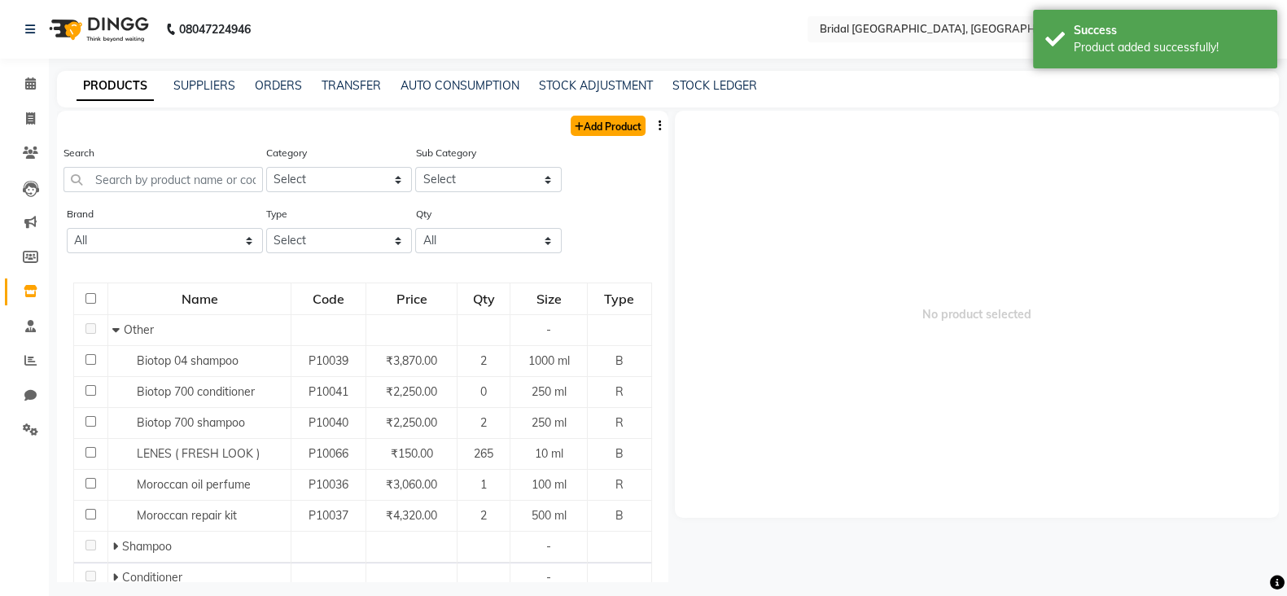
click at [614, 126] on link "Add Product" at bounding box center [608, 126] width 75 height 20
select select "true"
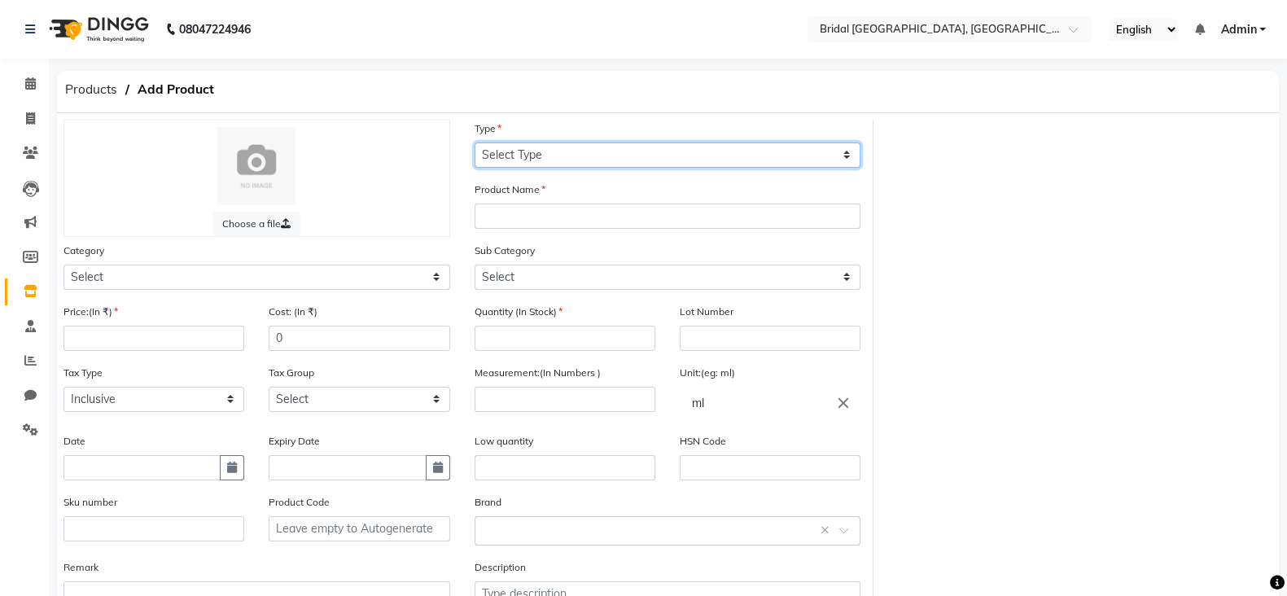
click at [541, 160] on select "Select Type Both Retail Consumable" at bounding box center [668, 154] width 387 height 25
select select "B"
click at [475, 142] on select "Select Type Both Retail Consumable" at bounding box center [668, 154] width 387 height 25
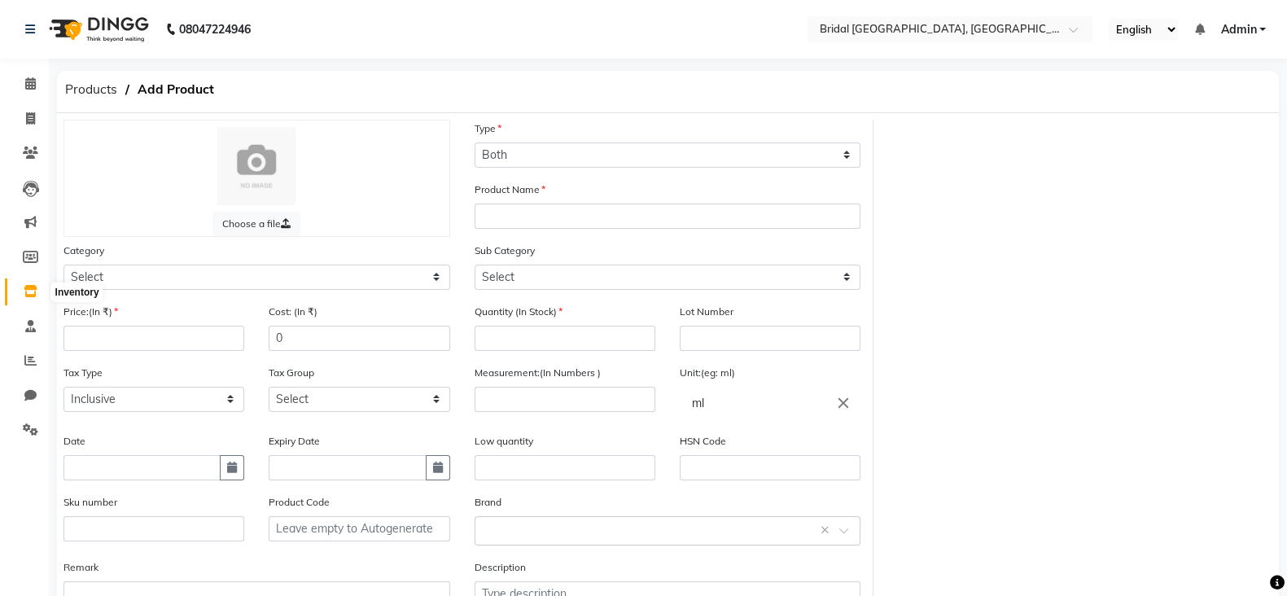
click at [28, 287] on icon at bounding box center [31, 291] width 14 height 12
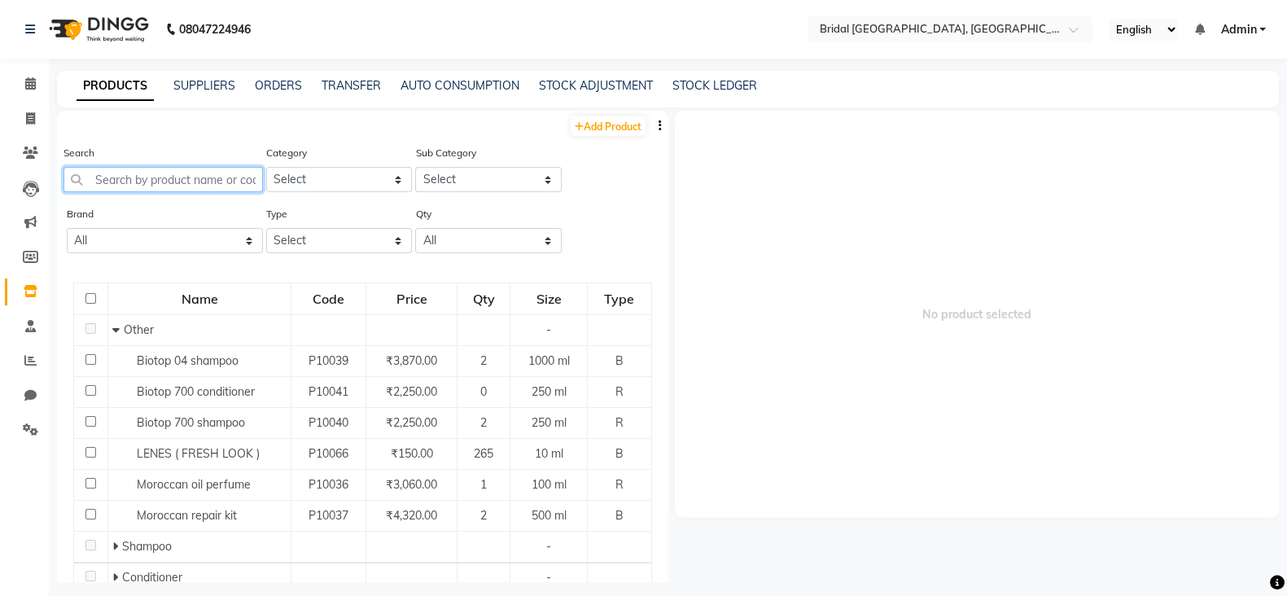
click at [199, 173] on input "text" at bounding box center [163, 179] width 199 height 25
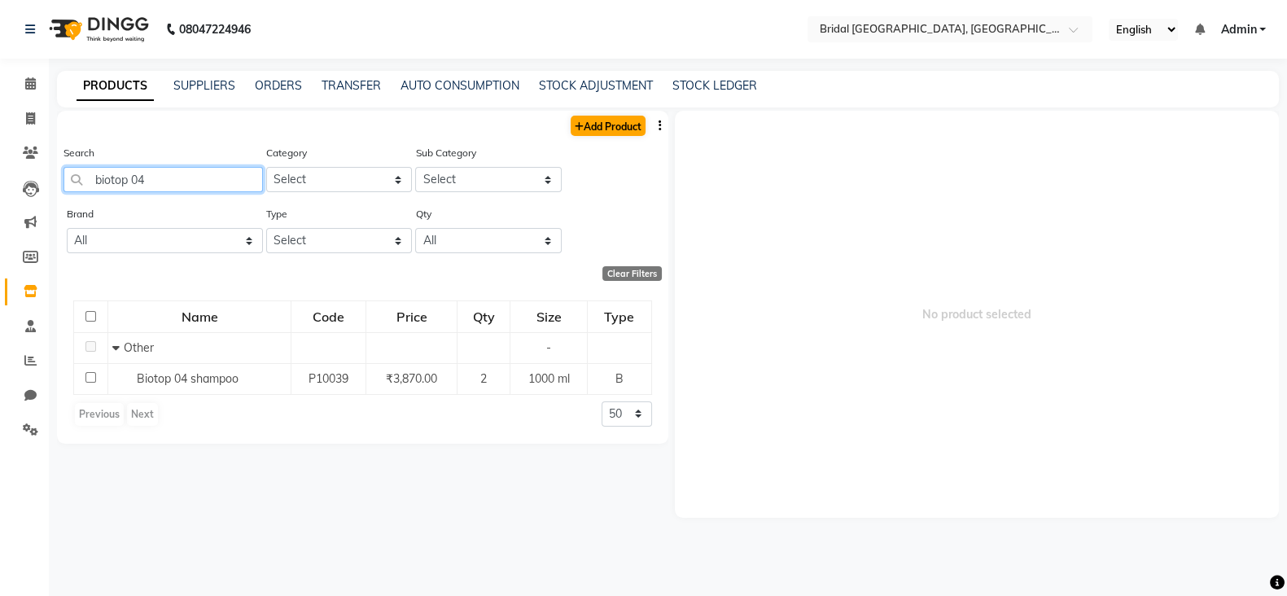
type input "biotop 04"
click at [608, 124] on link "Add Product" at bounding box center [608, 126] width 75 height 20
select select "true"
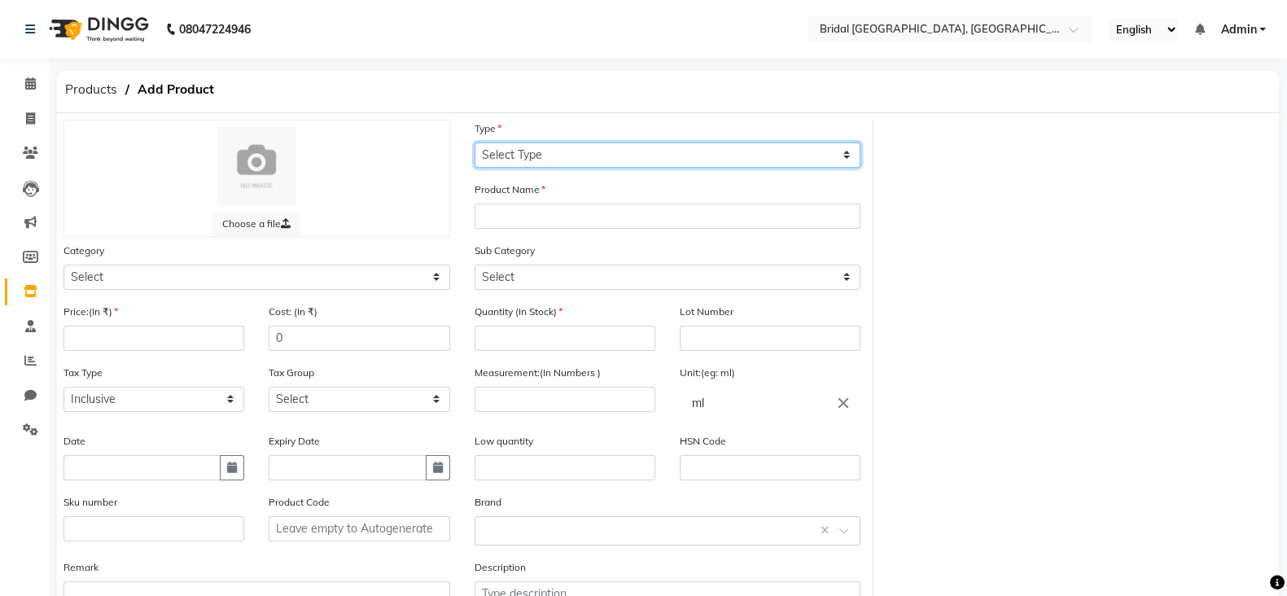
click at [574, 164] on select "Select Type Both Retail Consumable" at bounding box center [668, 154] width 387 height 25
select select "B"
click at [475, 142] on select "Select Type Both Retail Consumable" at bounding box center [668, 154] width 387 height 25
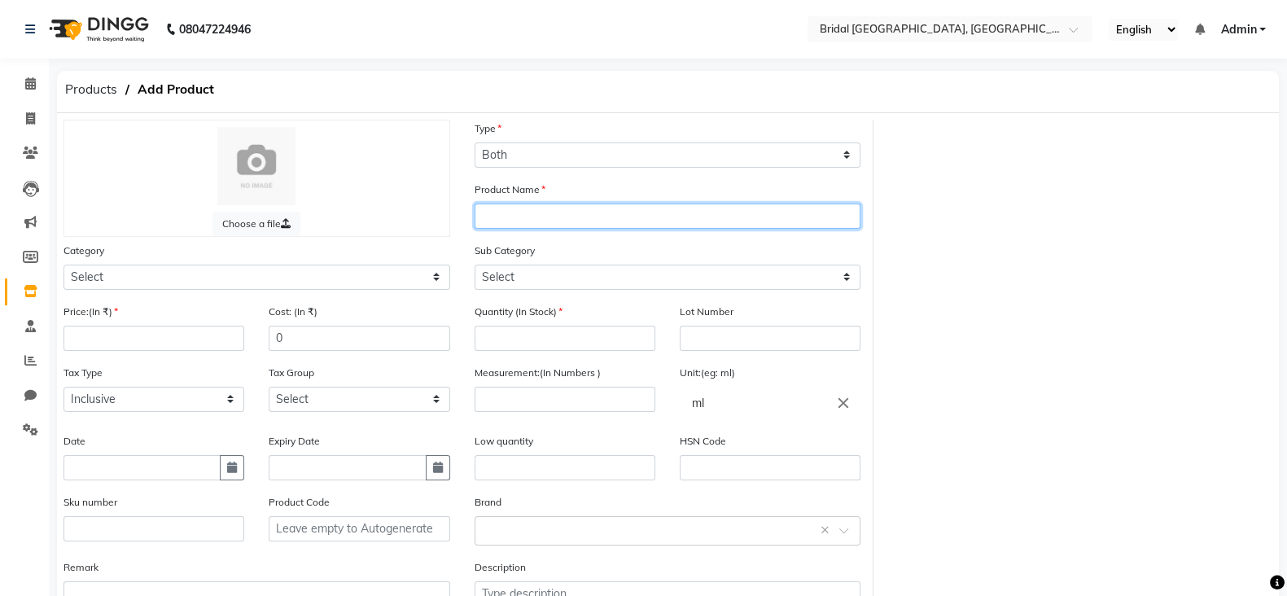
click at [556, 219] on input "text" at bounding box center [668, 216] width 387 height 25
type input "Biotop 04 shampoo"
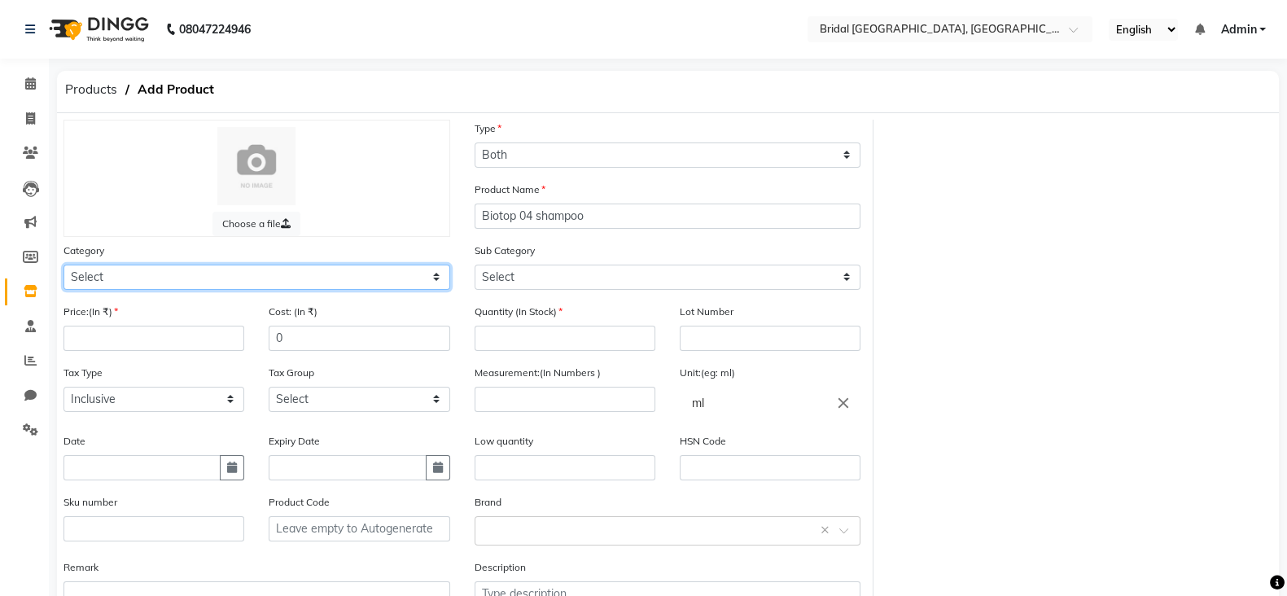
click at [324, 283] on select "Select Hair Skin Makeup Personal Care Appliances [PERSON_NAME] Waxing Disposabl…" at bounding box center [257, 277] width 387 height 25
select select "1100"
click at [64, 267] on select "Select Hair Skin Makeup Personal Care Appliances [PERSON_NAME] Waxing Disposabl…" at bounding box center [257, 277] width 387 height 25
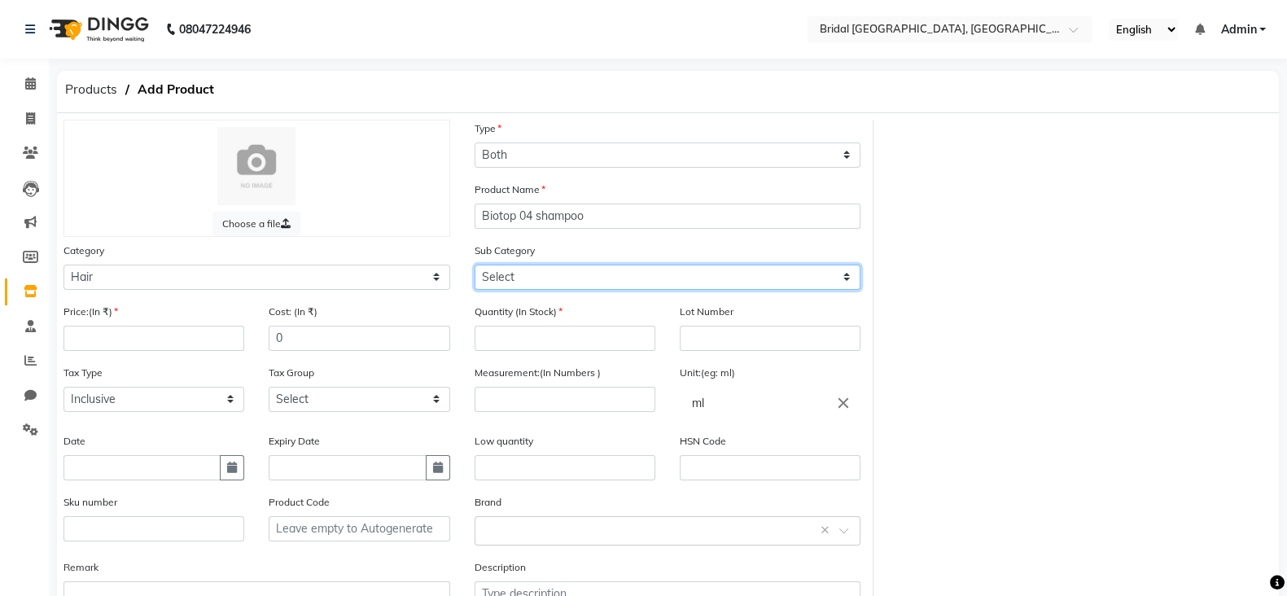
click at [546, 278] on select "Select Shampoo Conditioner Cream Mask Oil Serum Color Appliances Treatment Styl…" at bounding box center [668, 277] width 387 height 25
select select "1101"
click at [475, 267] on select "Select Shampoo Conditioner Cream Mask Oil Serum Color Appliances Treatment Styl…" at bounding box center [668, 277] width 387 height 25
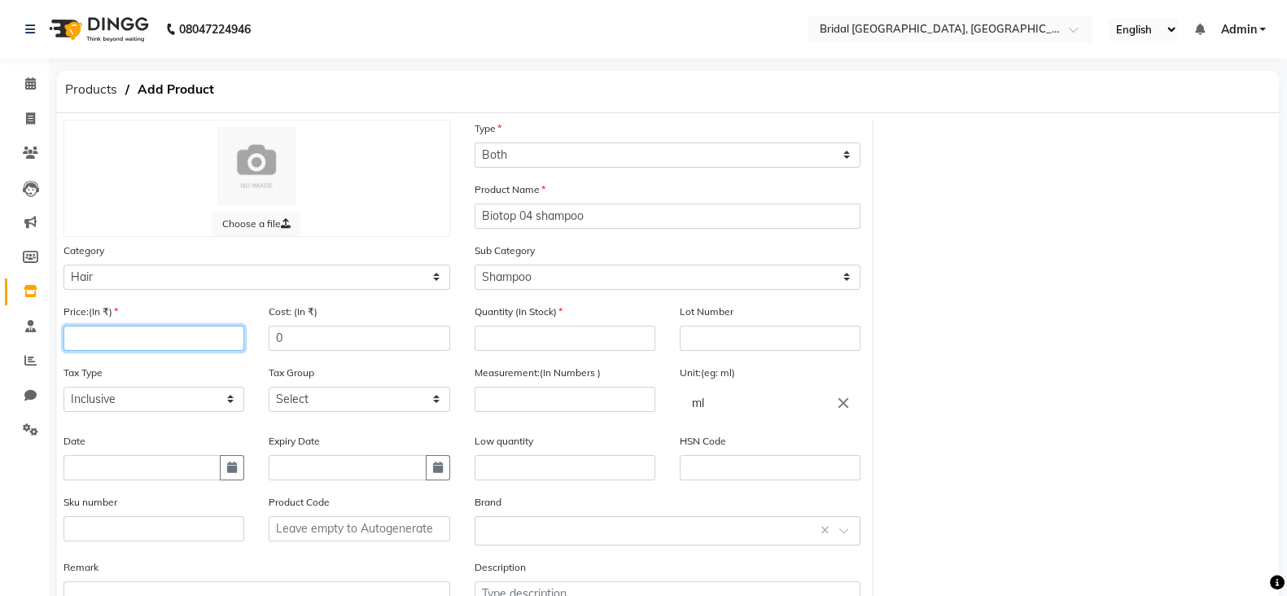
click at [109, 340] on input "number" at bounding box center [154, 338] width 181 height 25
type input "2250"
click at [542, 332] on input "number" at bounding box center [565, 338] width 181 height 25
click at [568, 341] on input "250" at bounding box center [565, 338] width 181 height 25
type input "2"
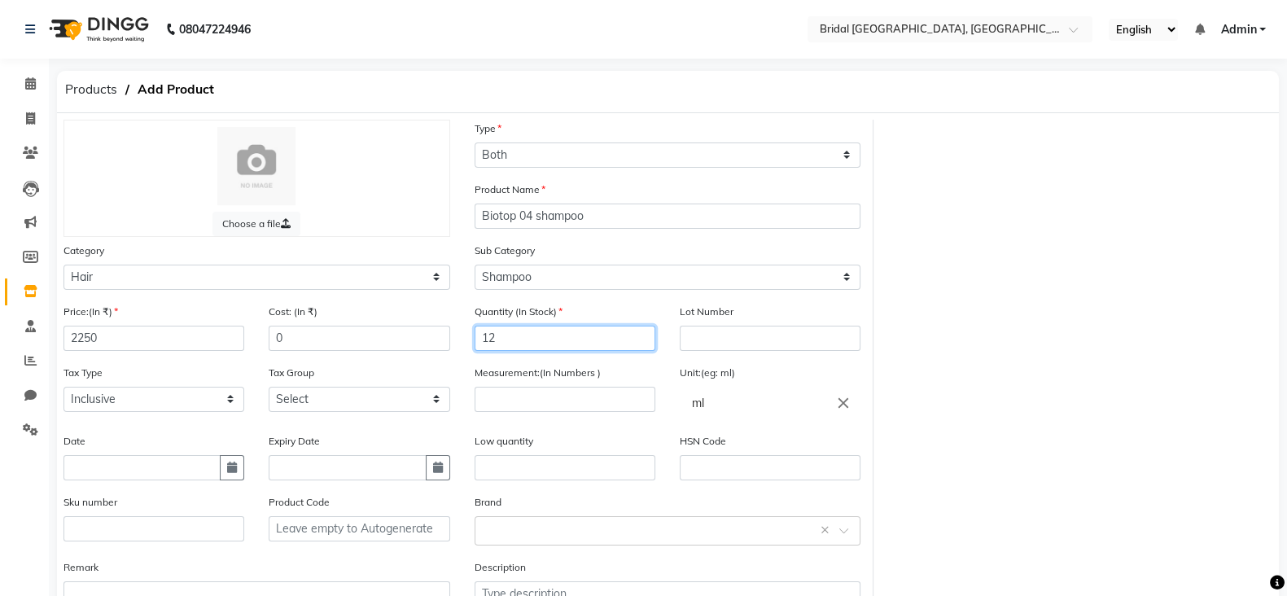
type input "12"
click at [537, 410] on input "2" at bounding box center [565, 399] width 181 height 25
type input "250"
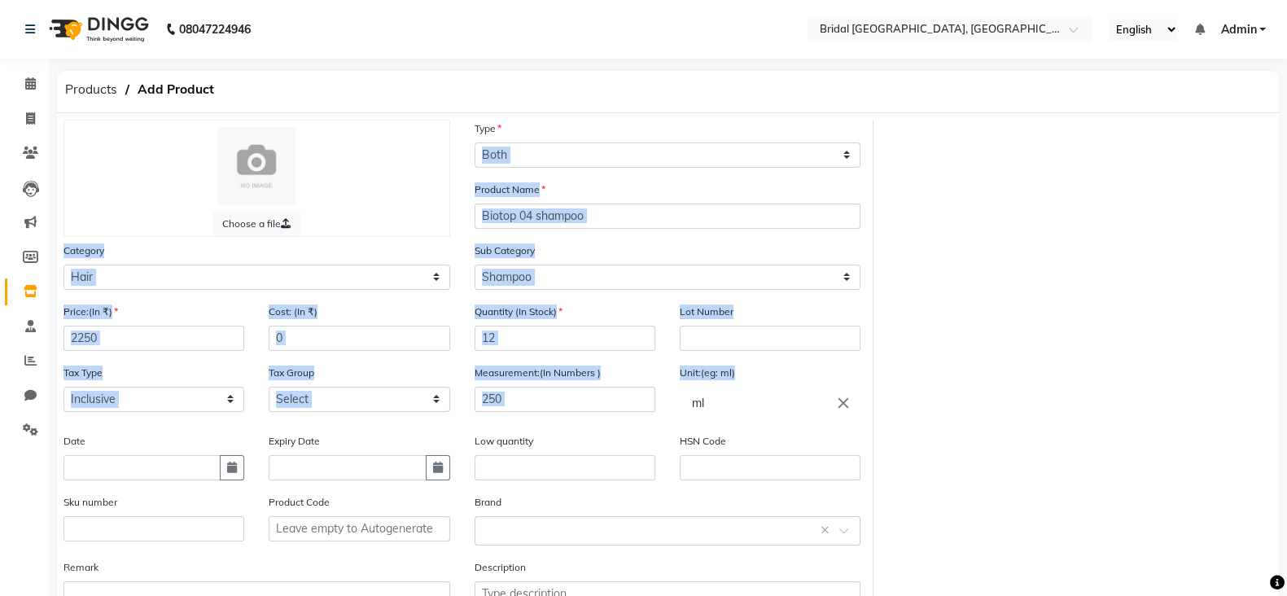
drag, startPoint x: 1285, startPoint y: 181, endPoint x: 1280, endPoint y: 403, distance: 222.3
click at [1280, 403] on main "Products Add Product Choose a file Type Select Type Both Retail Consumable Prod…" at bounding box center [668, 393] width 1238 height 644
click at [1273, 396] on div "Choose a file Type Select Type Both Retail Consumable Product Name Biotop 04 sh…" at bounding box center [668, 378] width 1234 height 517
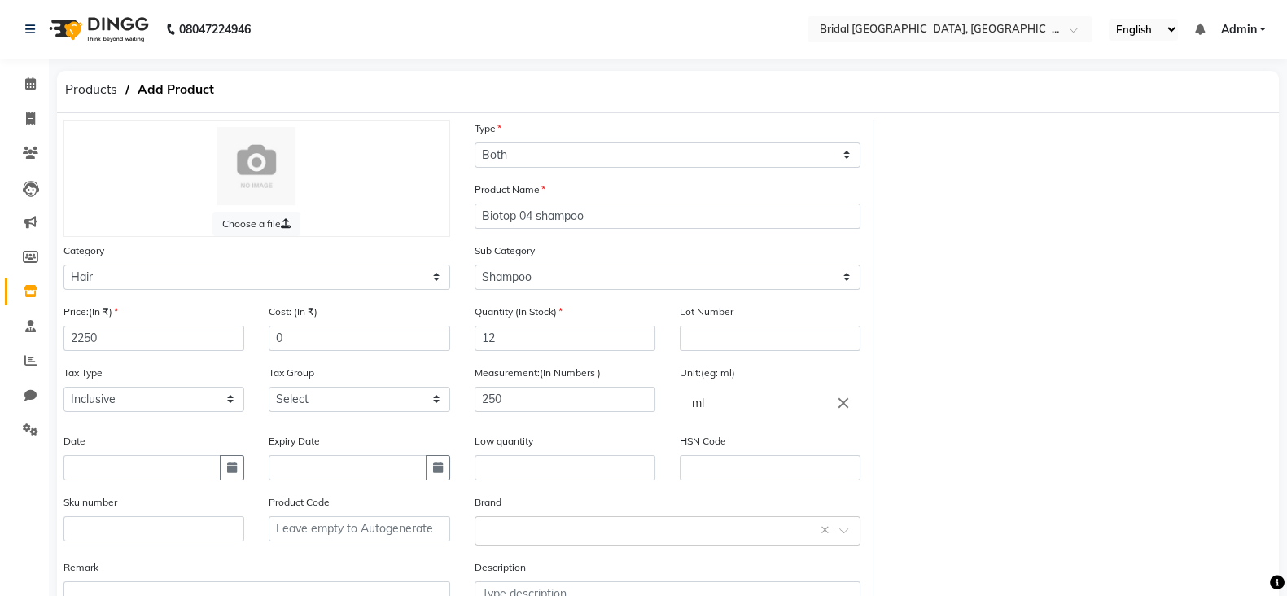
scroll to position [126, 0]
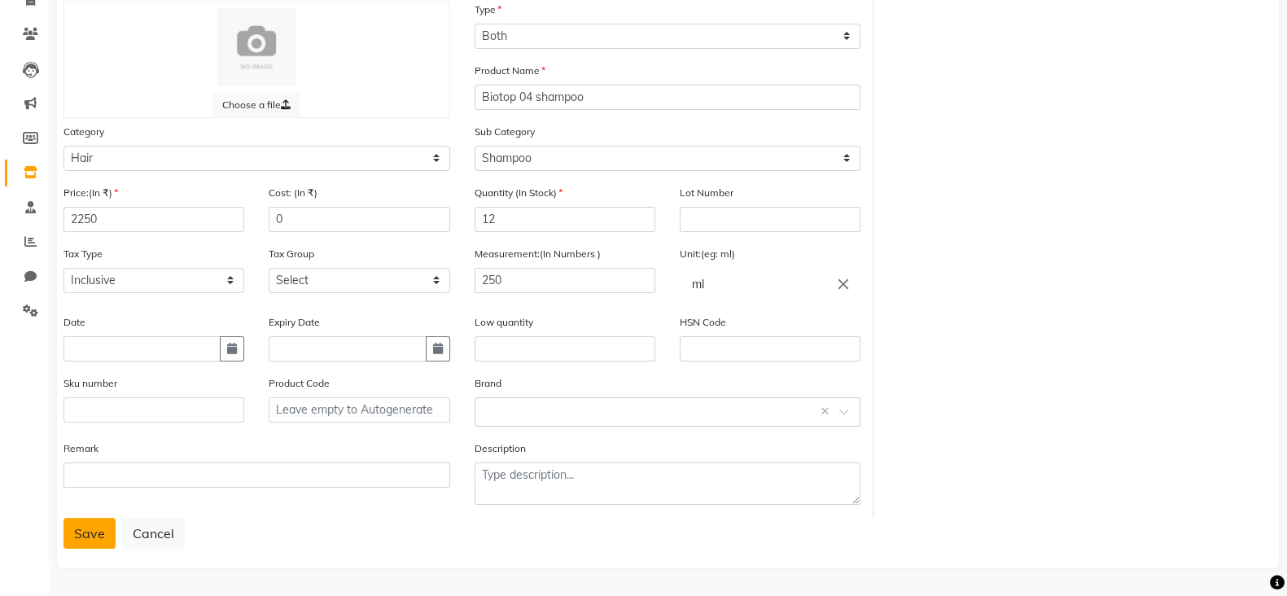
click at [83, 535] on button "Save" at bounding box center [90, 533] width 52 height 31
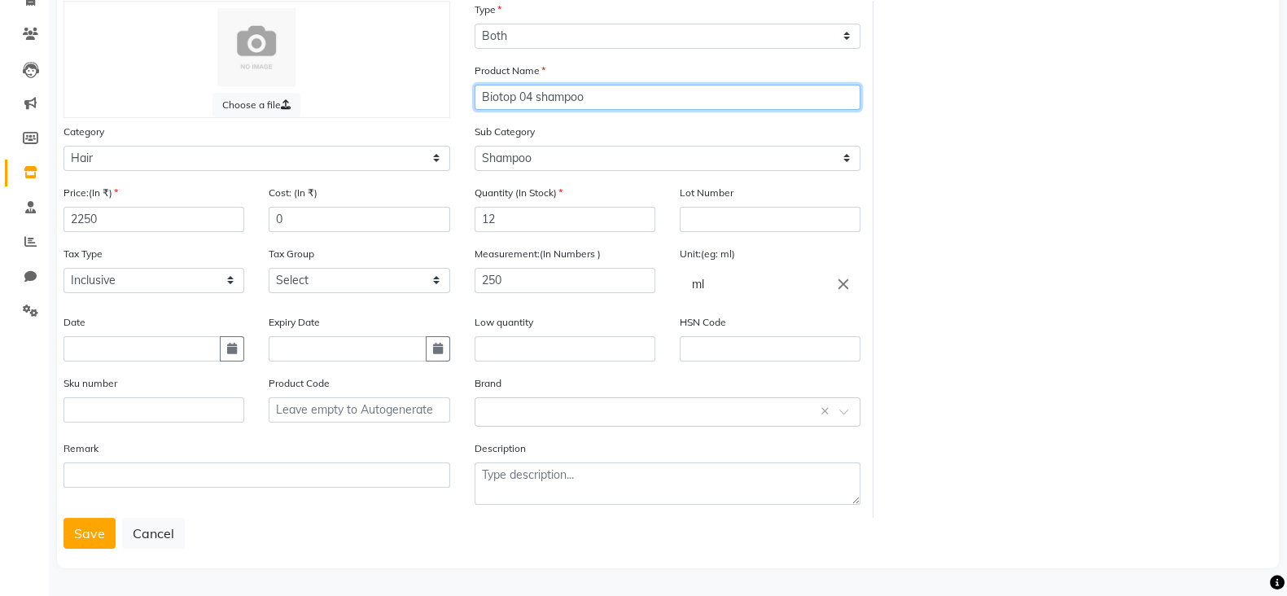
click at [616, 87] on input "Biotop 04 shampoo" at bounding box center [668, 97] width 387 height 25
type input "Biotop 04 shampoo small"
click at [94, 548] on div "Choose a file Type Select Type Both Retail Consumable Product Name Biotop 04 sh…" at bounding box center [668, 281] width 1222 height 574
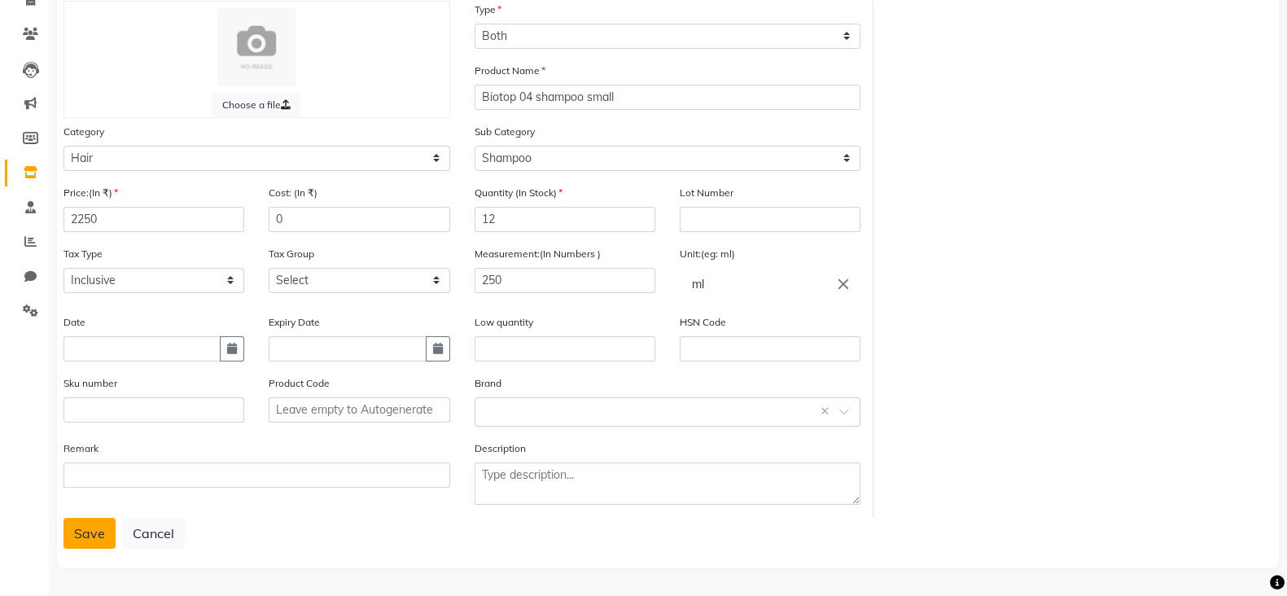
click at [90, 535] on button "Save" at bounding box center [90, 533] width 52 height 31
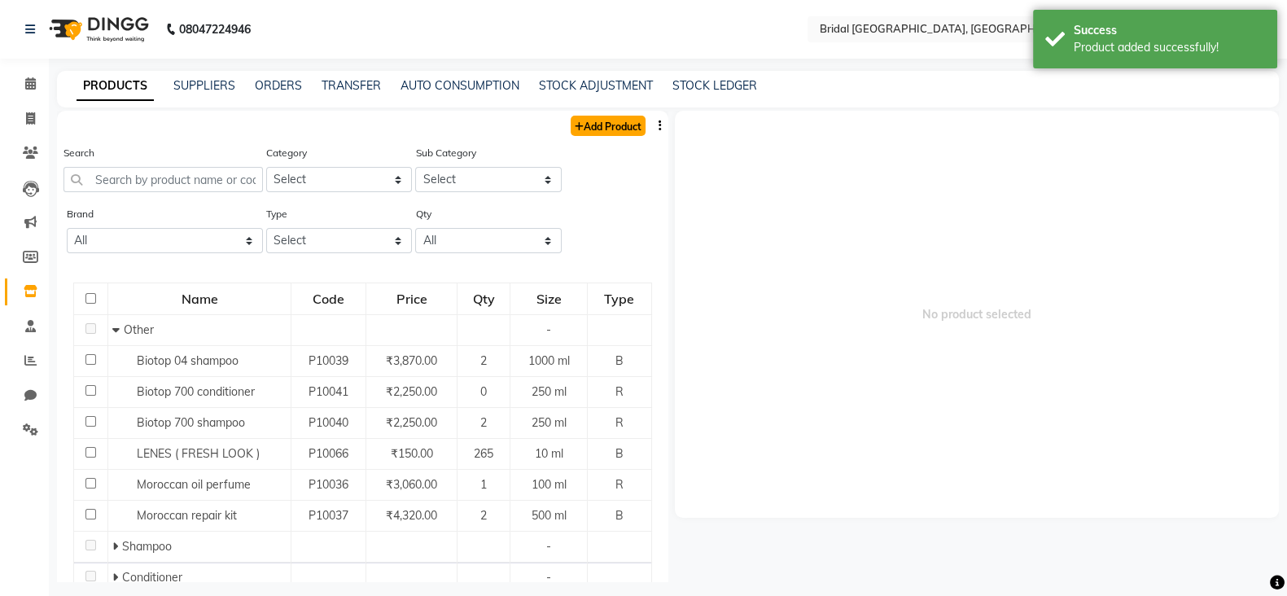
click at [579, 130] on link "Add Product" at bounding box center [608, 126] width 75 height 20
select select "true"
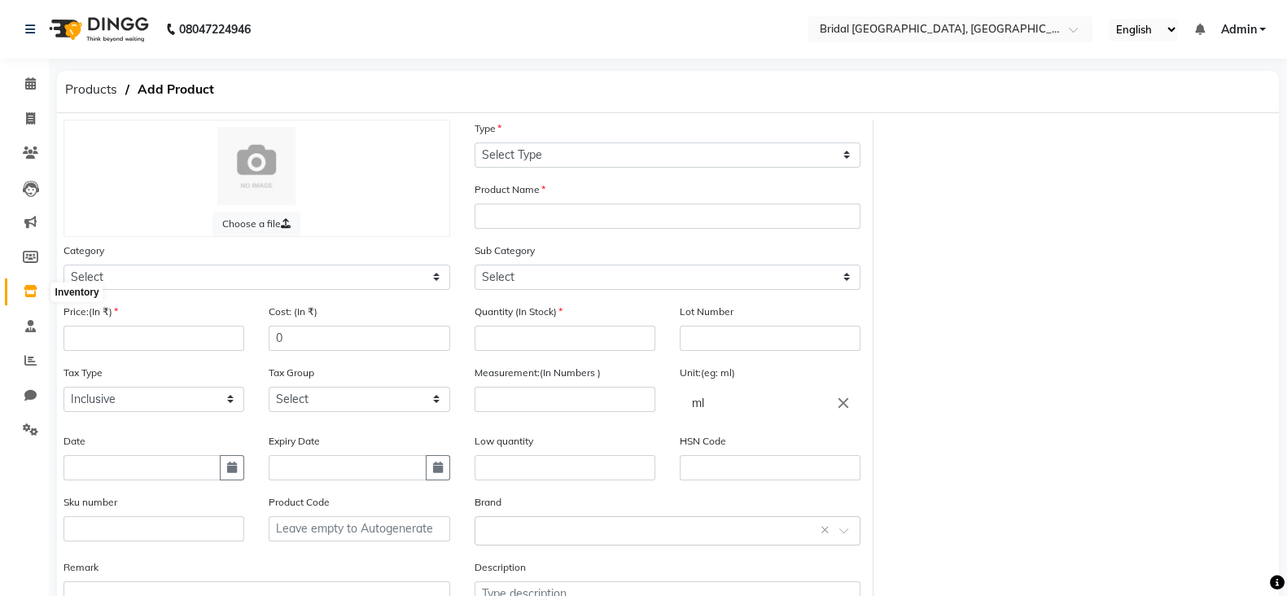
click at [35, 287] on icon at bounding box center [31, 291] width 14 height 12
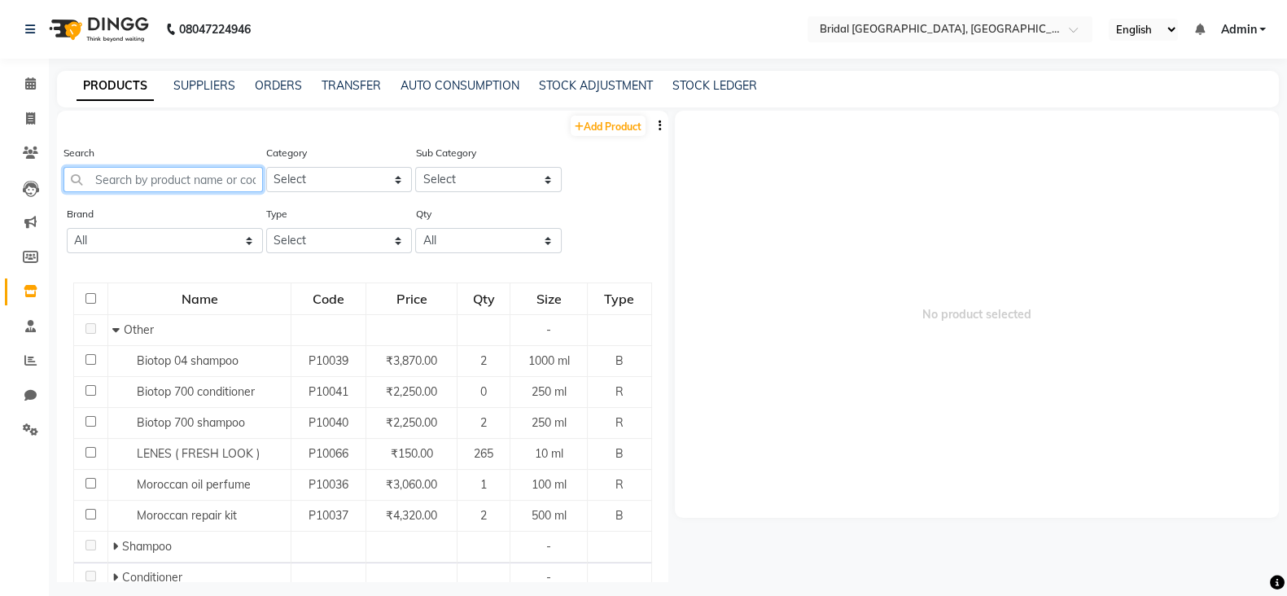
click at [177, 179] on input "text" at bounding box center [163, 179] width 199 height 25
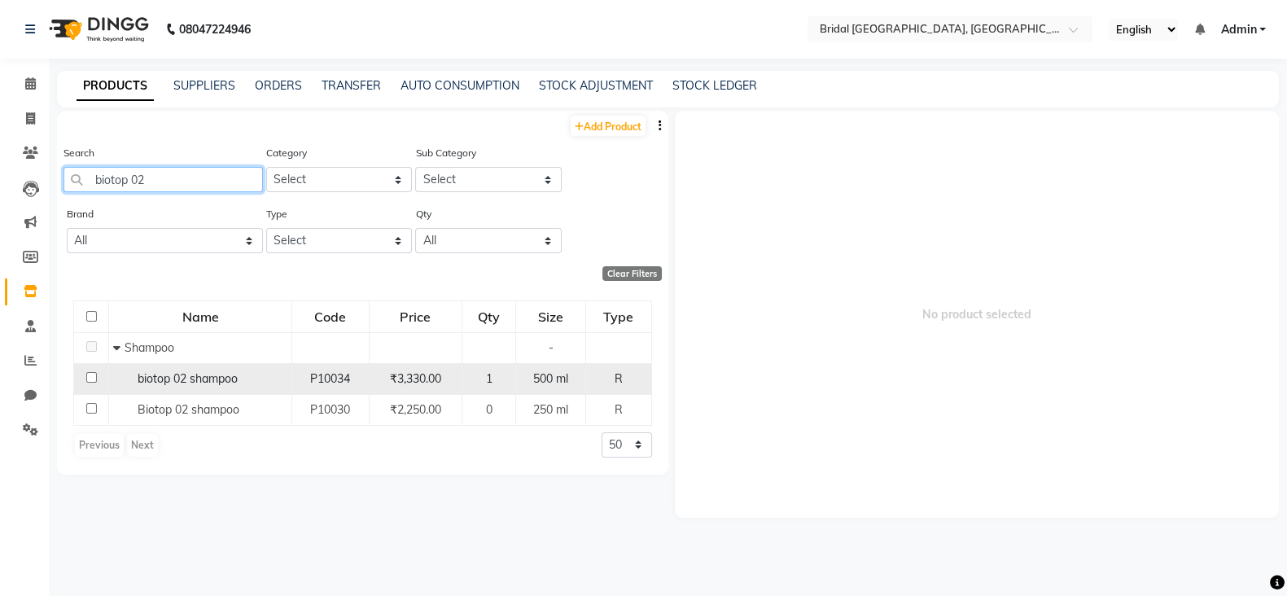
type input "biotop 02"
click at [482, 382] on div "1" at bounding box center [489, 378] width 40 height 17
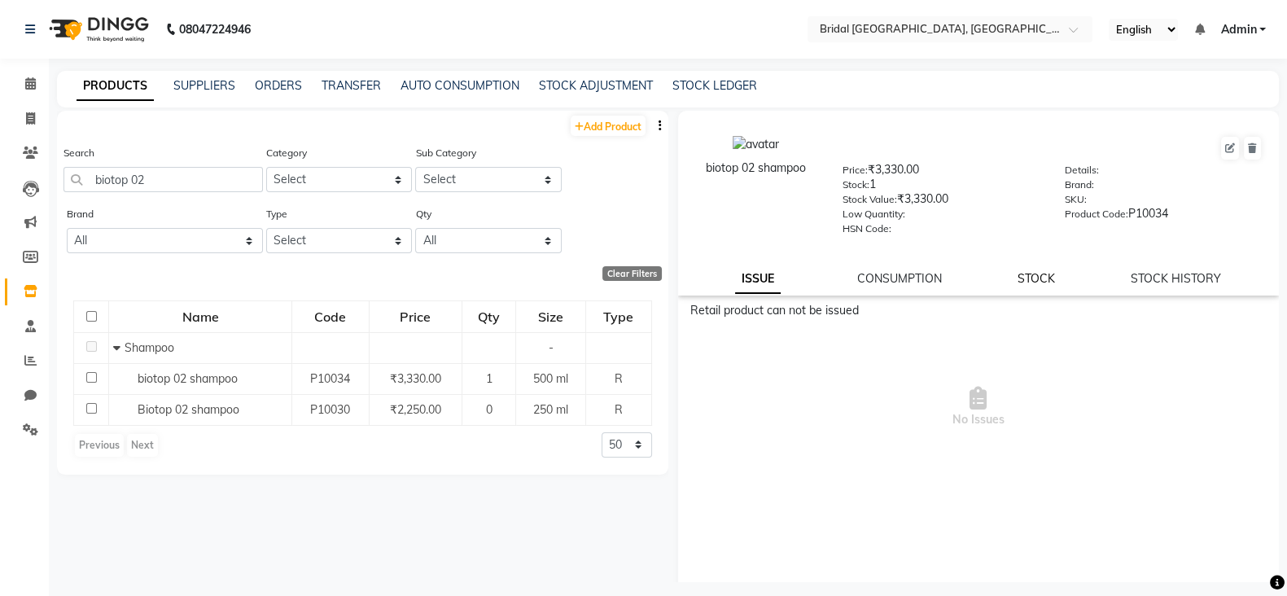
click at [1024, 283] on link "STOCK" at bounding box center [1036, 278] width 37 height 15
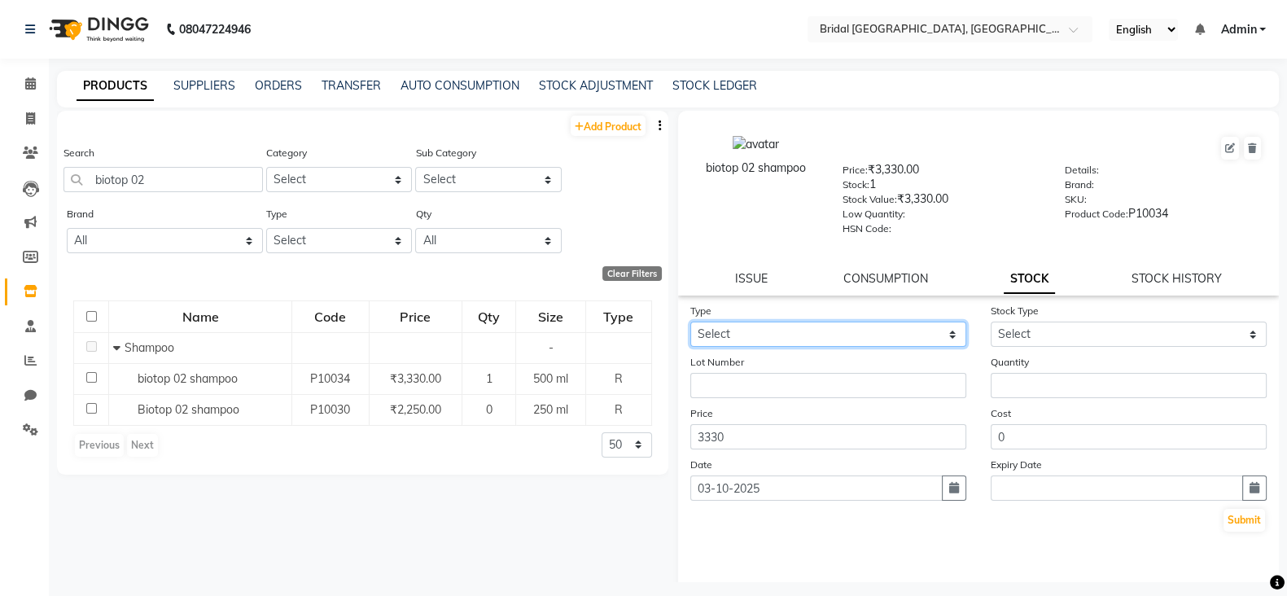
click at [733, 343] on select "Select In Out" at bounding box center [828, 334] width 276 height 25
select select "in"
click at [690, 327] on select "Select In Out" at bounding box center [828, 334] width 276 height 25
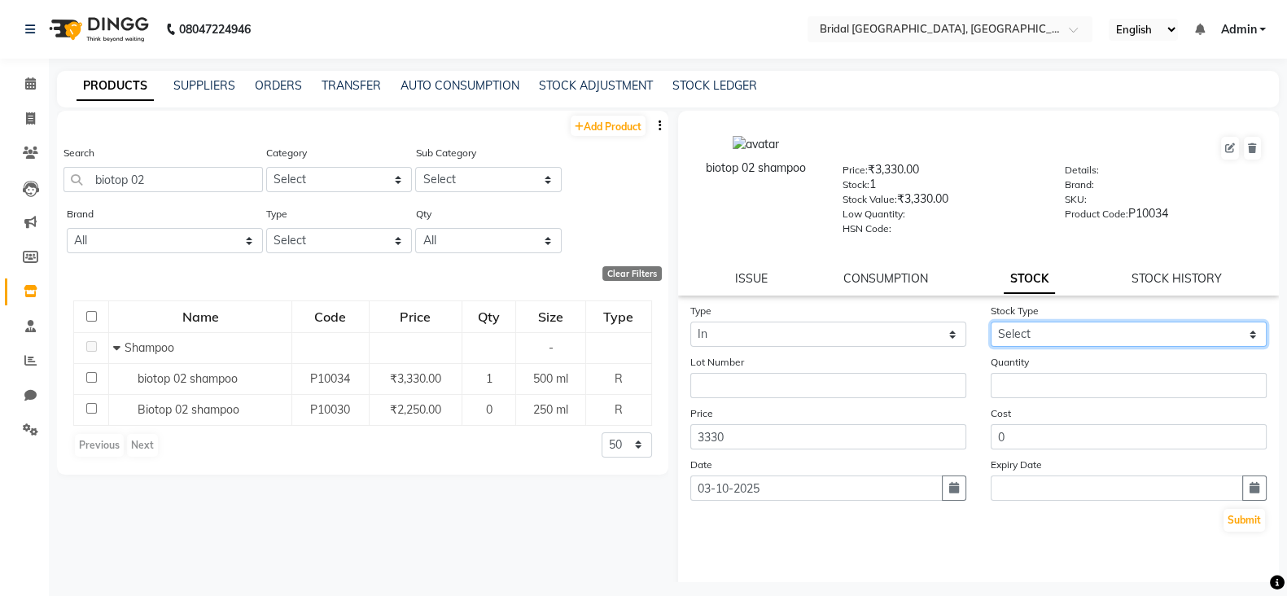
click at [1091, 335] on select "Select New Stock Adjustment Return Other" at bounding box center [1129, 334] width 276 height 25
select select "new stock"
click at [991, 327] on select "Select New Stock Adjustment Return Other" at bounding box center [1129, 334] width 276 height 25
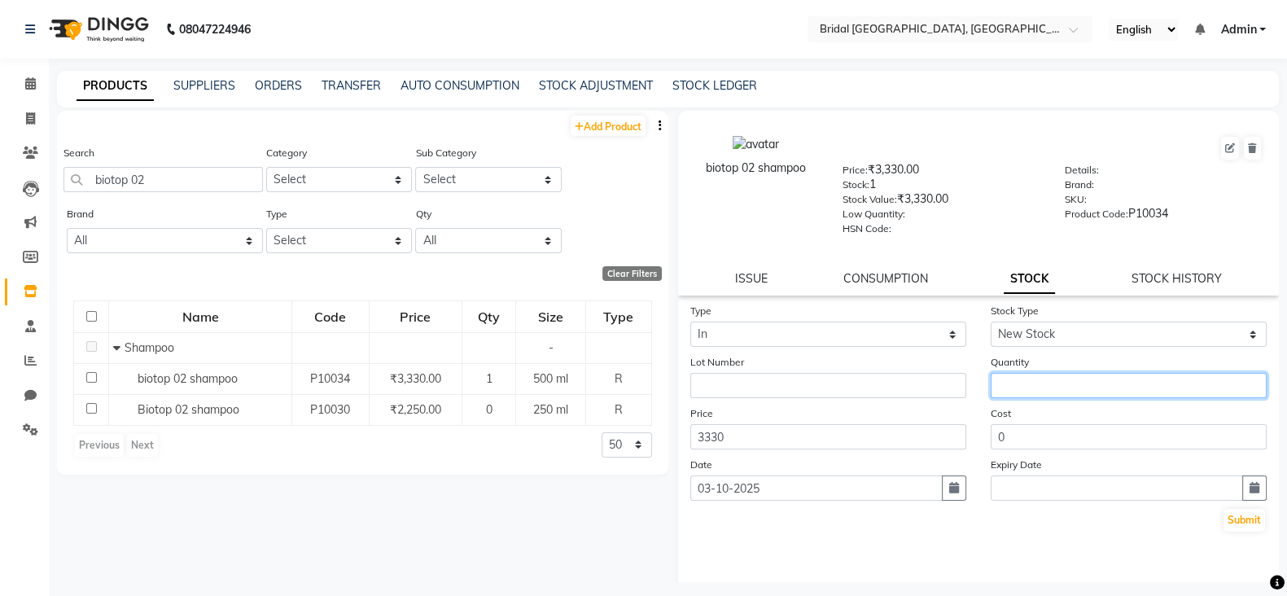
click at [996, 398] on input "number" at bounding box center [1129, 385] width 276 height 25
type input "3"
click at [1226, 528] on button "Submit" at bounding box center [1245, 520] width 42 height 23
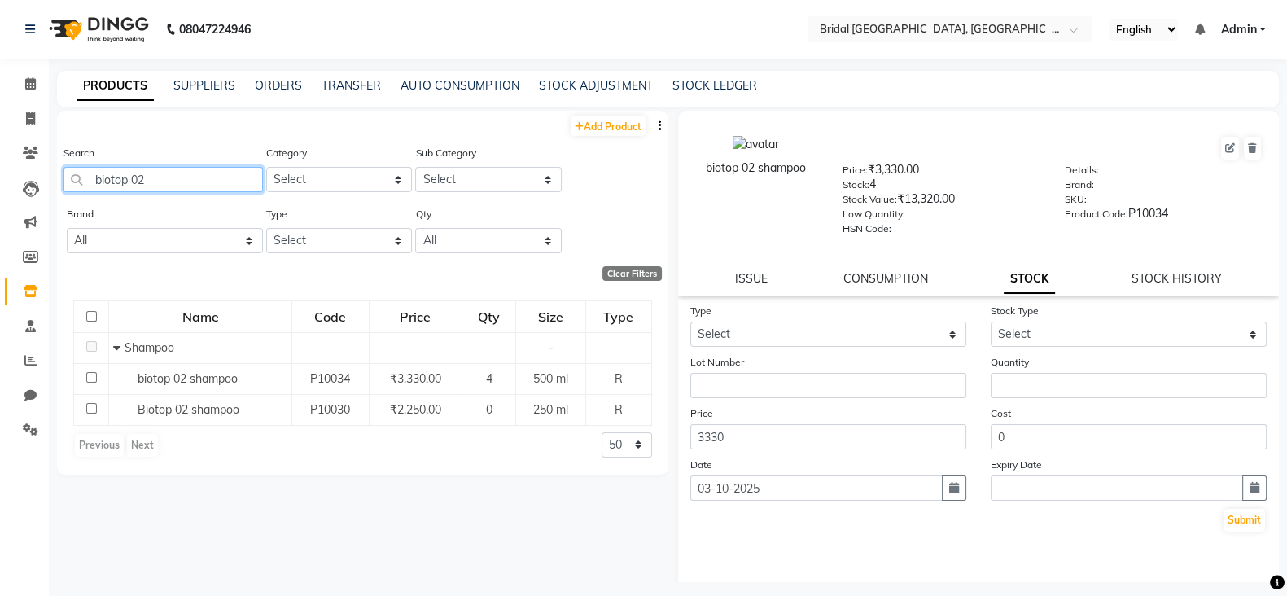
click at [161, 185] on input "biotop 02" at bounding box center [163, 179] width 199 height 25
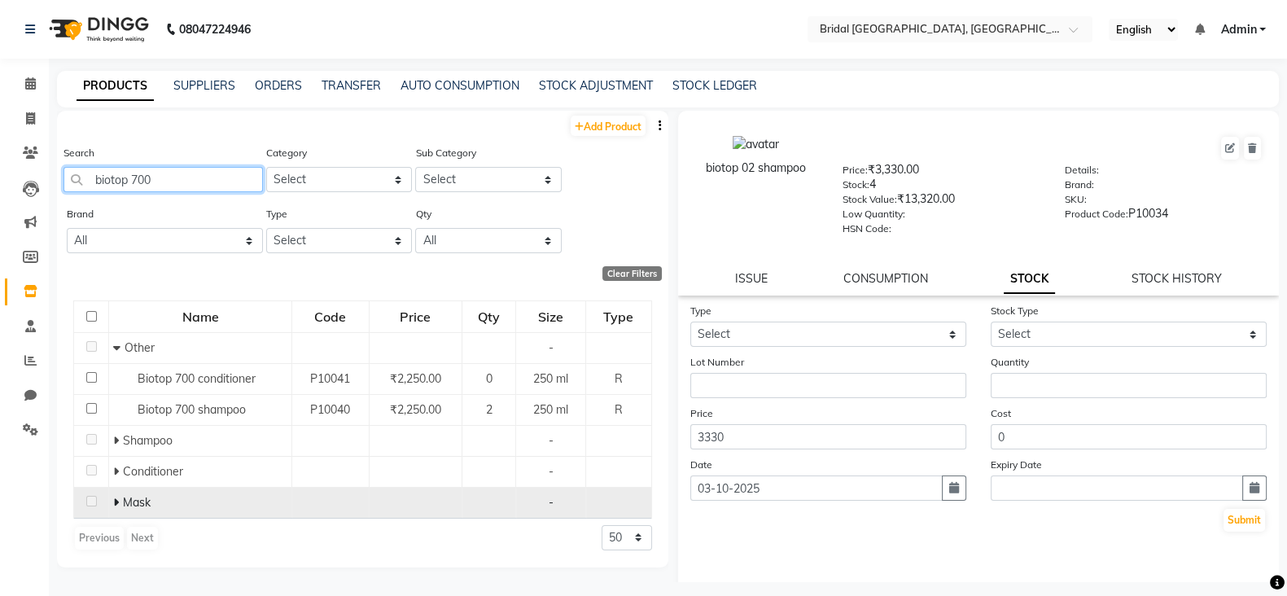
type input "biotop 700"
click at [111, 505] on td "Mask" at bounding box center [200, 502] width 183 height 31
click at [113, 504] on icon at bounding box center [116, 502] width 6 height 11
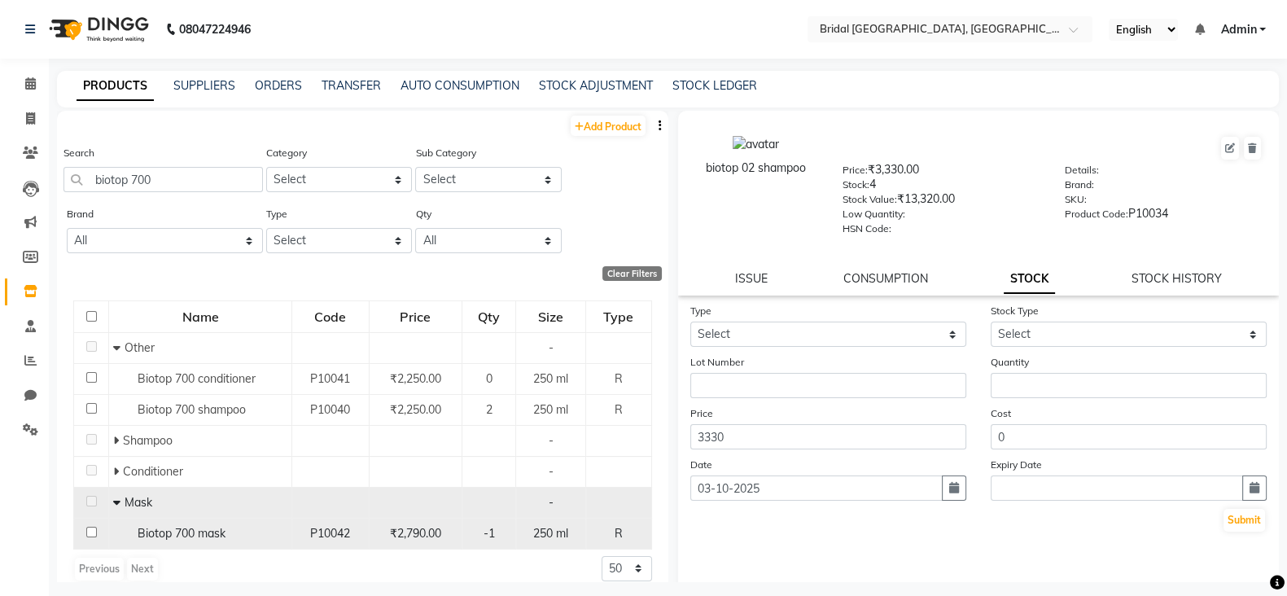
click at [435, 539] on span "₹2,790.00" at bounding box center [415, 533] width 51 height 15
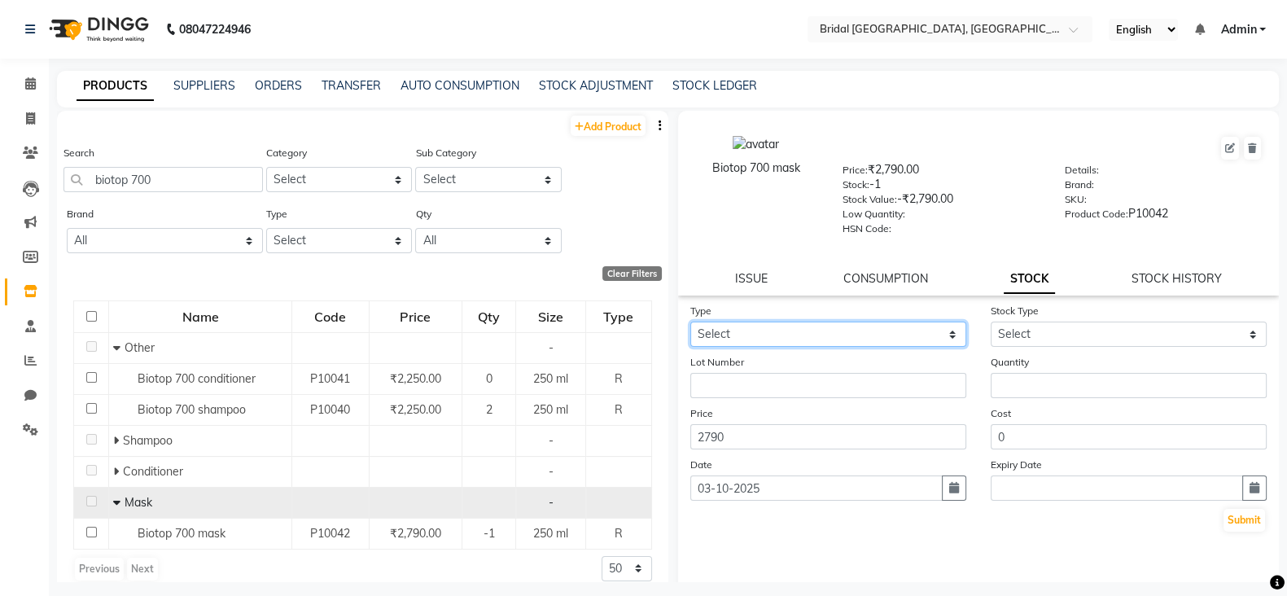
click at [853, 333] on select "Select In Out" at bounding box center [828, 334] width 276 height 25
select select "in"
click at [690, 327] on select "Select In Out" at bounding box center [828, 334] width 276 height 25
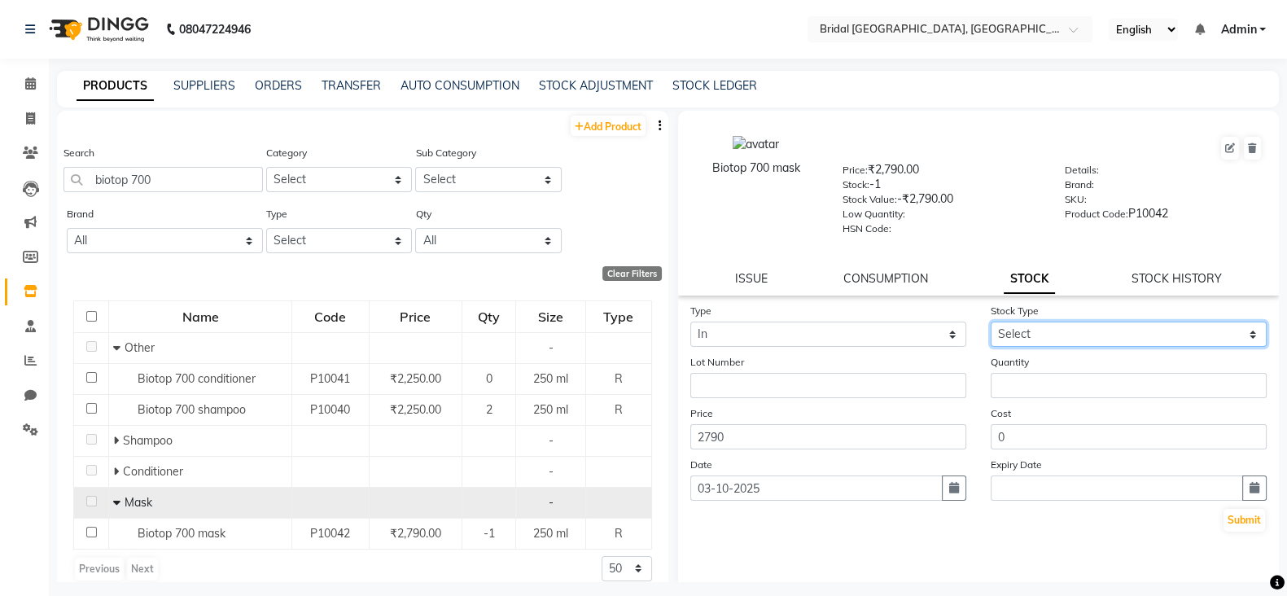
click at [1019, 331] on select "Select New Stock Adjustment Return Other" at bounding box center [1129, 334] width 276 height 25
select select "new stock"
click at [991, 327] on select "Select New Stock Adjustment Return Other" at bounding box center [1129, 334] width 276 height 25
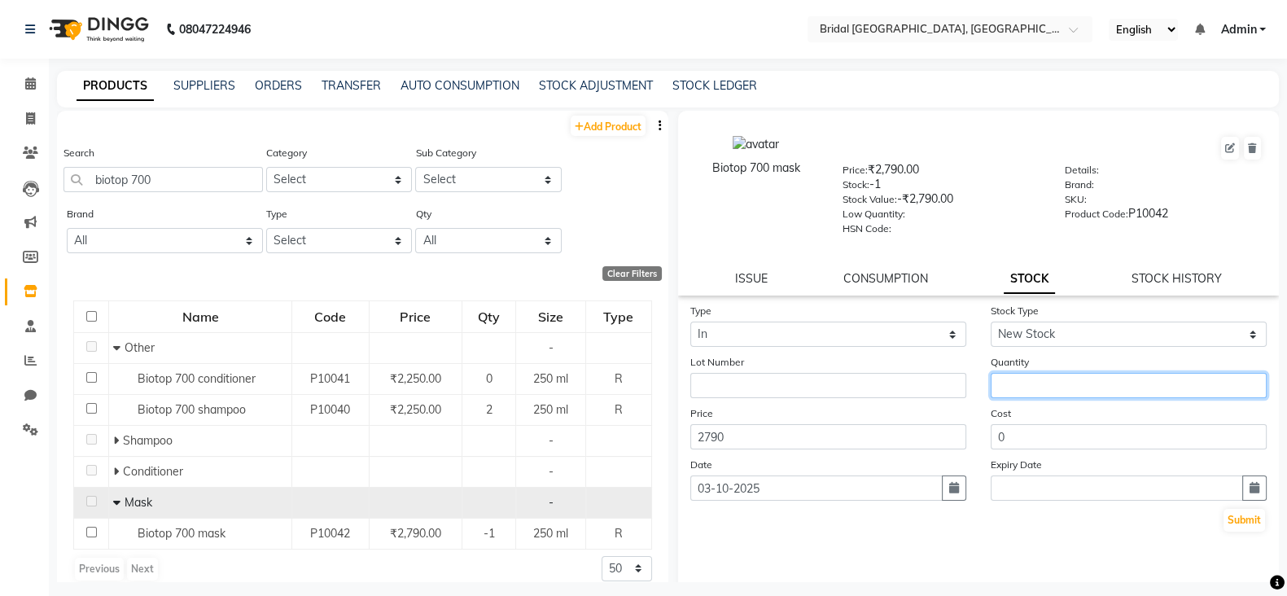
click at [1006, 388] on input "number" at bounding box center [1129, 385] width 276 height 25
type input "11"
click at [1227, 520] on button "Submit" at bounding box center [1245, 520] width 42 height 23
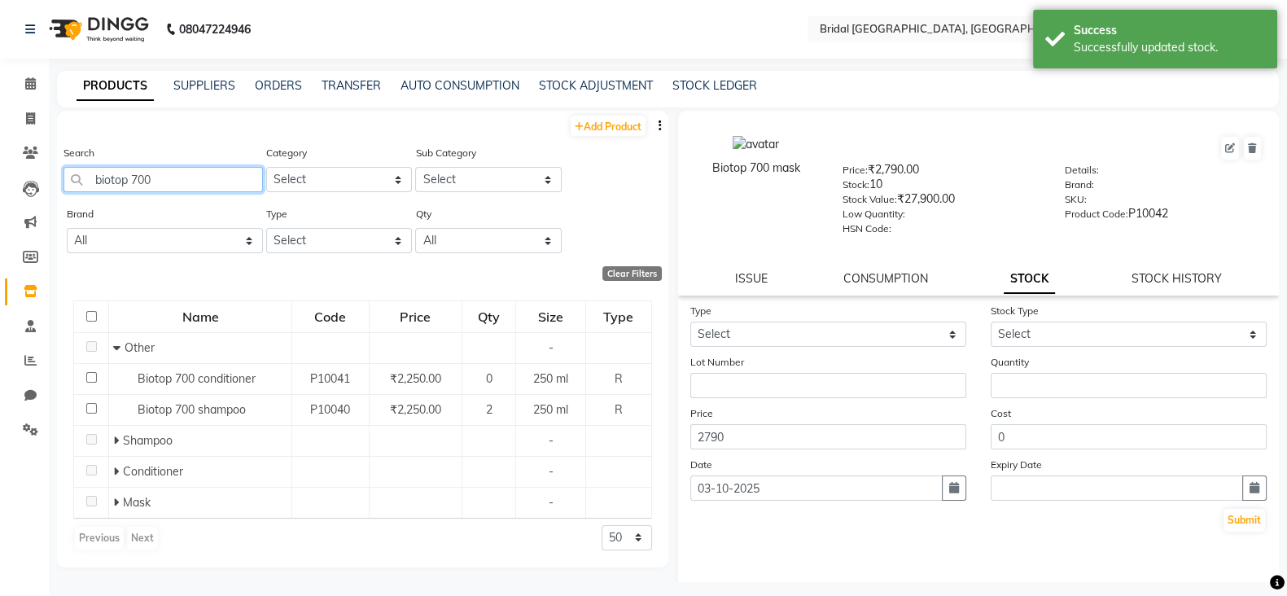
click at [171, 182] on input "biotop 700" at bounding box center [163, 179] width 199 height 25
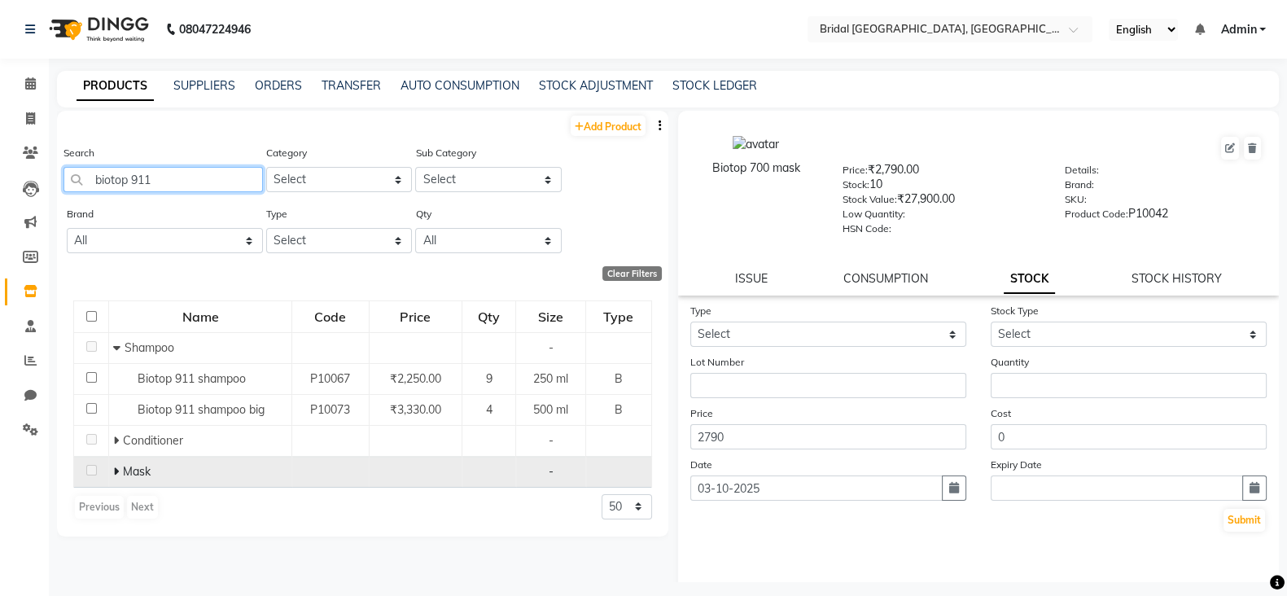
type input "biotop 911"
click at [118, 471] on span at bounding box center [118, 471] width 10 height 15
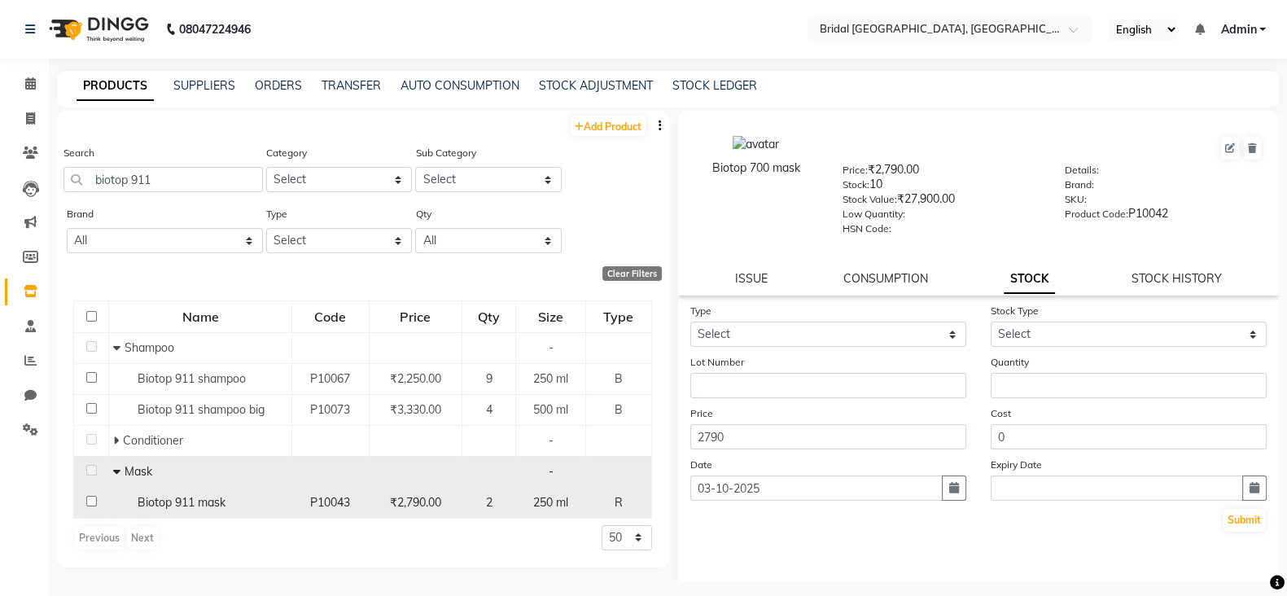
click at [631, 510] on div "R" at bounding box center [618, 502] width 51 height 17
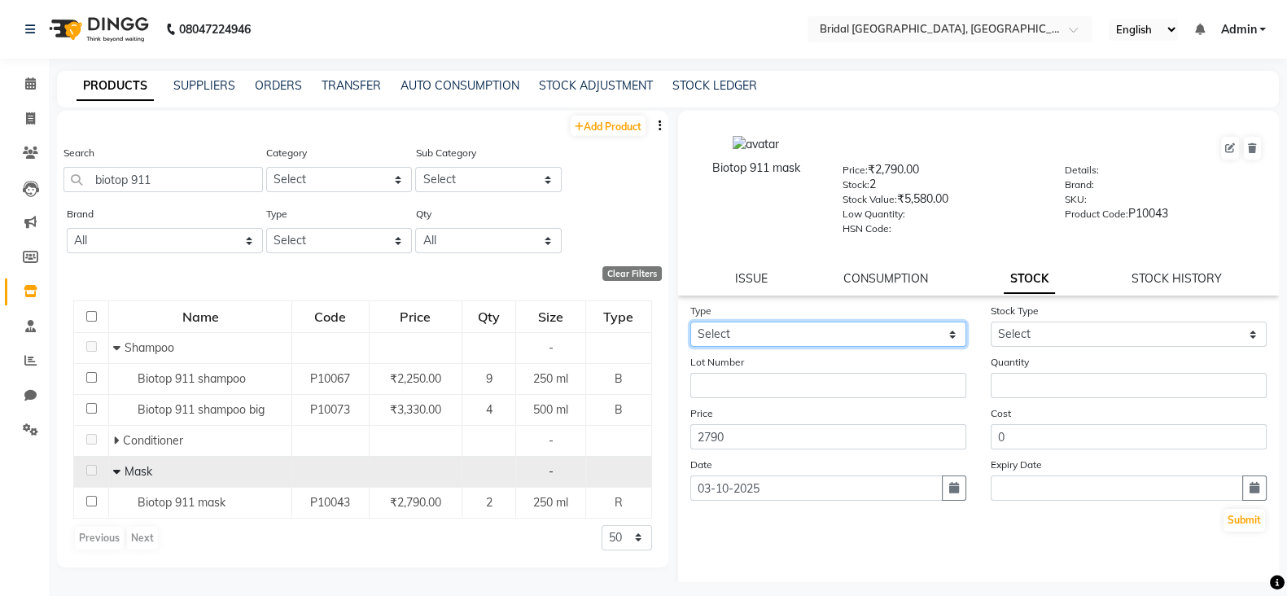
click at [883, 344] on select "Select In Out" at bounding box center [828, 334] width 276 height 25
select select "in"
click at [690, 327] on select "Select In Out" at bounding box center [828, 334] width 276 height 25
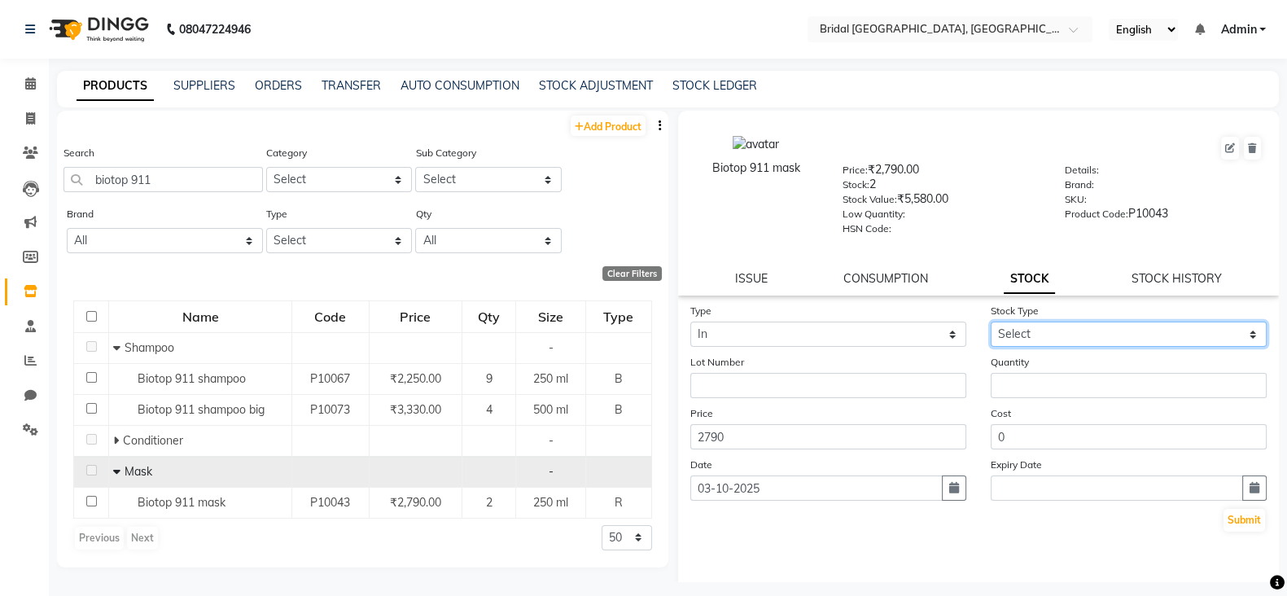
click at [1061, 340] on select "Select New Stock Adjustment Return Other" at bounding box center [1129, 334] width 276 height 25
select select "new stock"
click at [991, 327] on select "Select New Stock Adjustment Return Other" at bounding box center [1129, 334] width 276 height 25
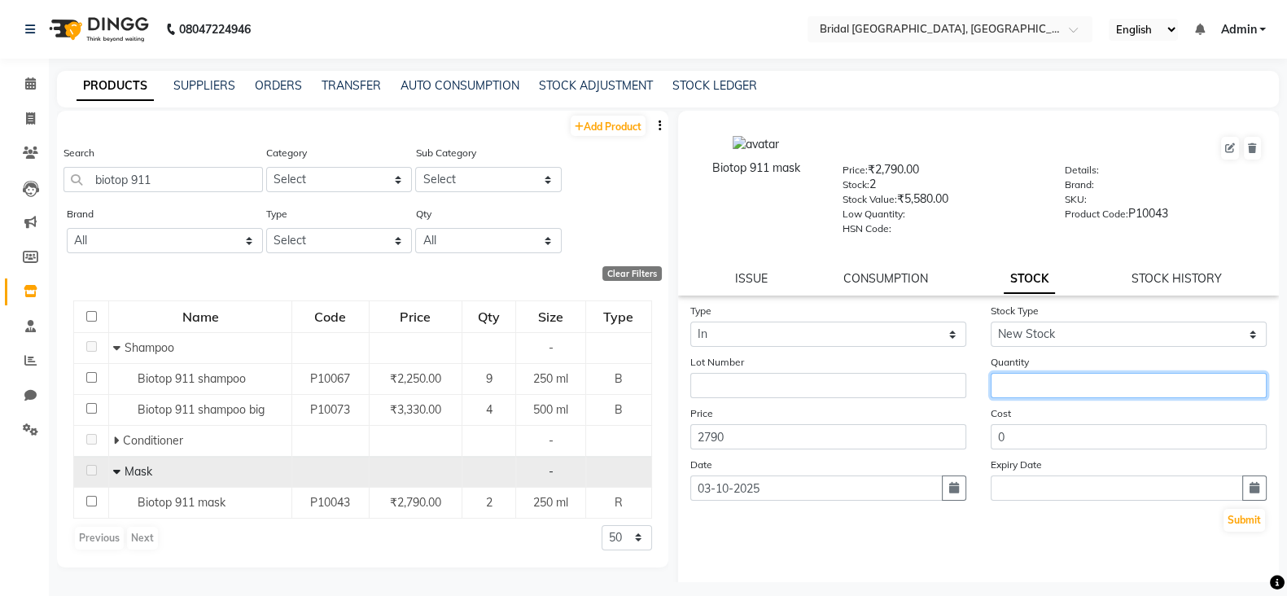
click at [1035, 394] on input "number" at bounding box center [1129, 385] width 276 height 25
type input "9"
click at [1224, 528] on button "Submit" at bounding box center [1245, 520] width 42 height 23
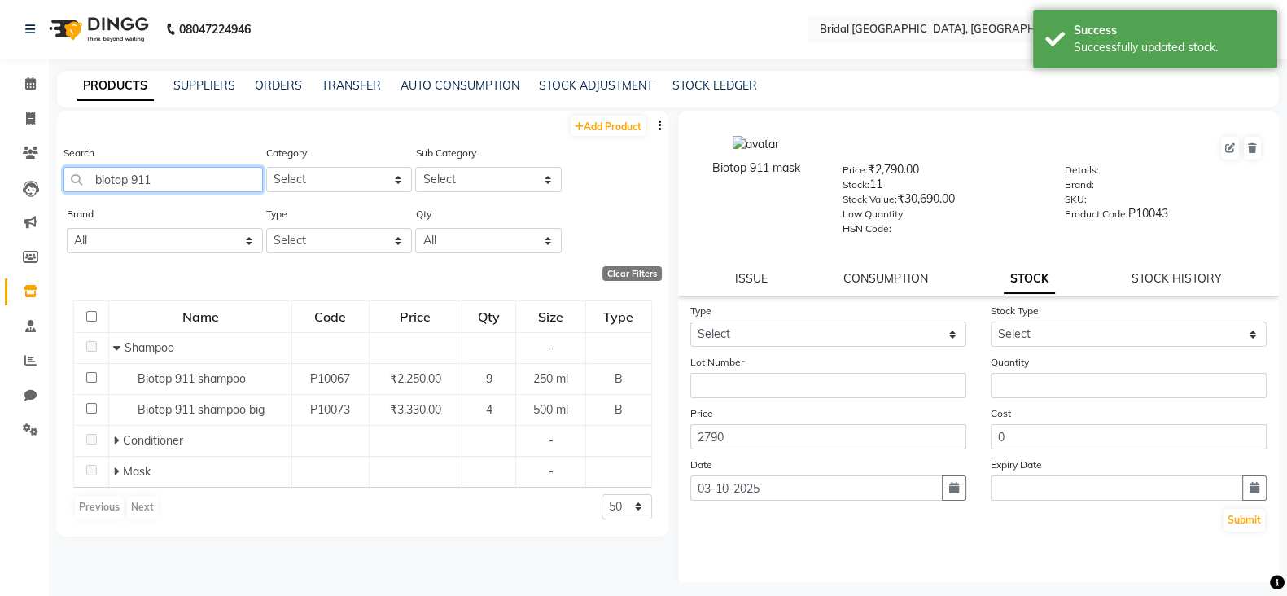
click at [186, 178] on input "biotop 911" at bounding box center [163, 179] width 199 height 25
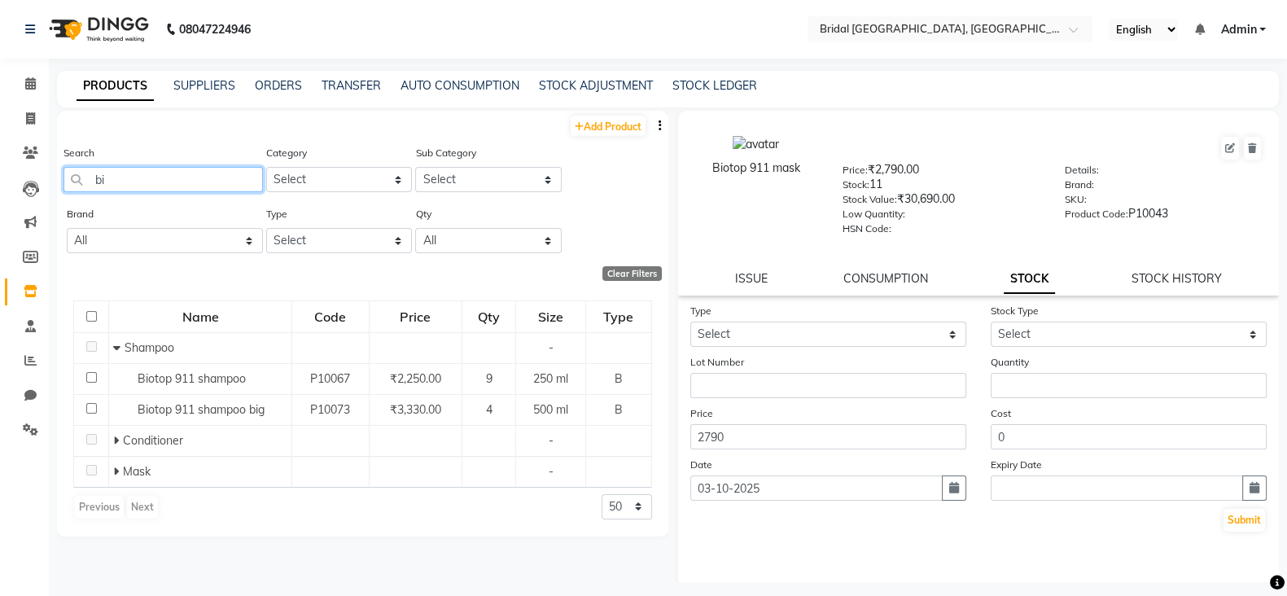
type input "b"
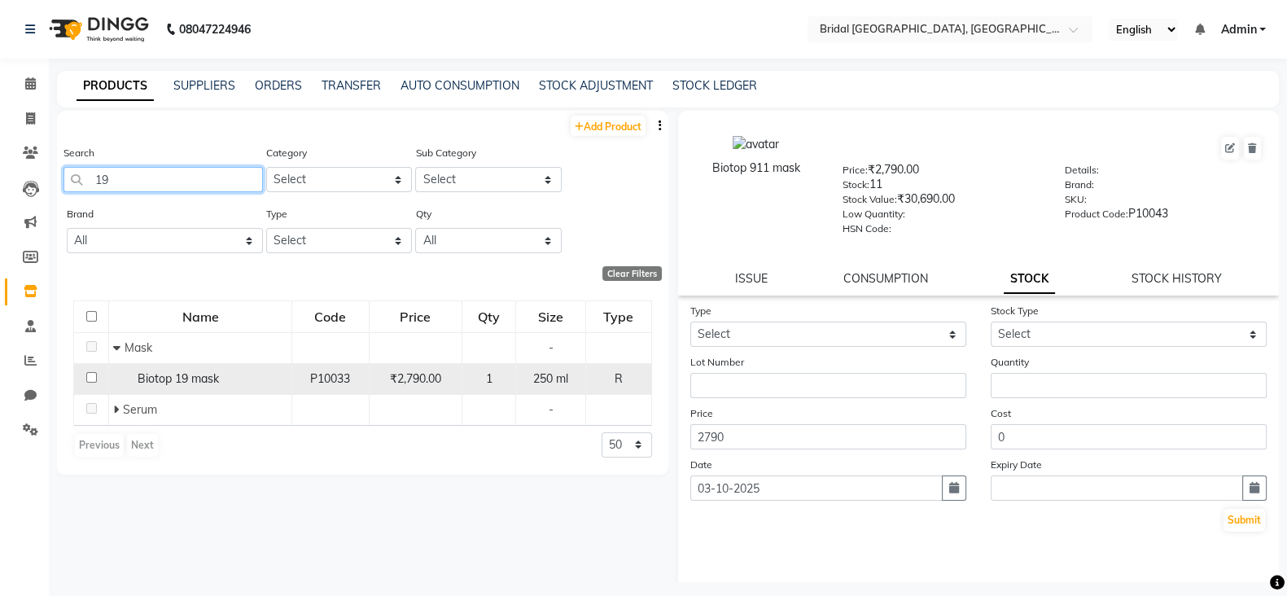
type input "19"
click at [600, 384] on div "R" at bounding box center [618, 378] width 51 height 17
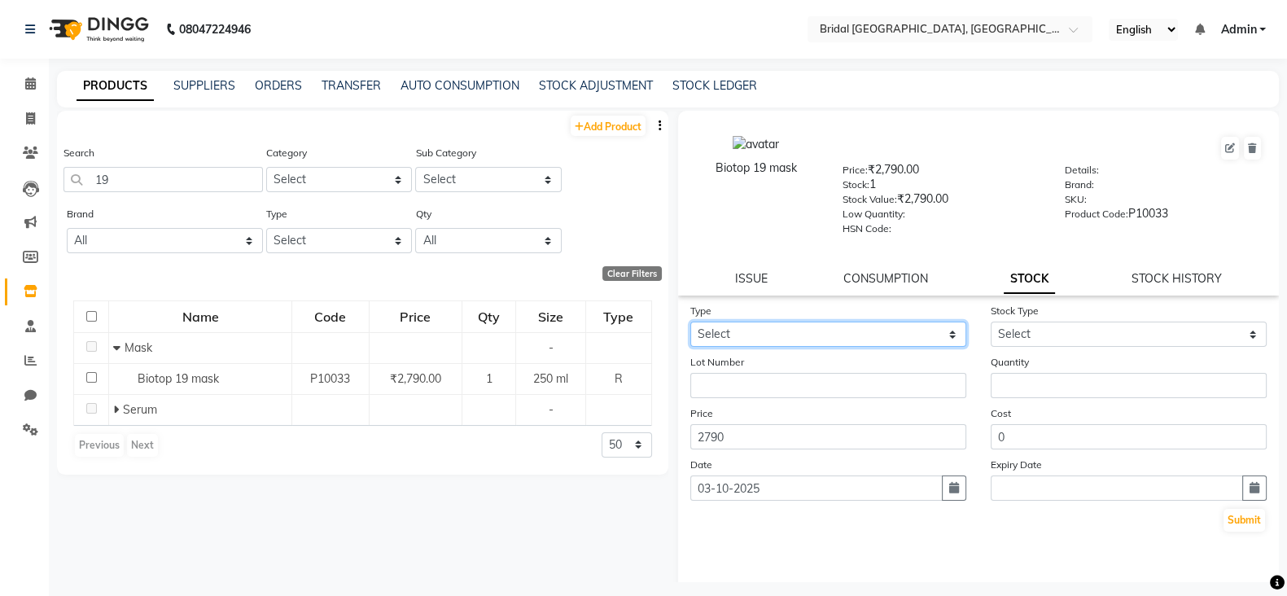
click at [880, 340] on select "Select In Out" at bounding box center [828, 334] width 276 height 25
select select "in"
click at [690, 327] on select "Select In Out" at bounding box center [828, 334] width 276 height 25
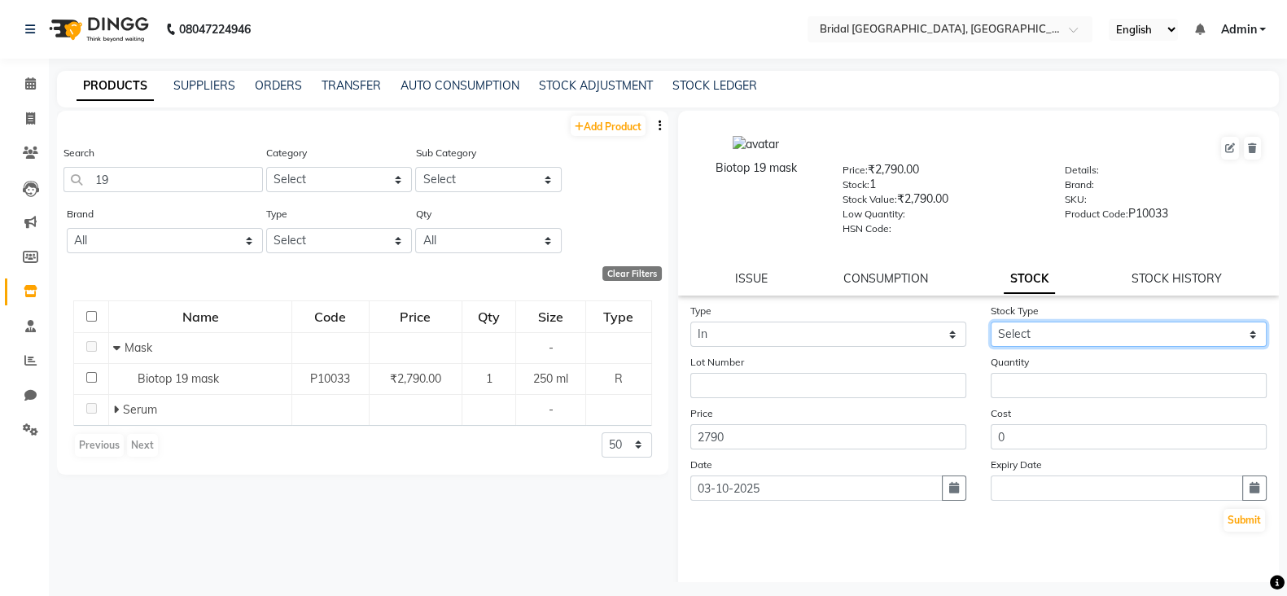
click at [1006, 330] on select "Select New Stock Adjustment Return Other" at bounding box center [1129, 334] width 276 height 25
click at [1089, 340] on select "Select New Stock Adjustment Return Other" at bounding box center [1129, 334] width 276 height 25
select select "new stock"
click at [991, 327] on select "Select New Stock Adjustment Return Other" at bounding box center [1129, 334] width 276 height 25
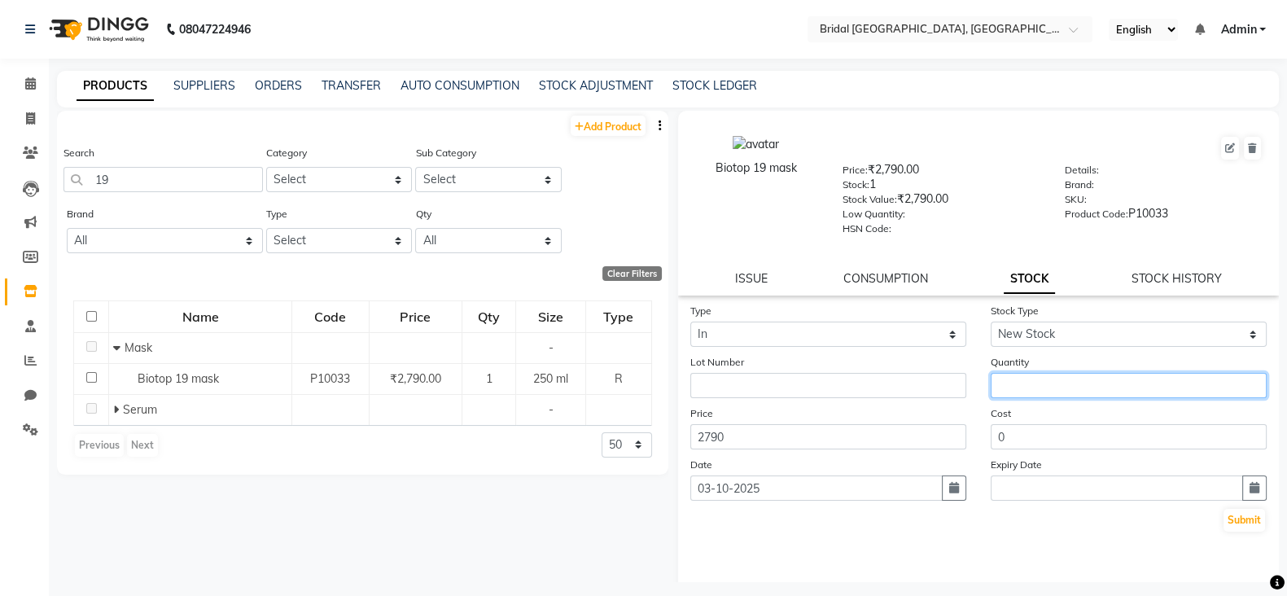
click at [1000, 388] on input "number" at bounding box center [1129, 385] width 276 height 25
type input "11"
click at [1224, 531] on button "Submit" at bounding box center [1245, 520] width 42 height 23
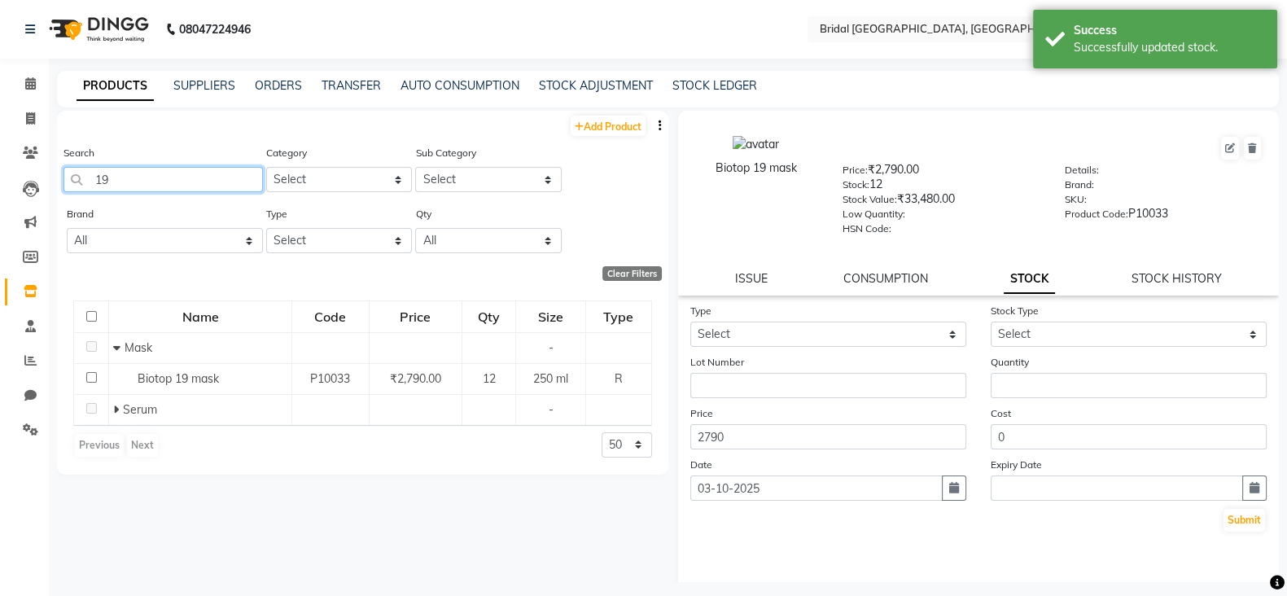
click at [171, 180] on input "19" at bounding box center [163, 179] width 199 height 25
type input "1"
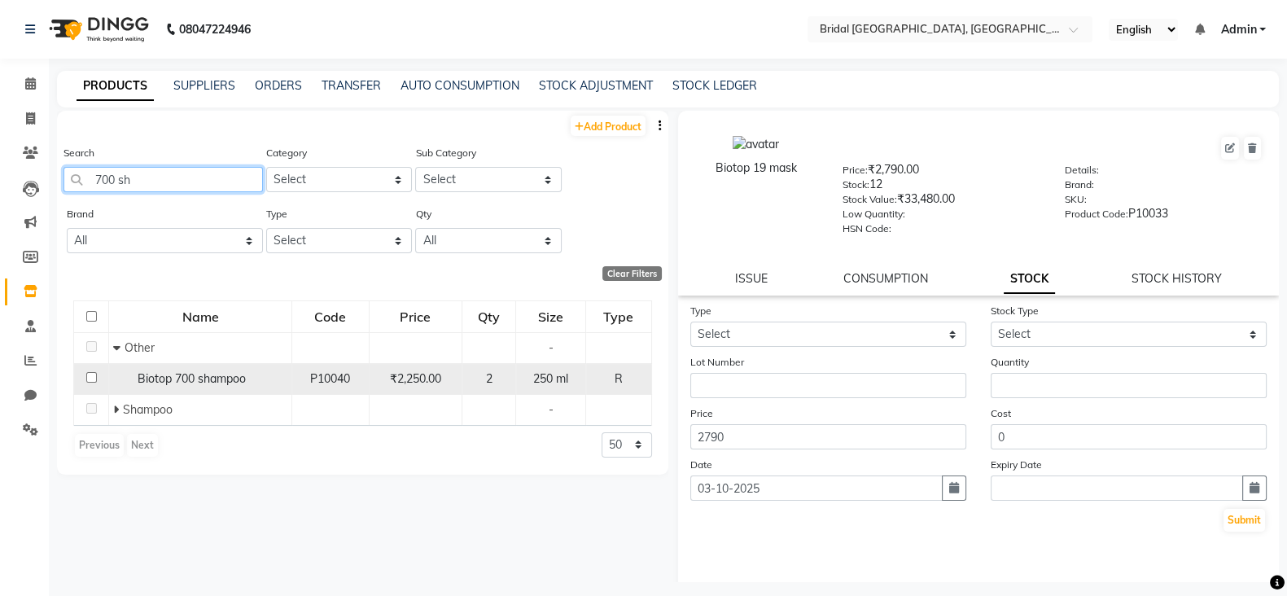
type input "700 sh"
click at [579, 387] on div "250 ml" at bounding box center [551, 378] width 56 height 17
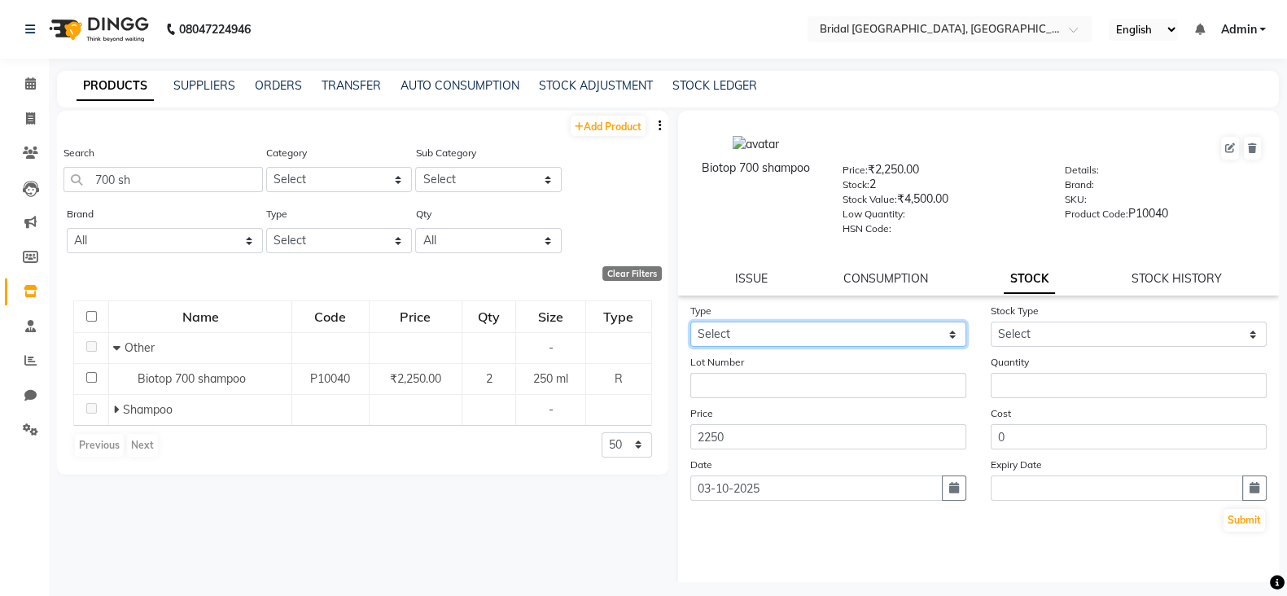
click at [870, 341] on select "Select In Out" at bounding box center [828, 334] width 276 height 25
select select "in"
click at [690, 327] on select "Select In Out" at bounding box center [828, 334] width 276 height 25
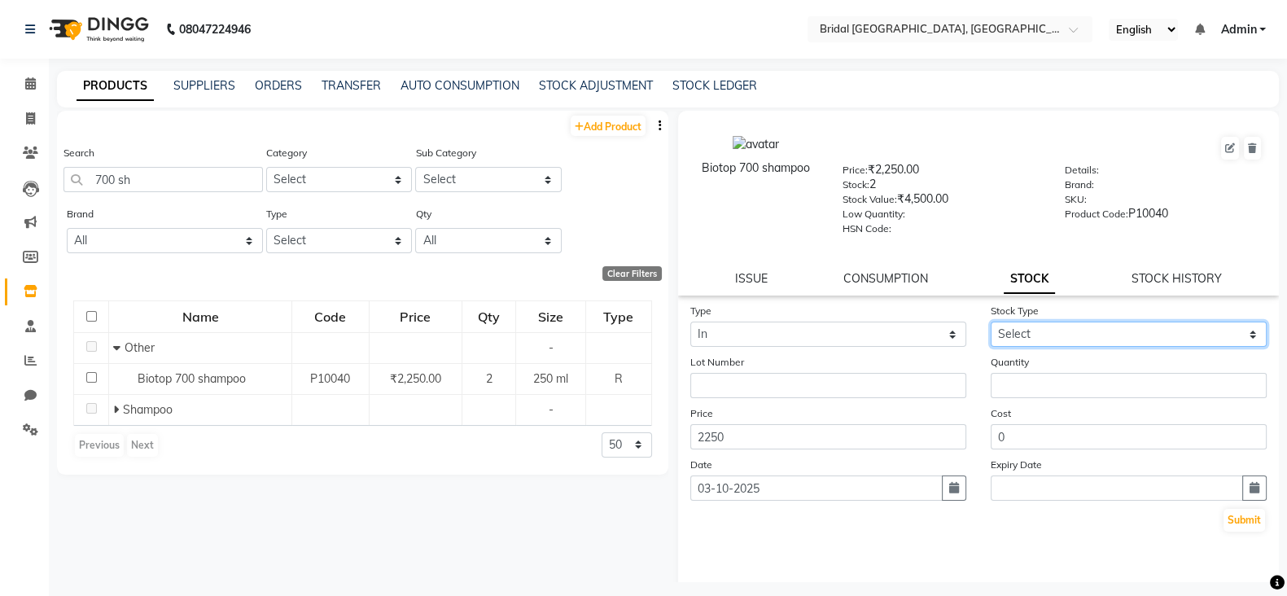
click at [1024, 335] on select "Select New Stock Adjustment Return Other" at bounding box center [1129, 334] width 276 height 25
select select "new stock"
click at [991, 327] on select "Select New Stock Adjustment Return Other" at bounding box center [1129, 334] width 276 height 25
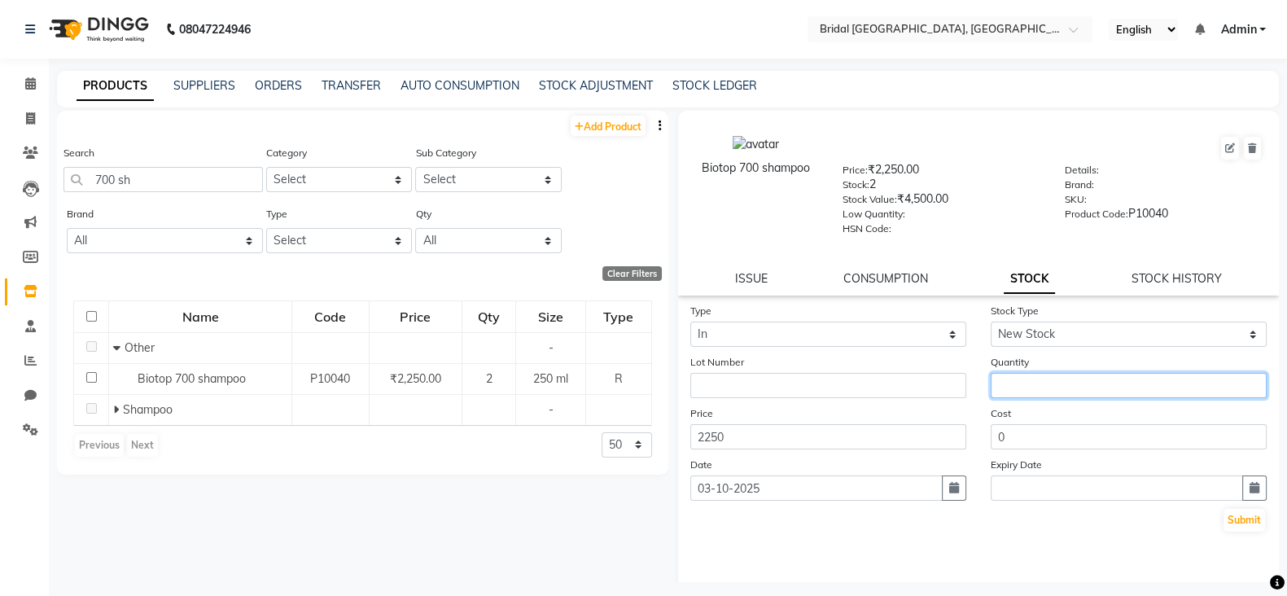
click at [1014, 392] on input "number" at bounding box center [1129, 385] width 276 height 25
type input "10"
click at [1250, 526] on div "Submit" at bounding box center [978, 520] width 577 height 26
click at [1238, 526] on button "Submit" at bounding box center [1245, 520] width 42 height 23
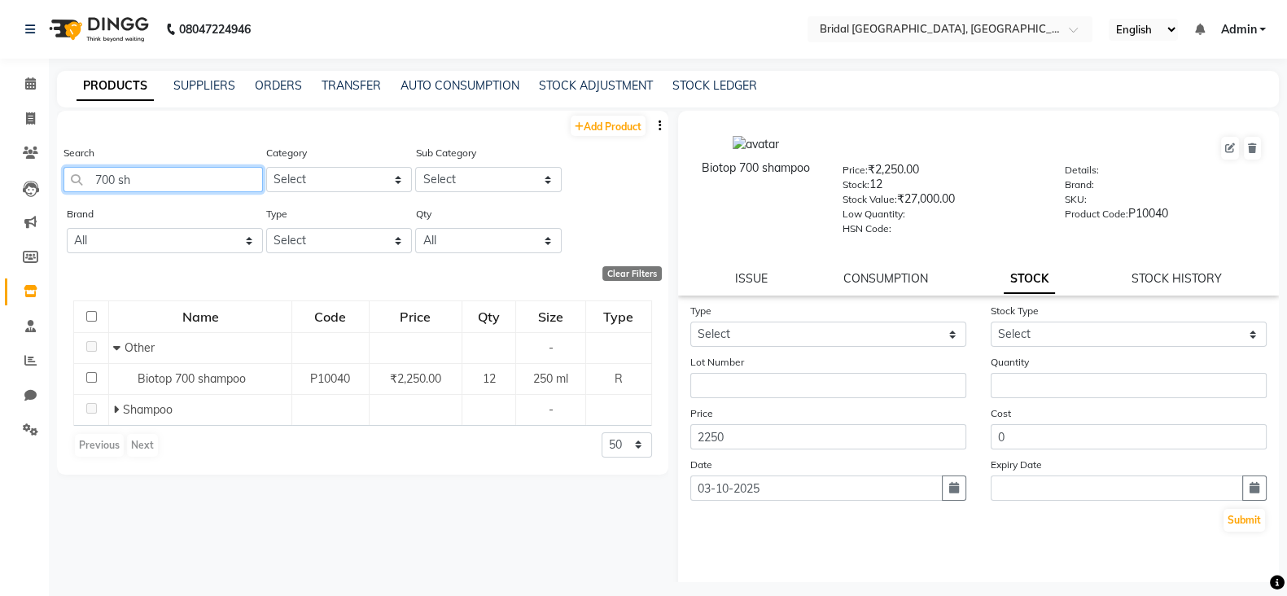
click at [214, 186] on input "700 sh" at bounding box center [163, 179] width 199 height 25
type input "7"
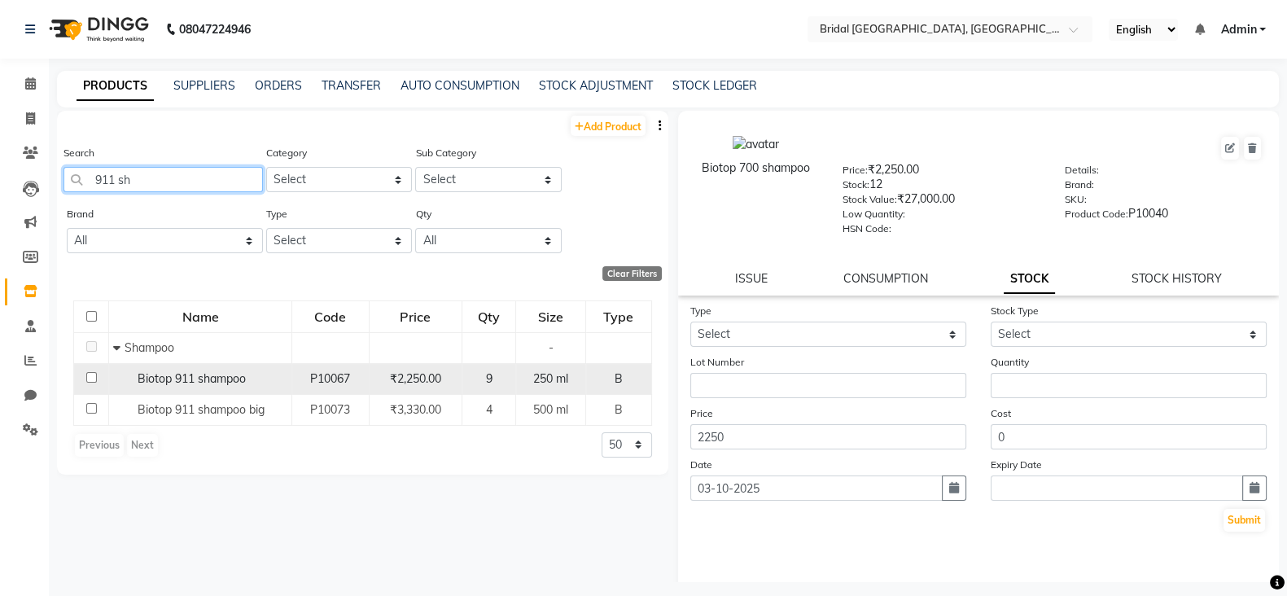
type input "911 sh"
click at [568, 380] on span "250 ml" at bounding box center [550, 378] width 35 height 15
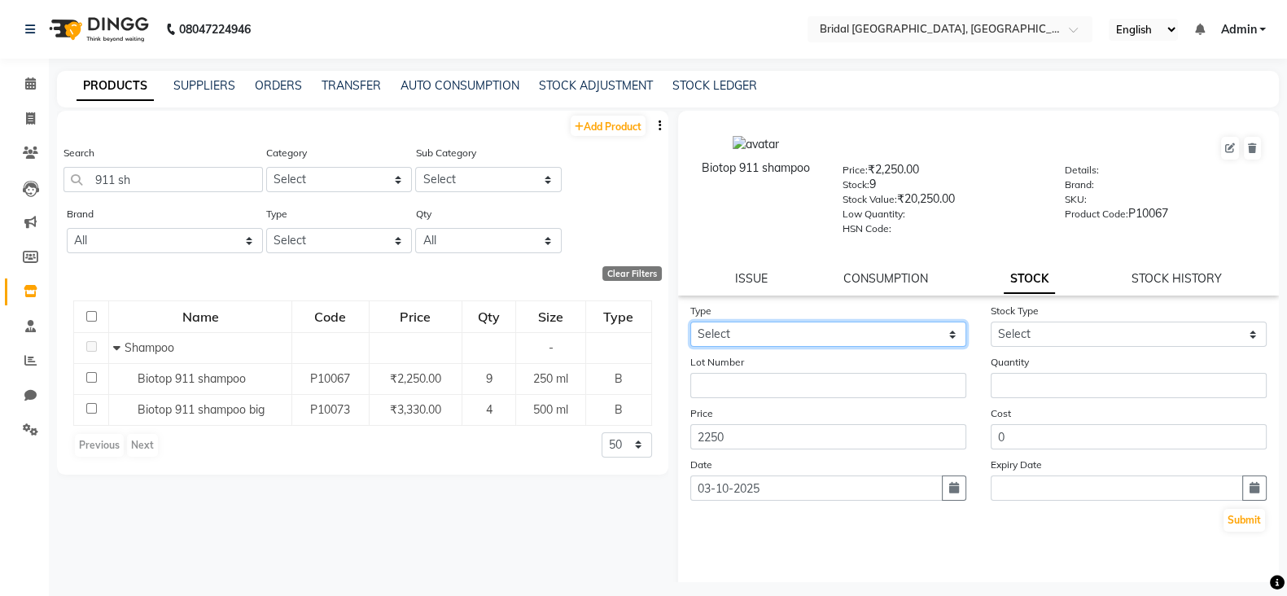
click at [831, 337] on select "Select In Out" at bounding box center [828, 334] width 276 height 25
select select "in"
click at [690, 327] on select "Select In Out" at bounding box center [828, 334] width 276 height 25
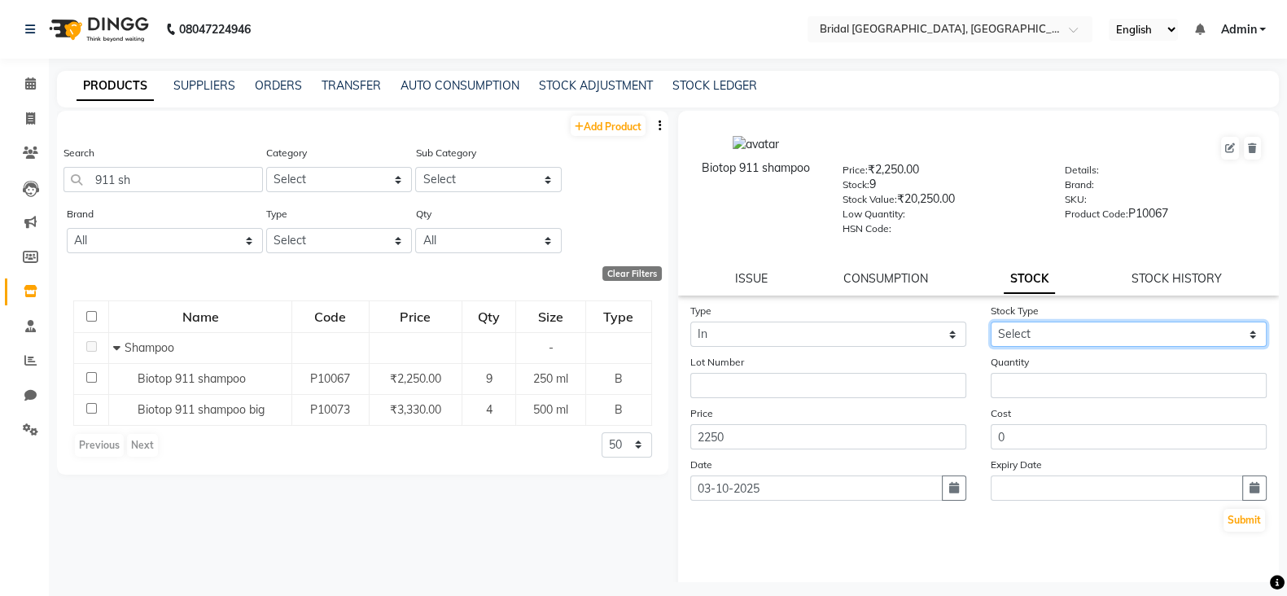
click at [1018, 340] on select "Select New Stock Adjustment Return Other" at bounding box center [1129, 334] width 276 height 25
select select "new stock"
click at [991, 327] on select "Select New Stock Adjustment Return Other" at bounding box center [1129, 334] width 276 height 25
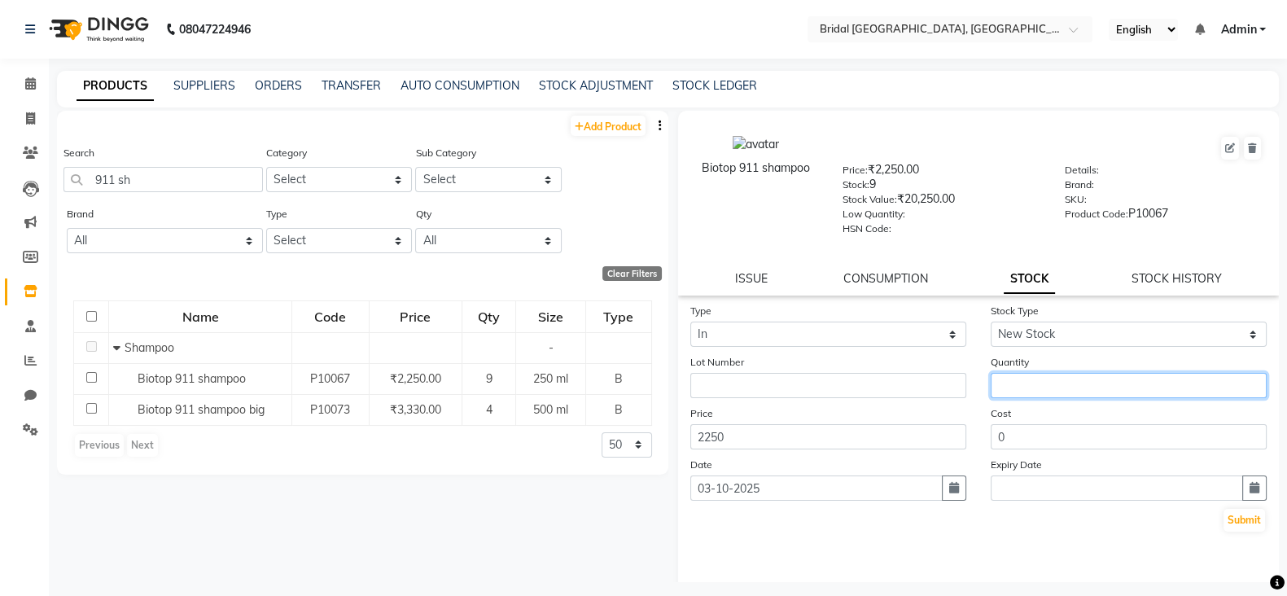
click at [1018, 388] on input "number" at bounding box center [1129, 385] width 276 height 25
type input "5"
click at [1224, 530] on button "Submit" at bounding box center [1245, 520] width 42 height 23
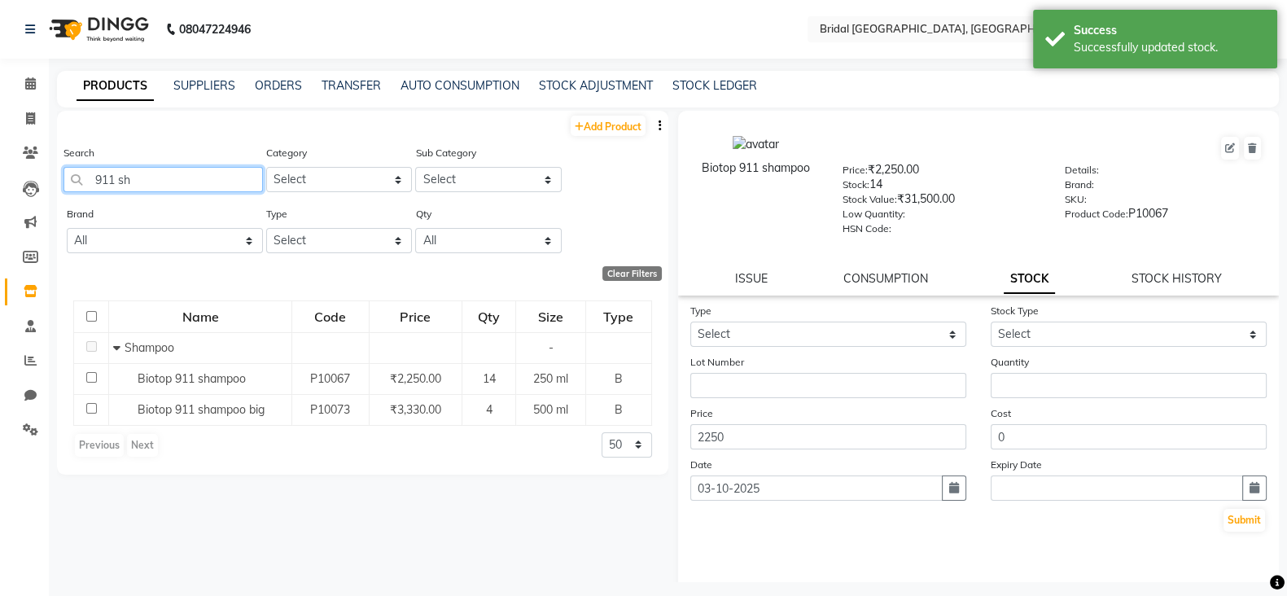
click at [169, 171] on input "911 sh" at bounding box center [163, 179] width 199 height 25
type input "9"
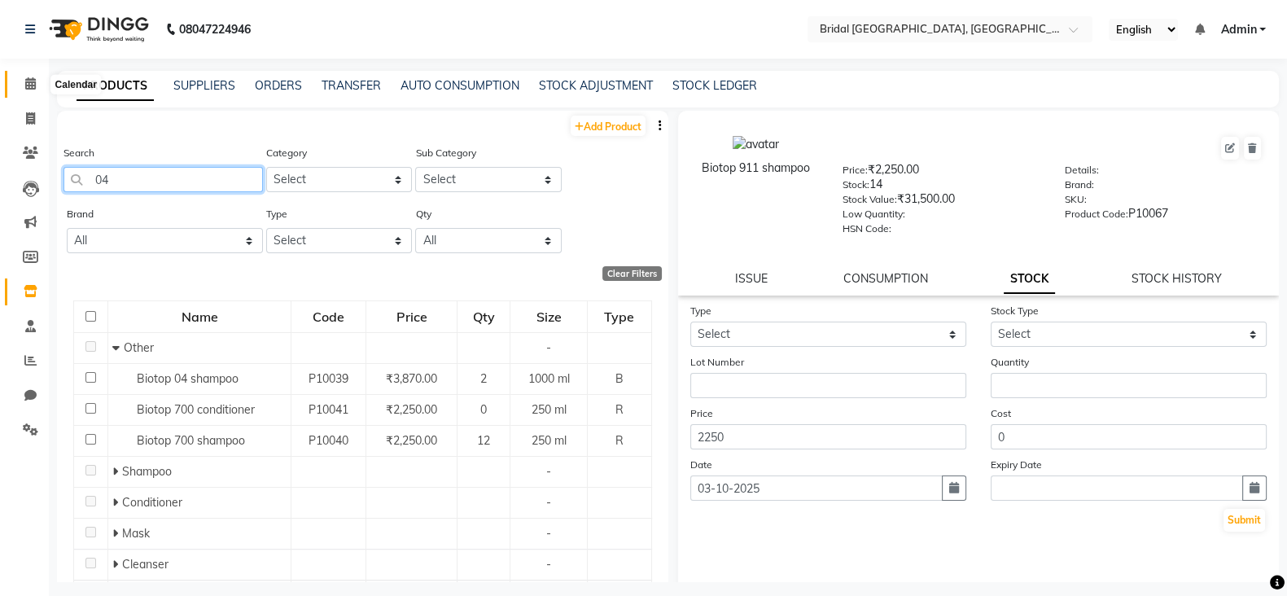
type input "04"
click at [28, 86] on icon at bounding box center [30, 83] width 11 height 12
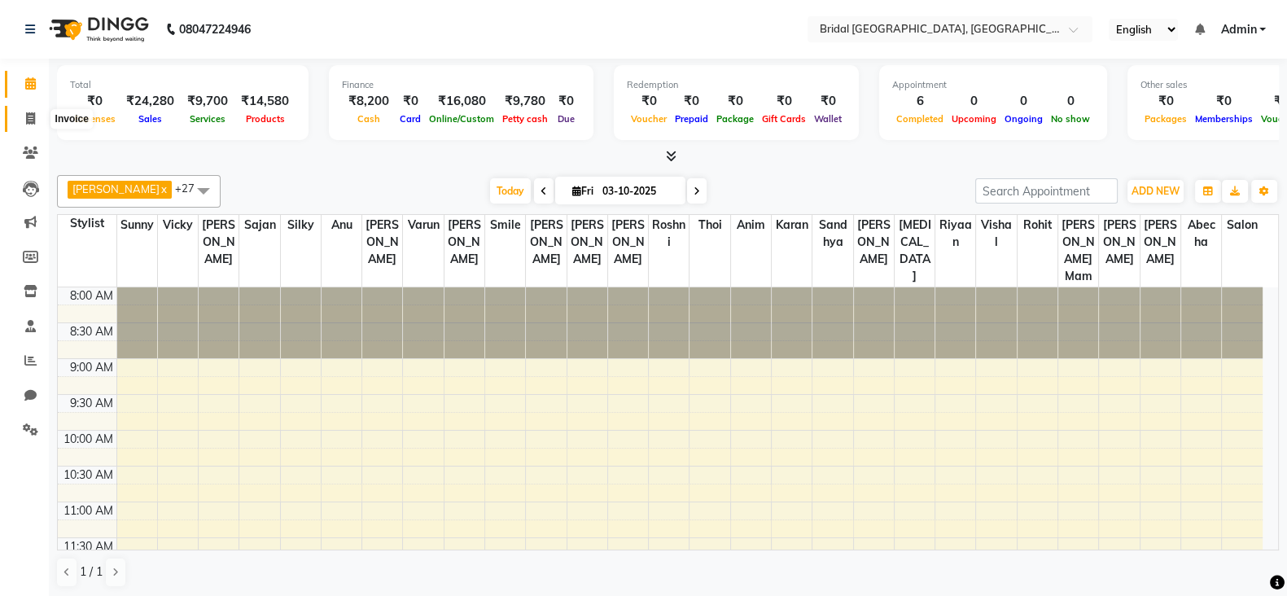
click at [30, 118] on icon at bounding box center [30, 118] width 9 height 12
select select "service"
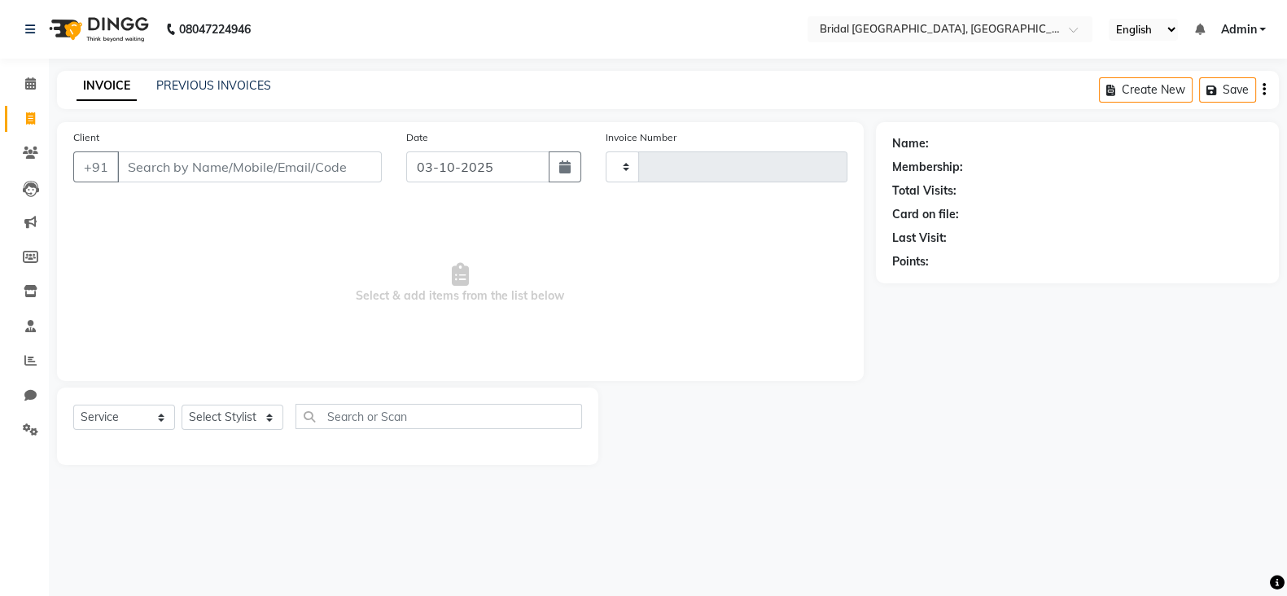
type input "0446"
select select "8752"
select select "service"
